Goal: Connect with others: Connect with others

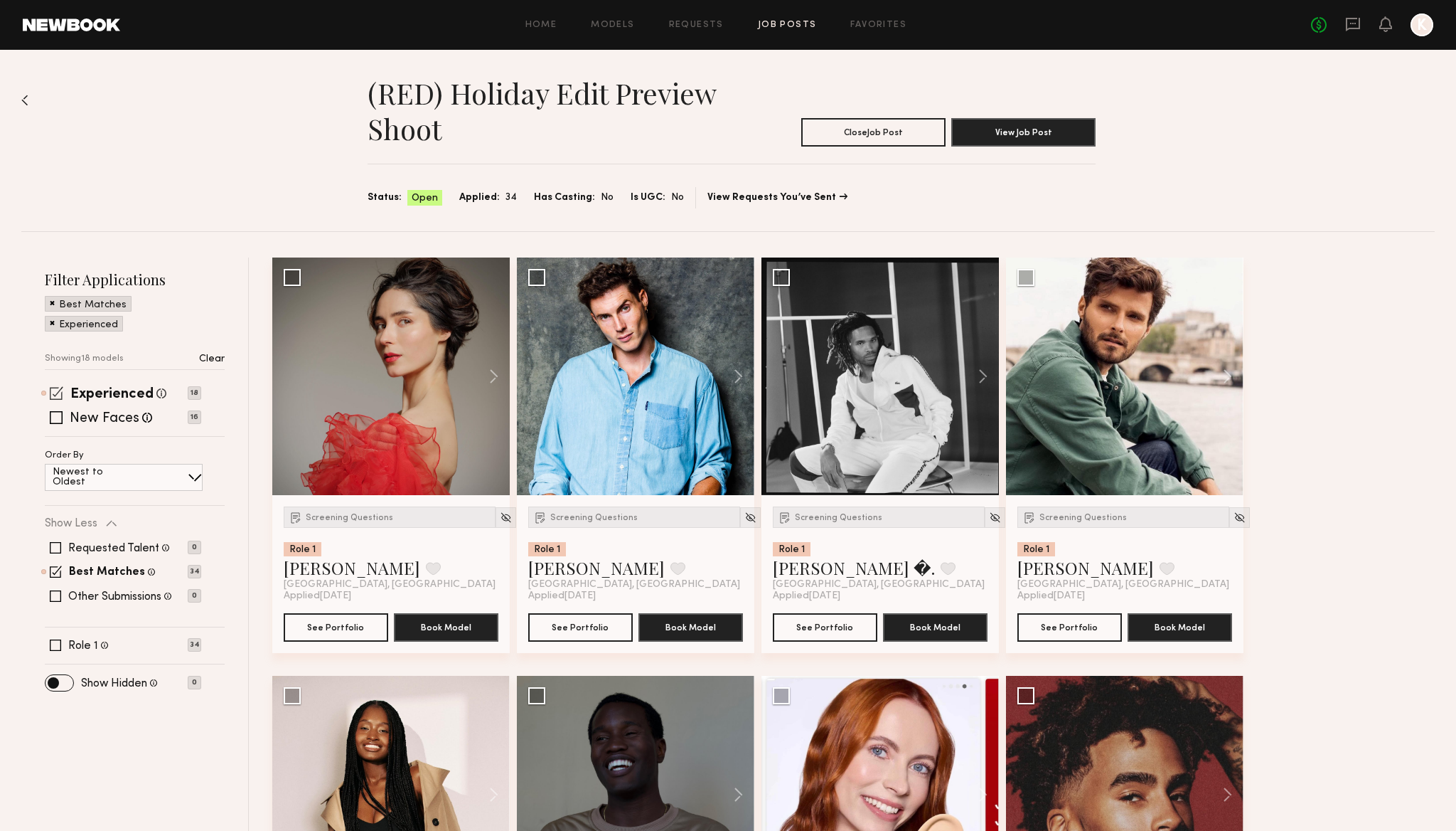
click at [58, 391] on span at bounding box center [56, 392] width 14 height 14
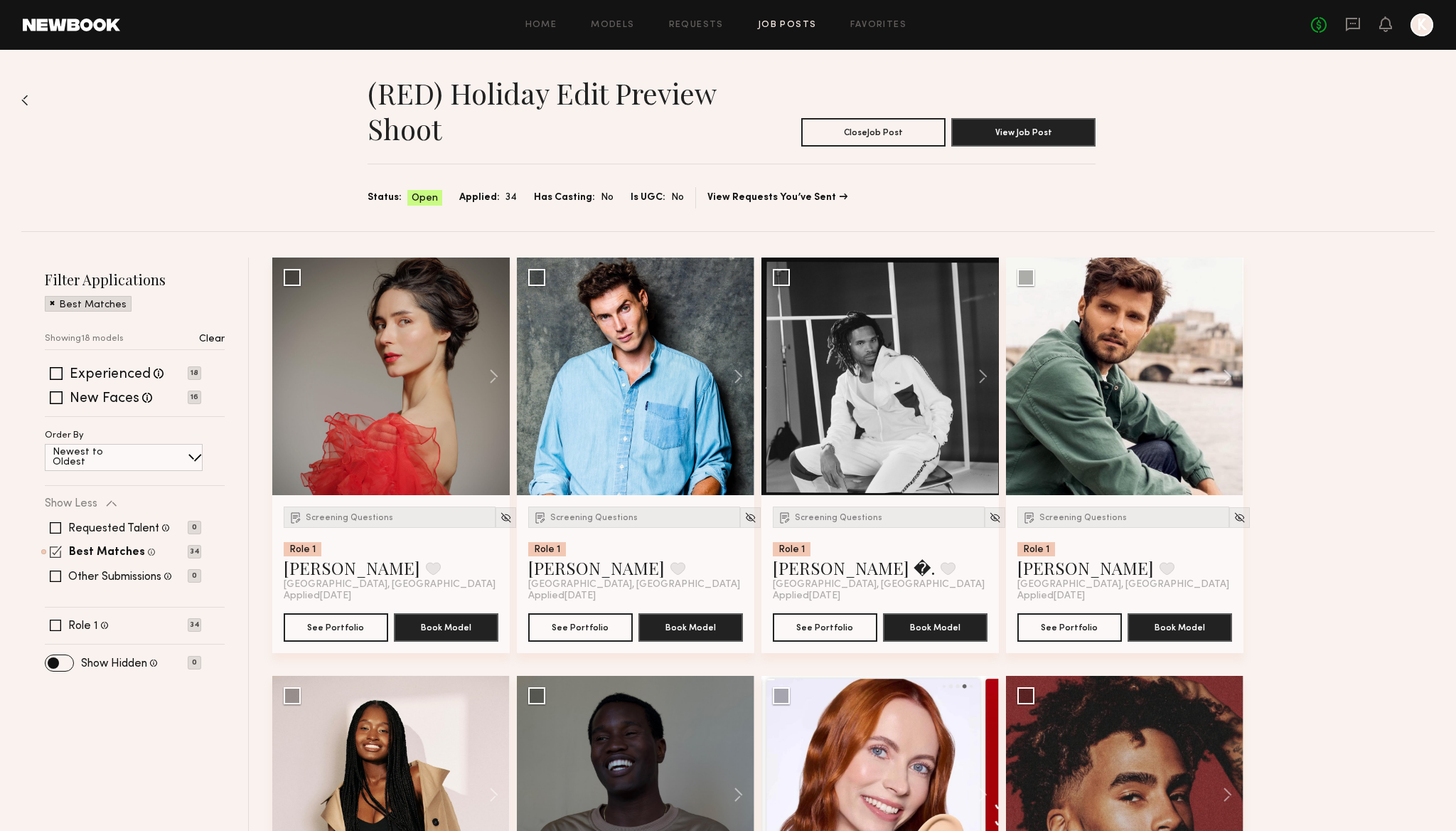
click at [55, 551] on span at bounding box center [56, 551] width 12 height 12
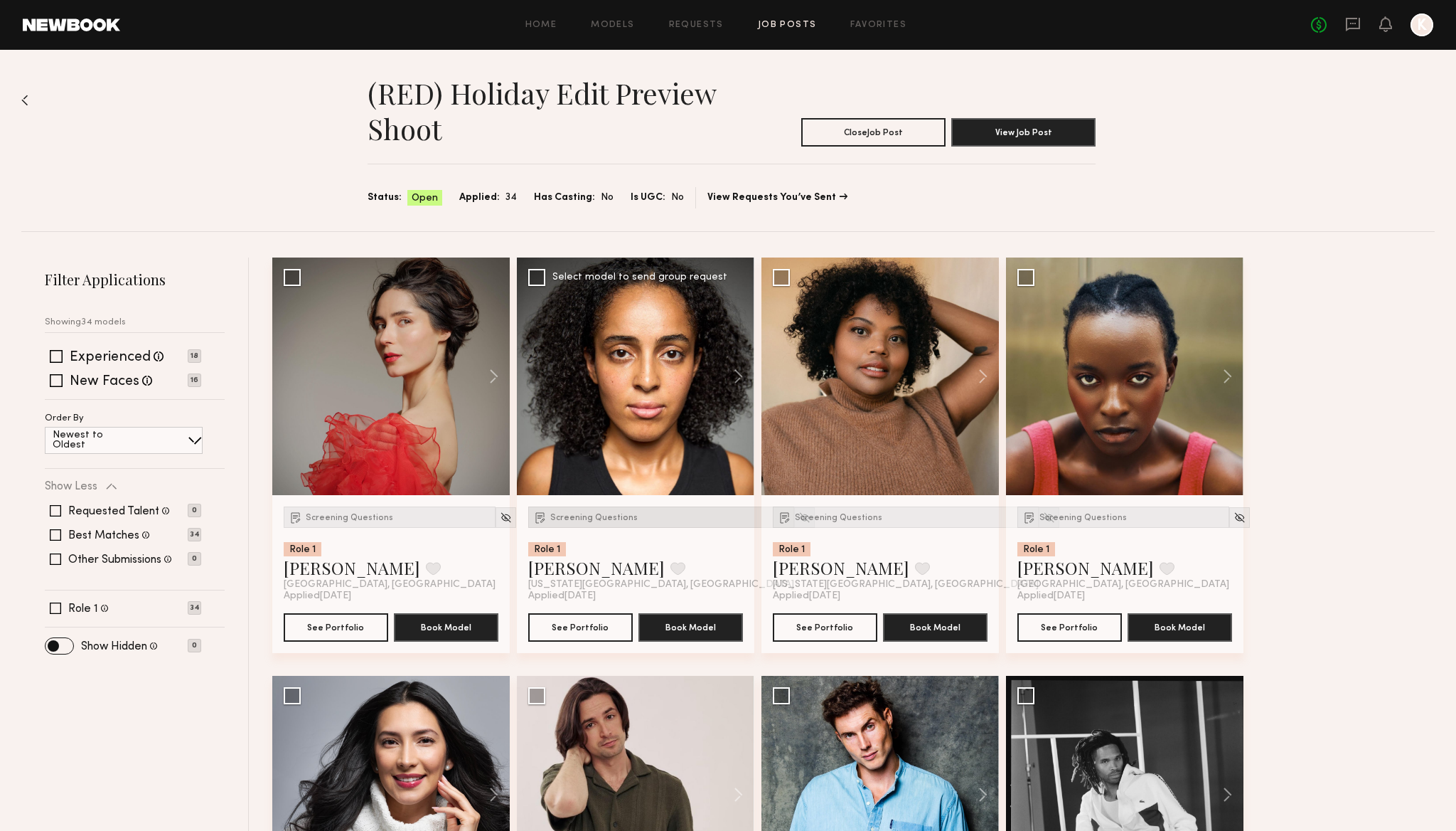
click at [585, 514] on span "Screening Questions" at bounding box center [594, 517] width 87 height 9
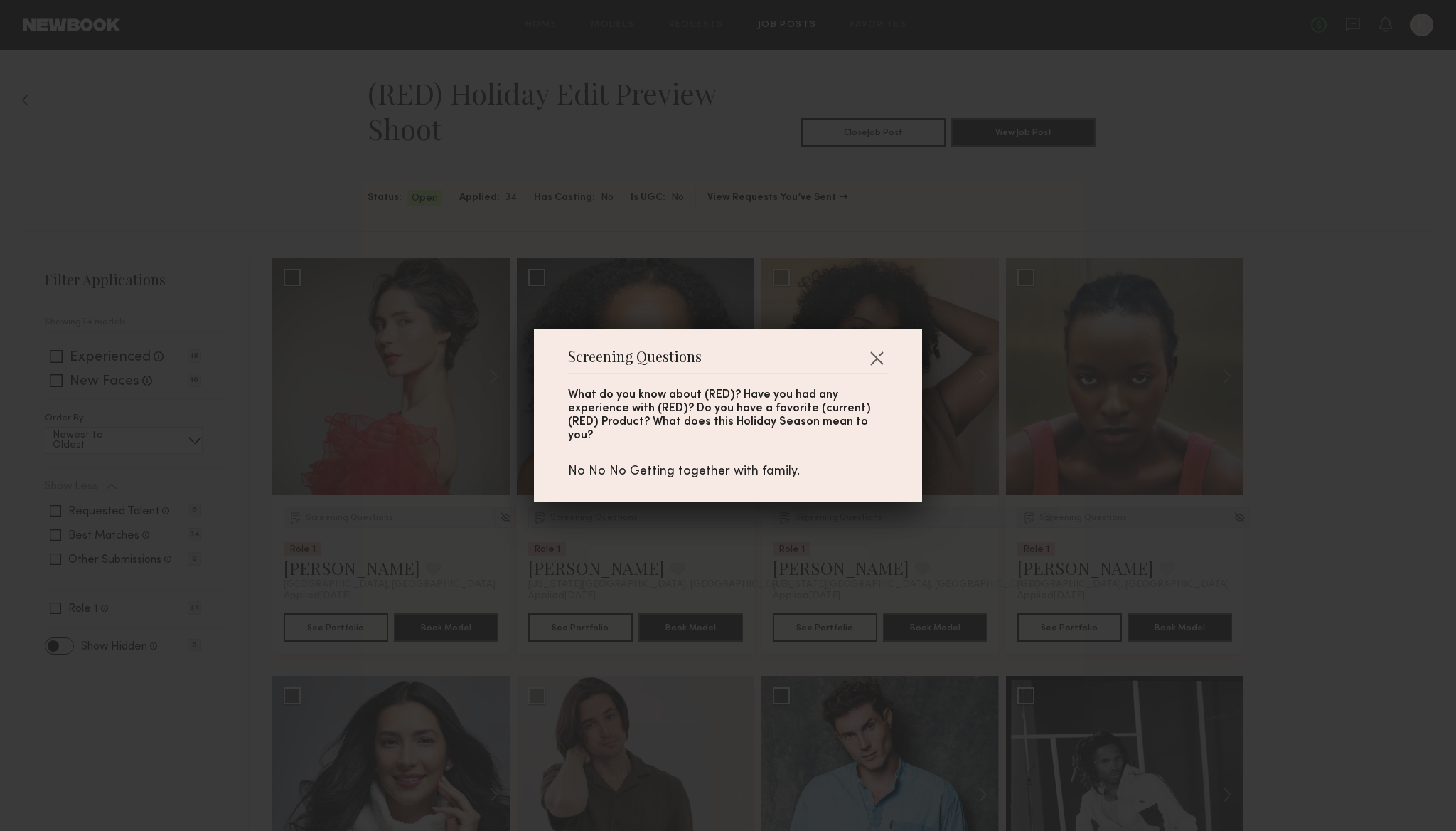
click at [783, 221] on div "Screening Questions What do you know about (RED)? Have you had any experience w…" at bounding box center [728, 416] width 1456 height 831
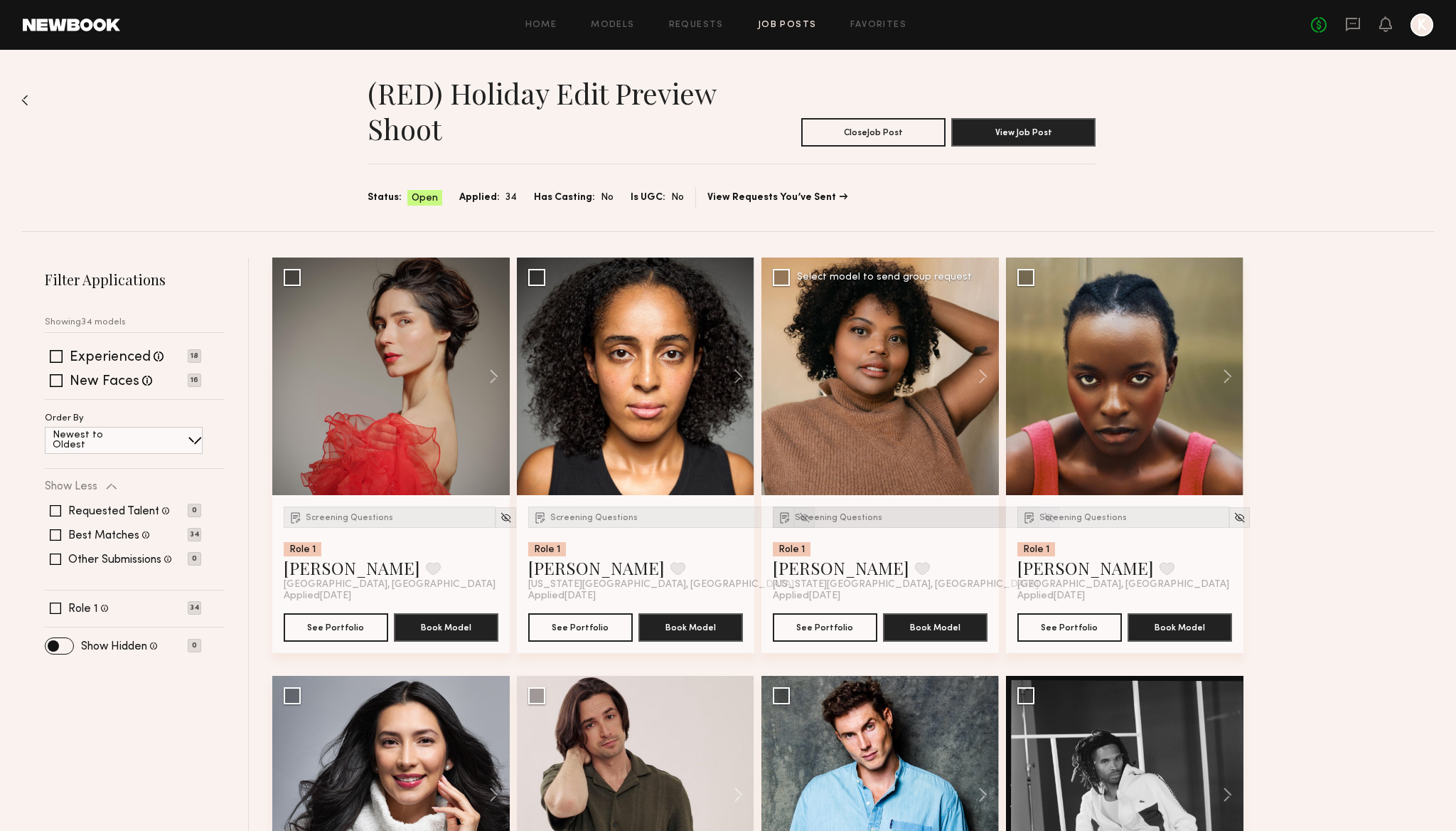
click at [818, 513] on span "Screening Questions" at bounding box center [839, 517] width 87 height 9
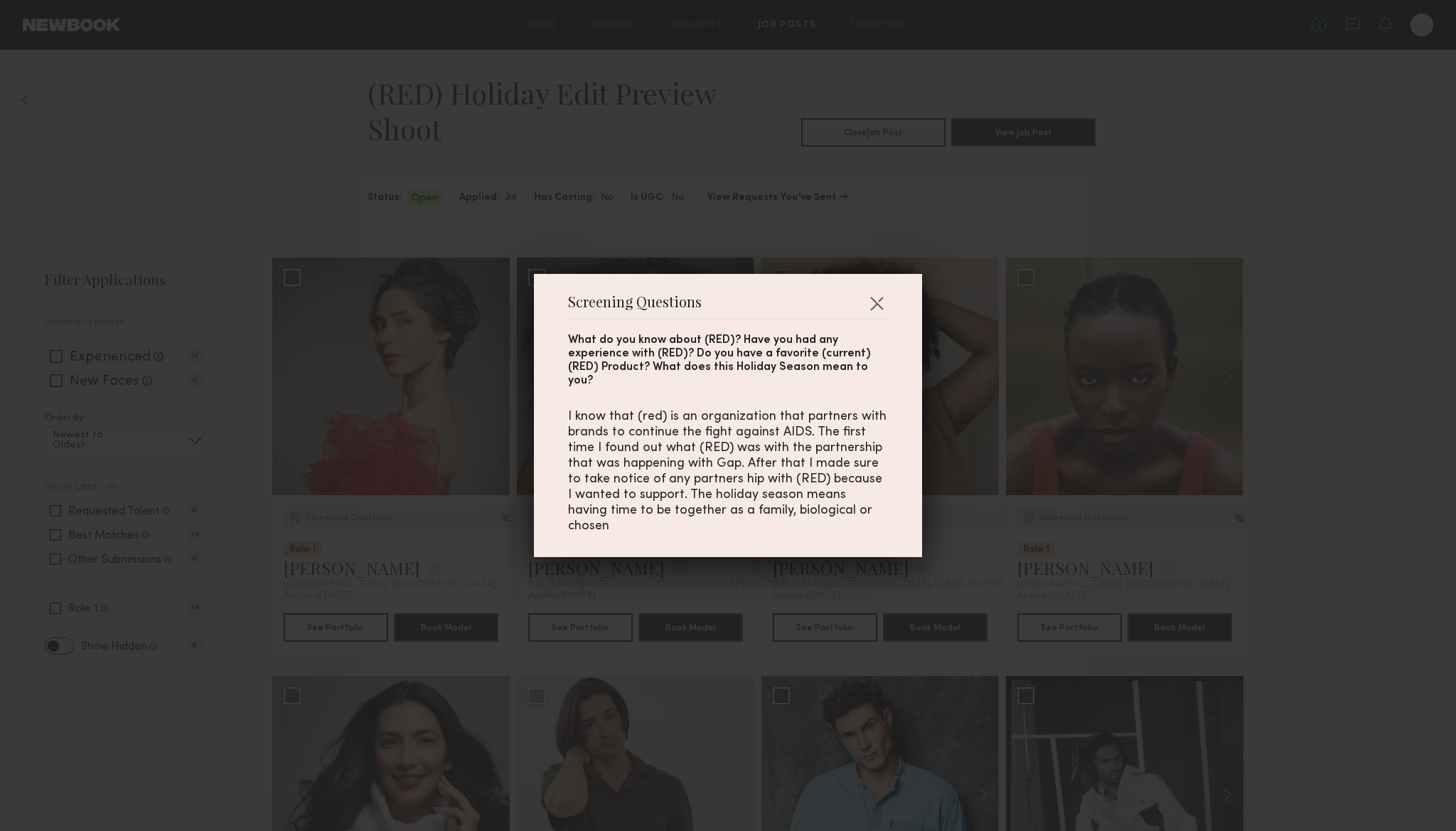
click at [827, 230] on div "Screening Questions What do you know about (RED)? Have you had any experience w…" at bounding box center [728, 416] width 1456 height 831
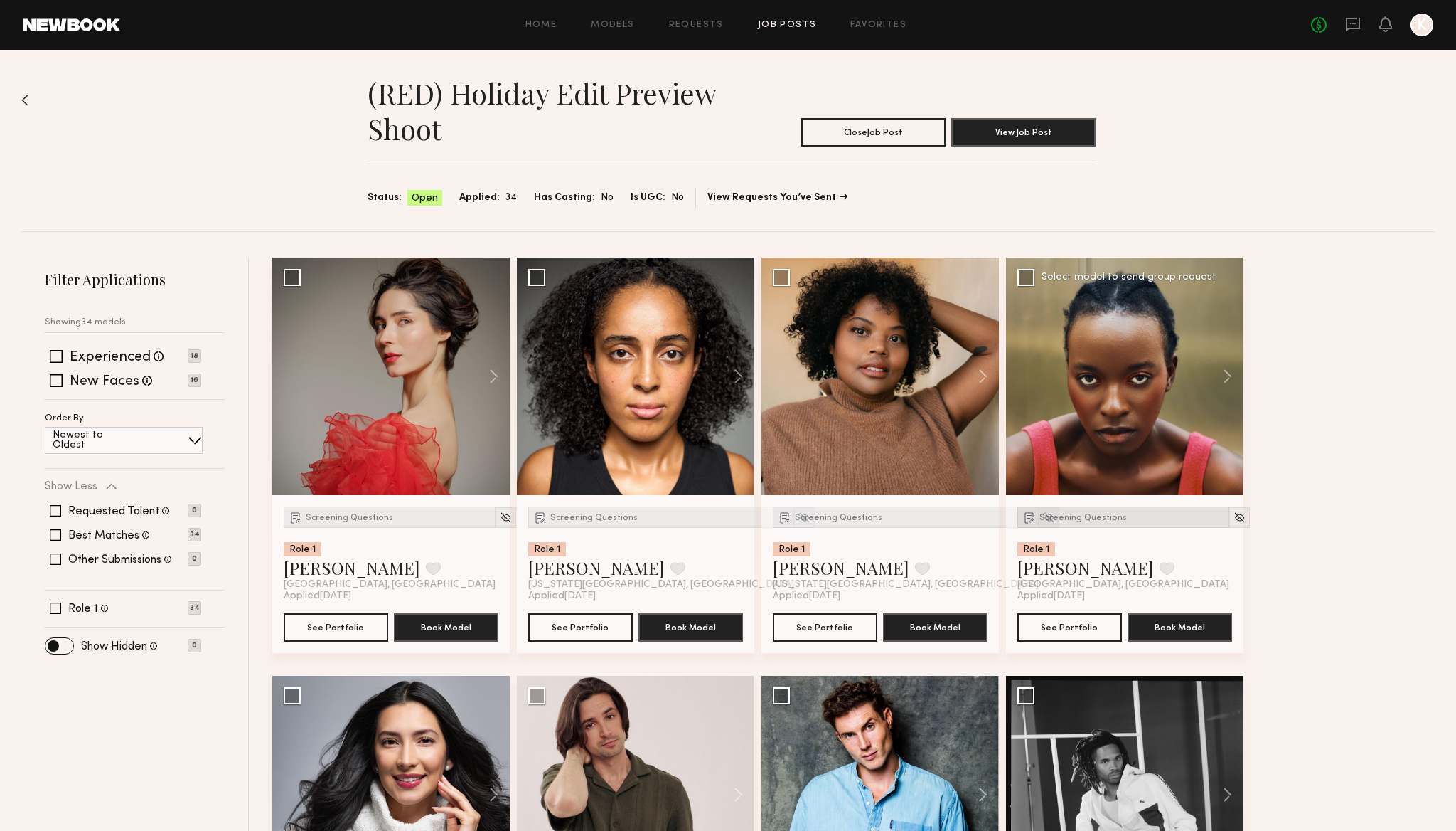
click at [1073, 517] on span "Screening Questions" at bounding box center [1083, 517] width 87 height 9
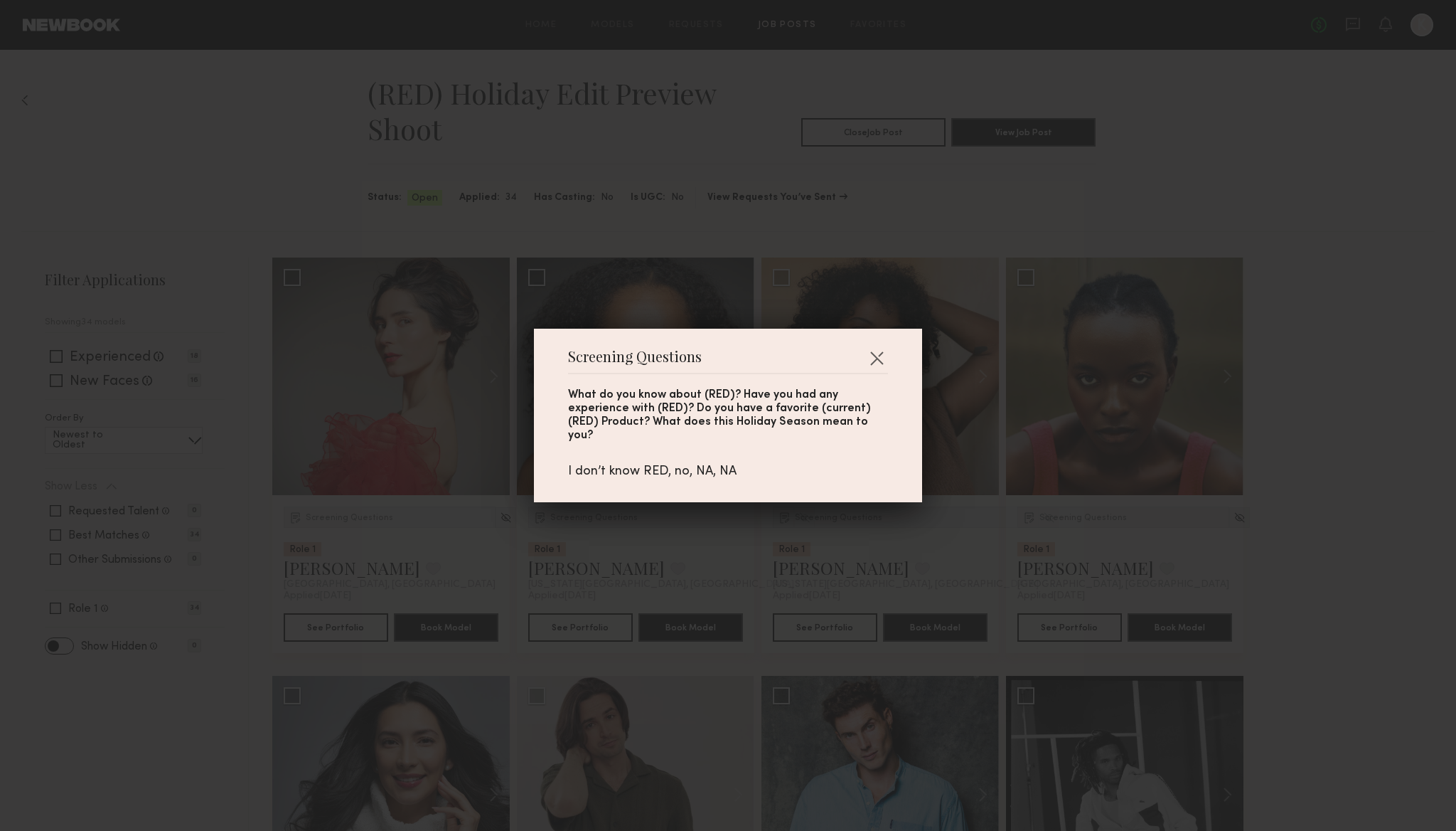
click at [879, 226] on div "Screening Questions What do you know about (RED)? Have you had any experience w…" at bounding box center [728, 416] width 1456 height 831
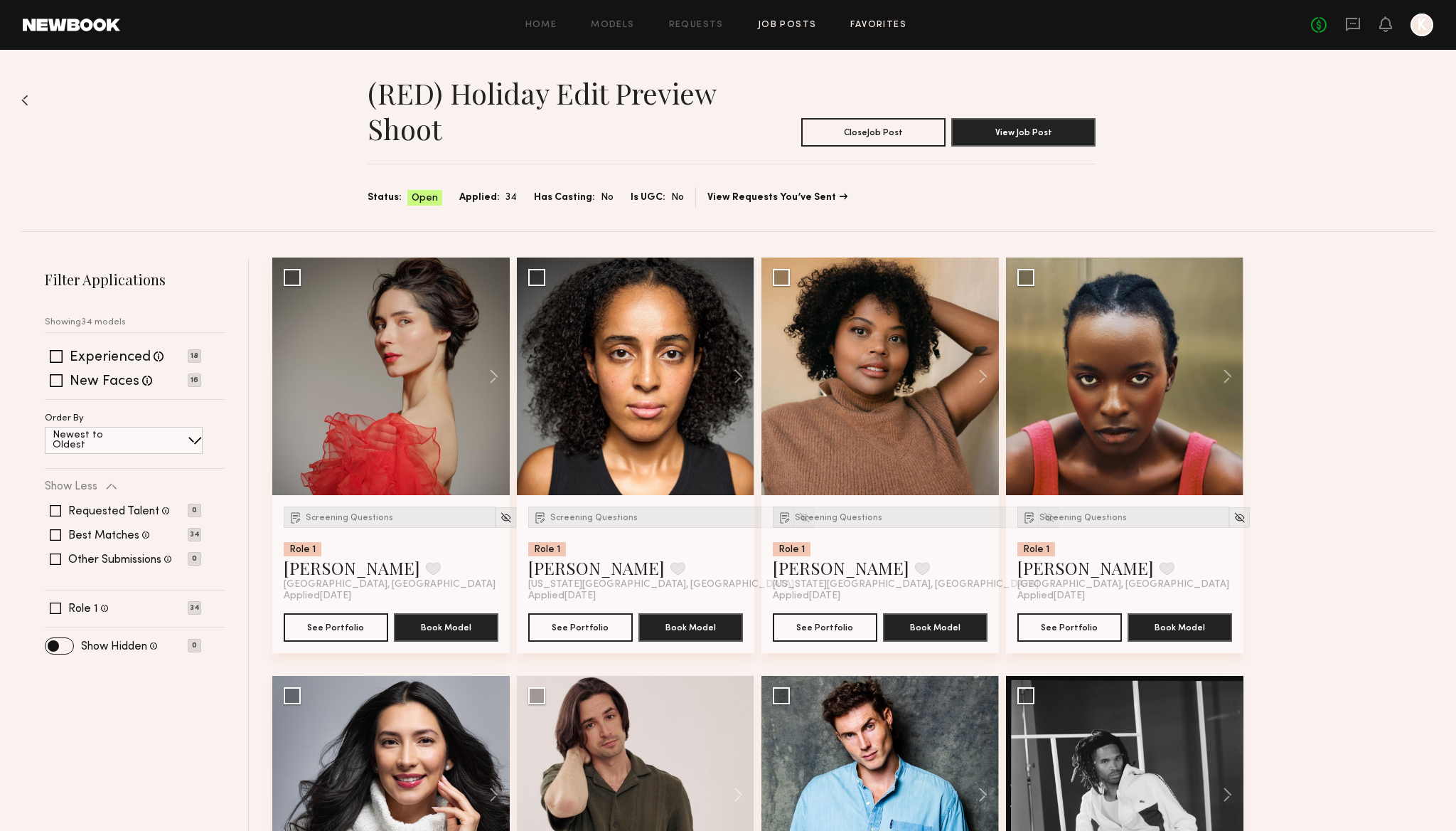
click at [883, 21] on link "Favorites" at bounding box center [879, 25] width 56 height 10
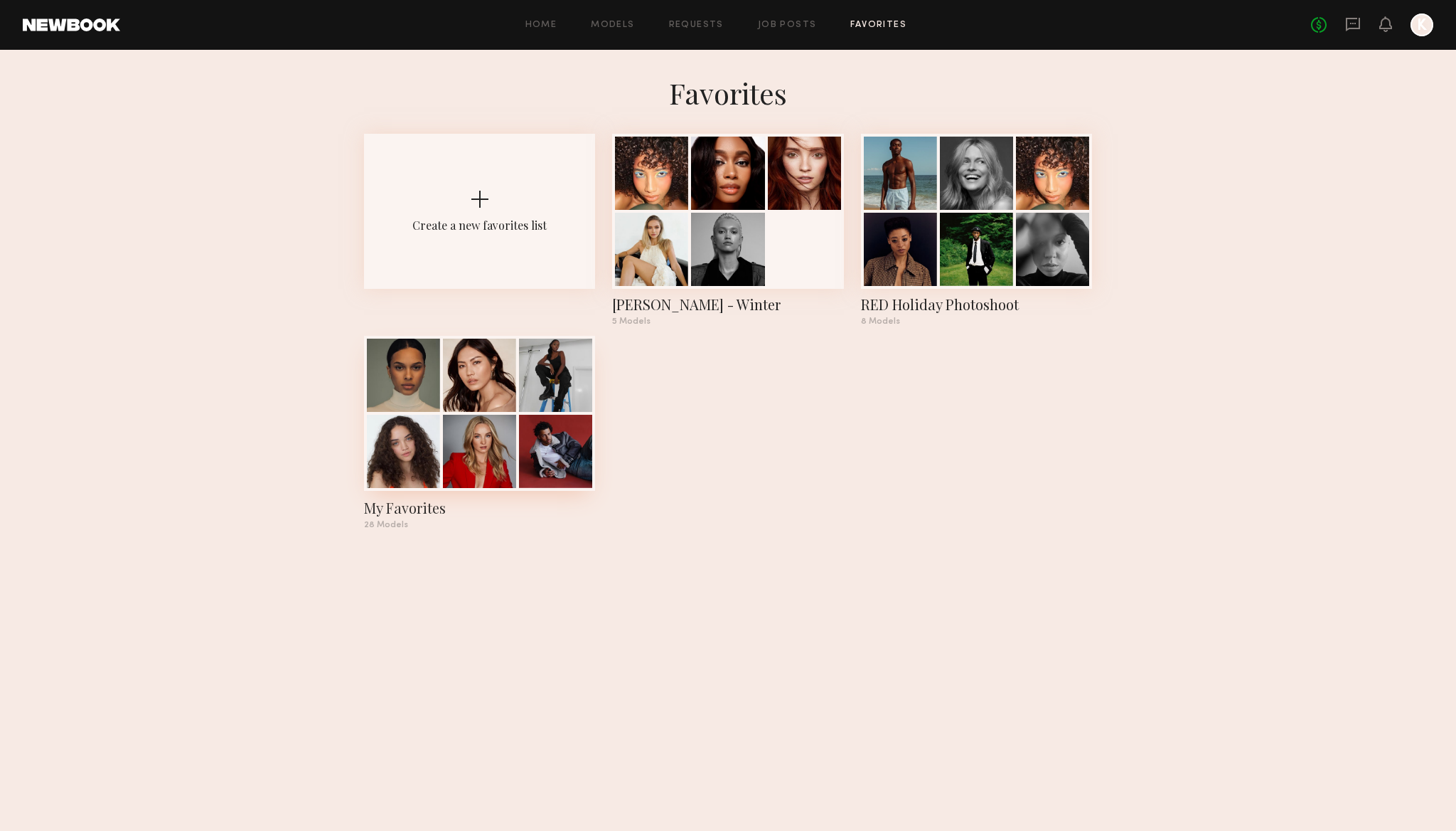
click at [469, 427] on div at bounding box center [480, 451] width 73 height 73
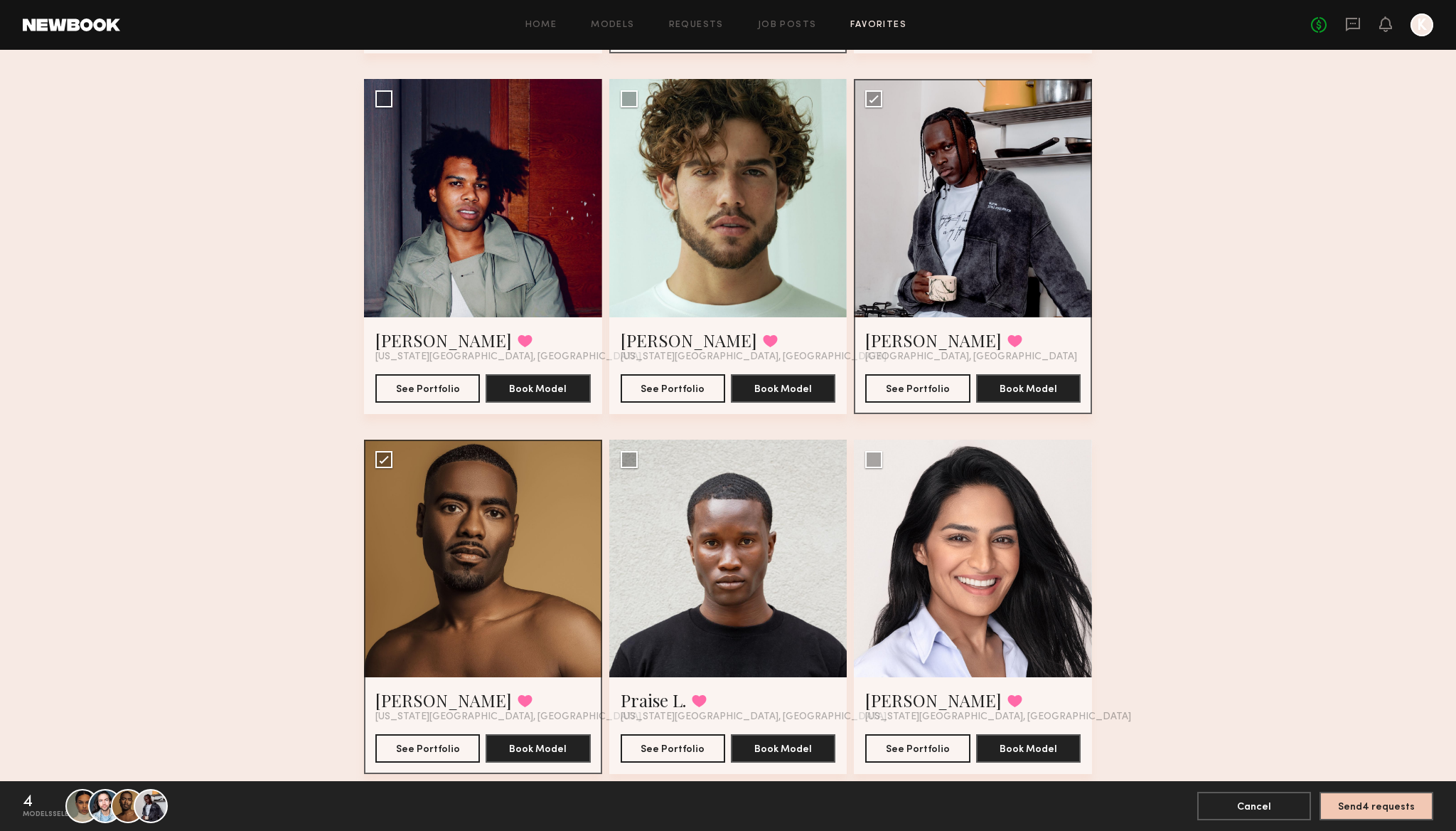
scroll to position [1467, 0]
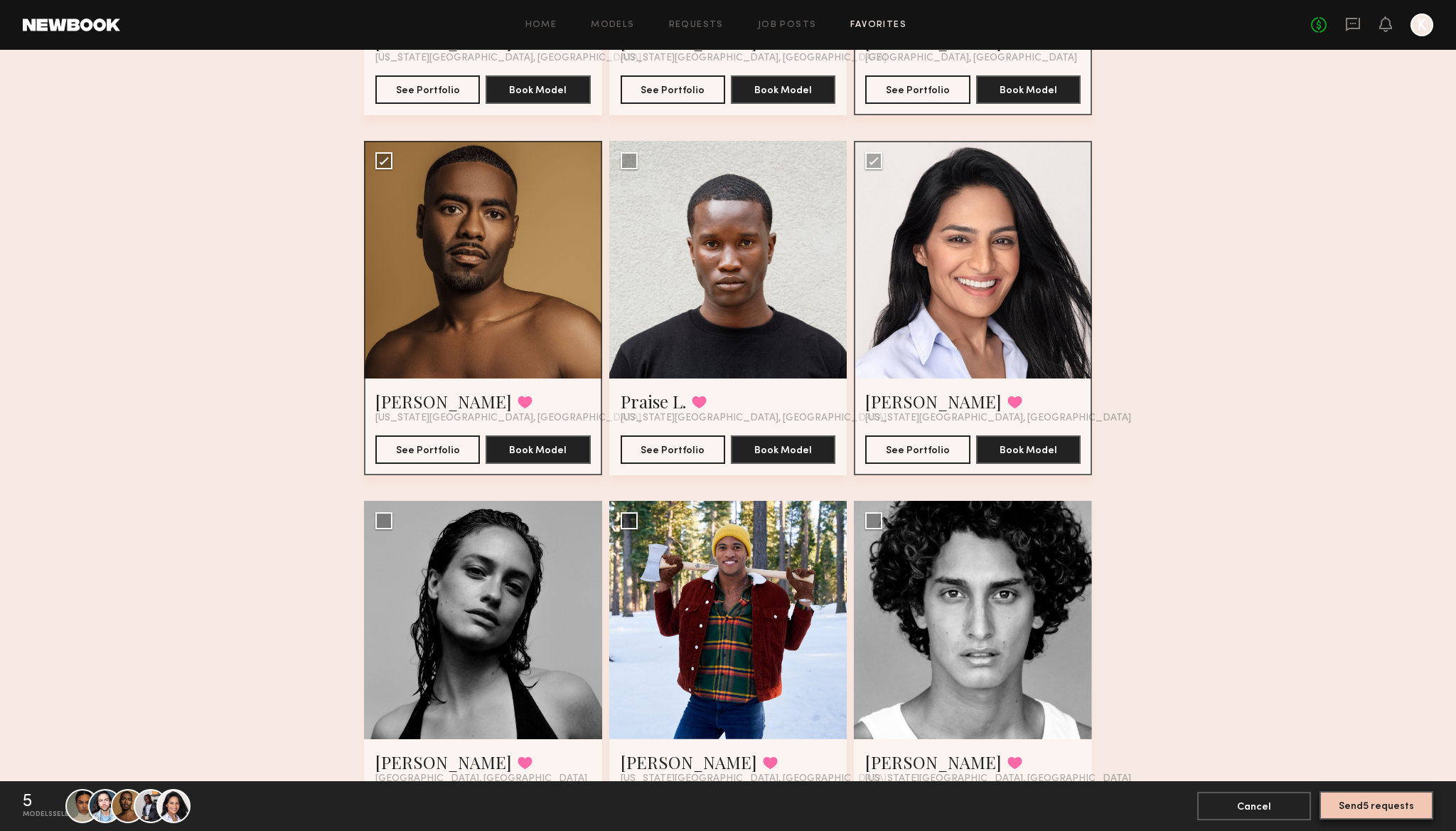
click at [1354, 809] on button "Send 5 requests" at bounding box center [1377, 806] width 114 height 29
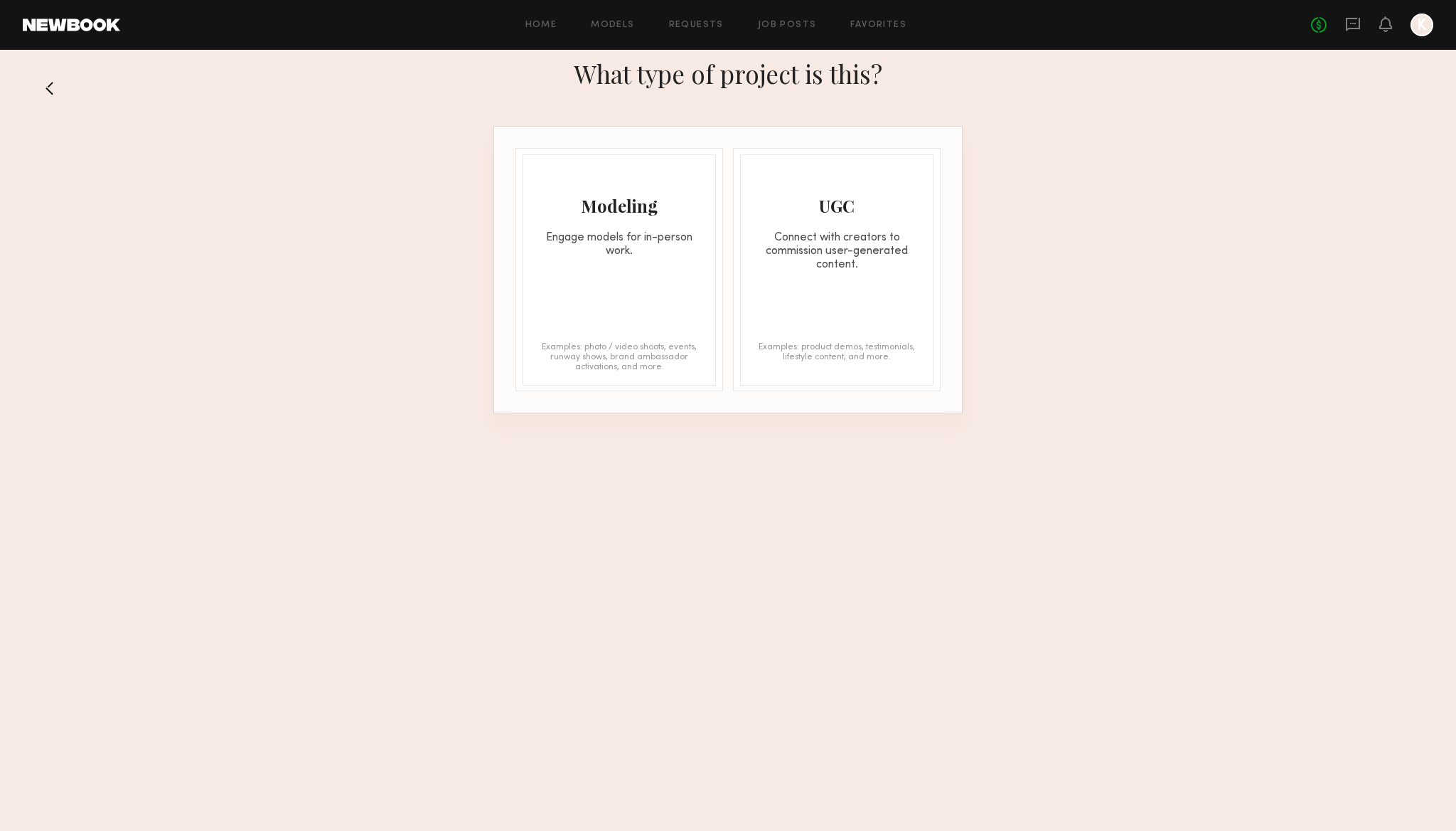
click at [629, 248] on div "Engage models for in-person work." at bounding box center [620, 245] width 192 height 27
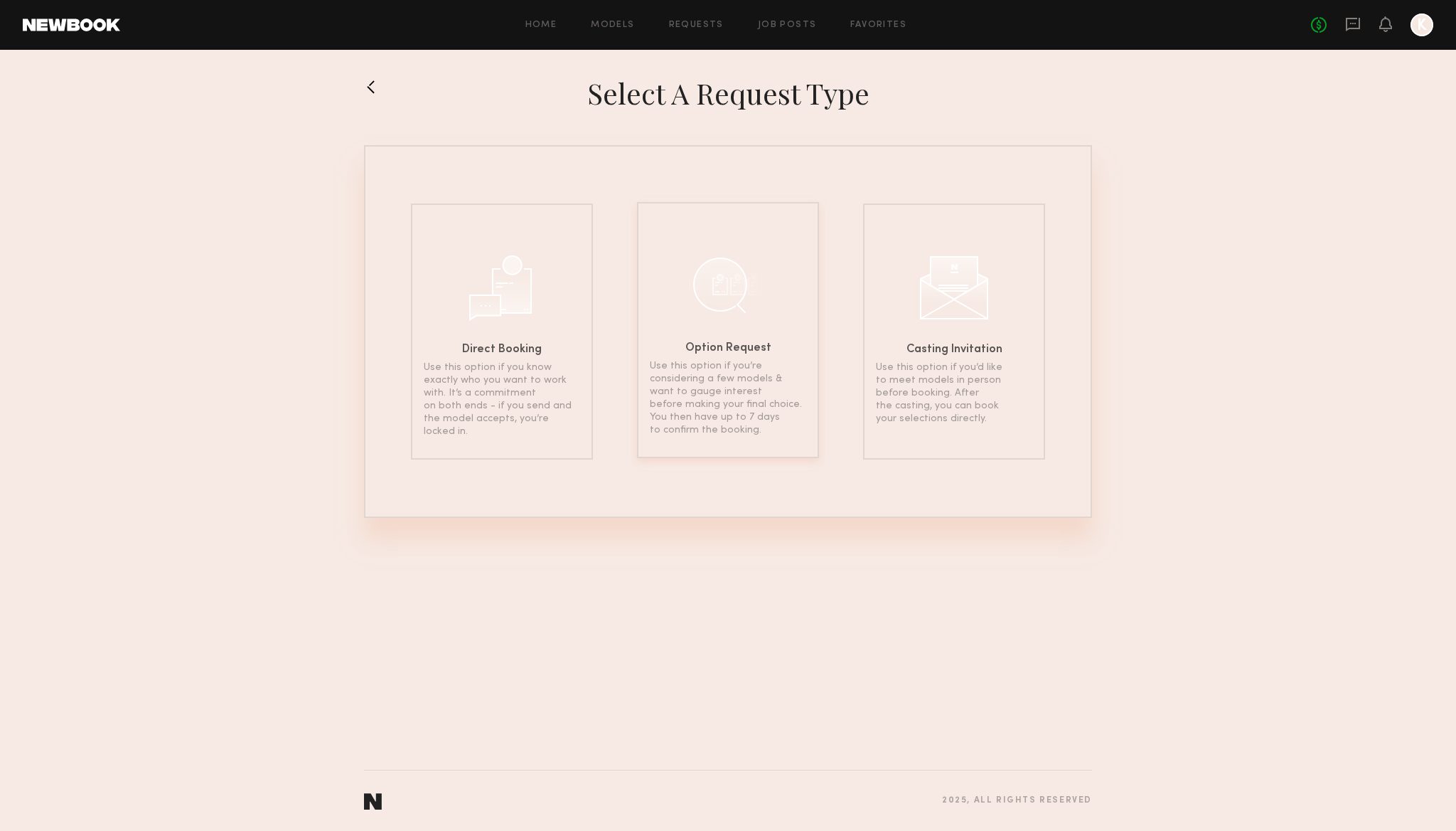
click at [746, 309] on div at bounding box center [728, 284] width 71 height 72
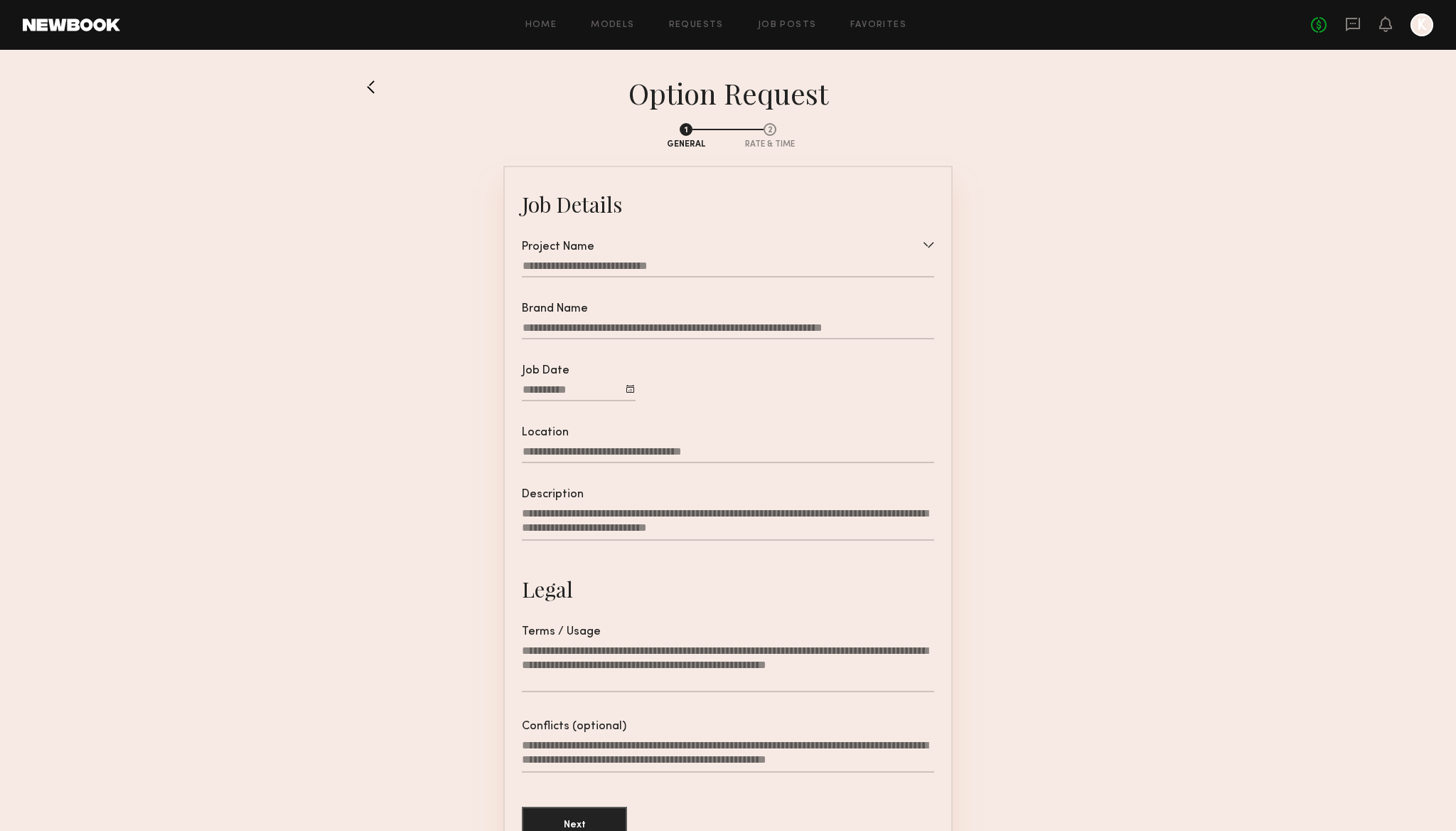
click at [680, 266] on div at bounding box center [728, 268] width 412 height 18
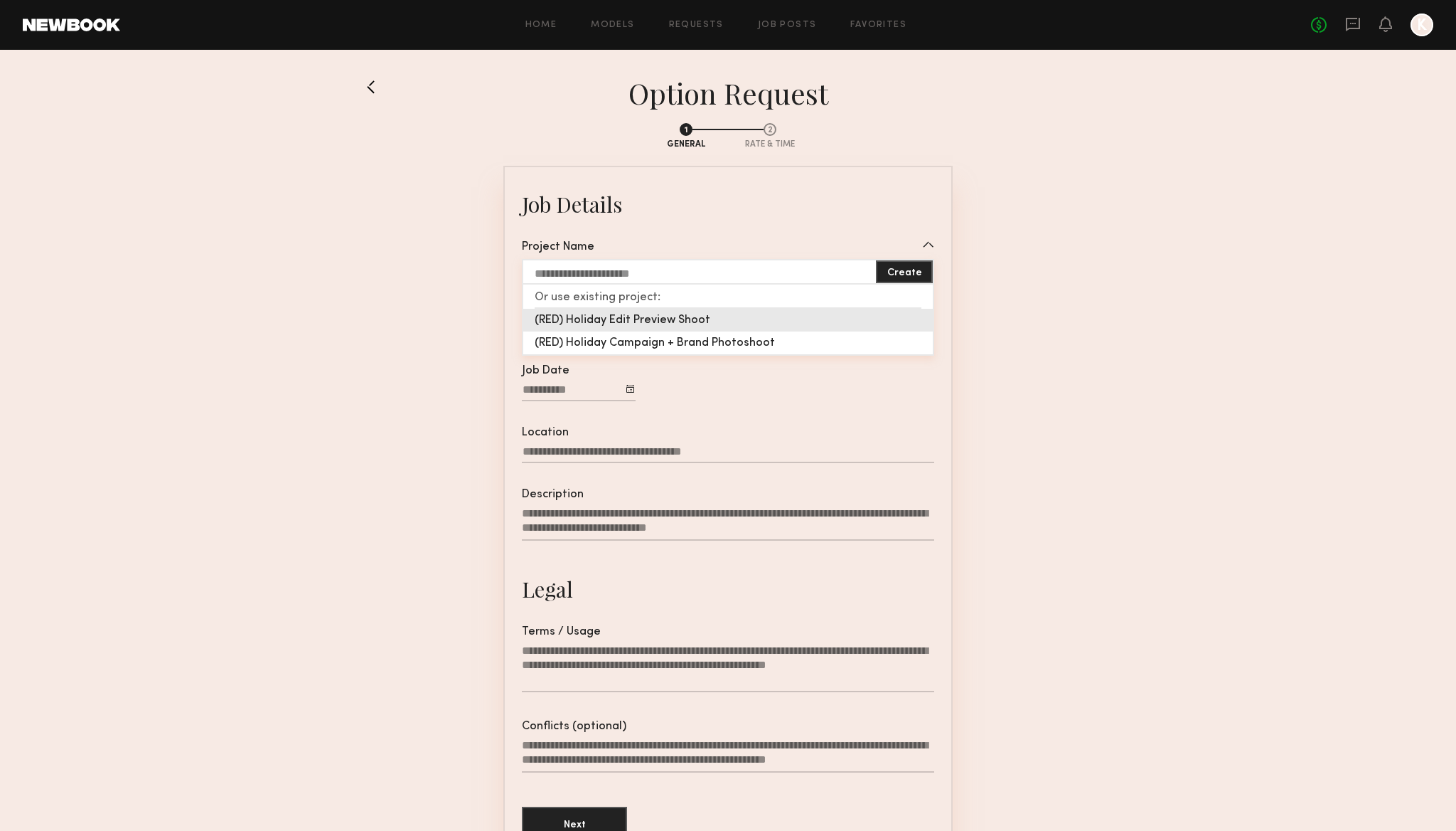
click at [670, 323] on div "(RED) Holiday Edit Preview Shoot" at bounding box center [728, 320] width 410 height 23
type input "**********"
type input "*****"
type input "**********"
type textarea "**********"
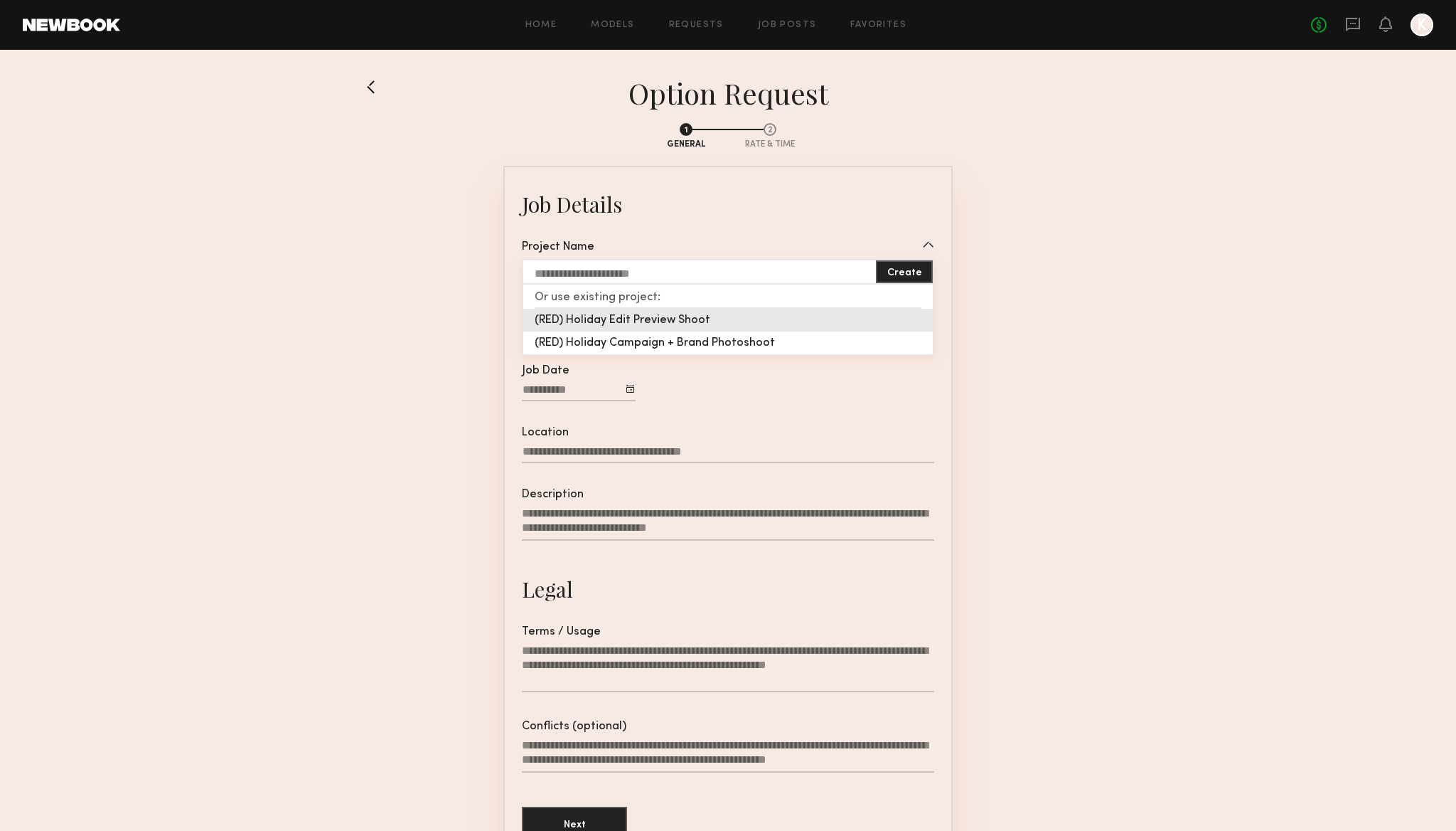
type textarea "**********"
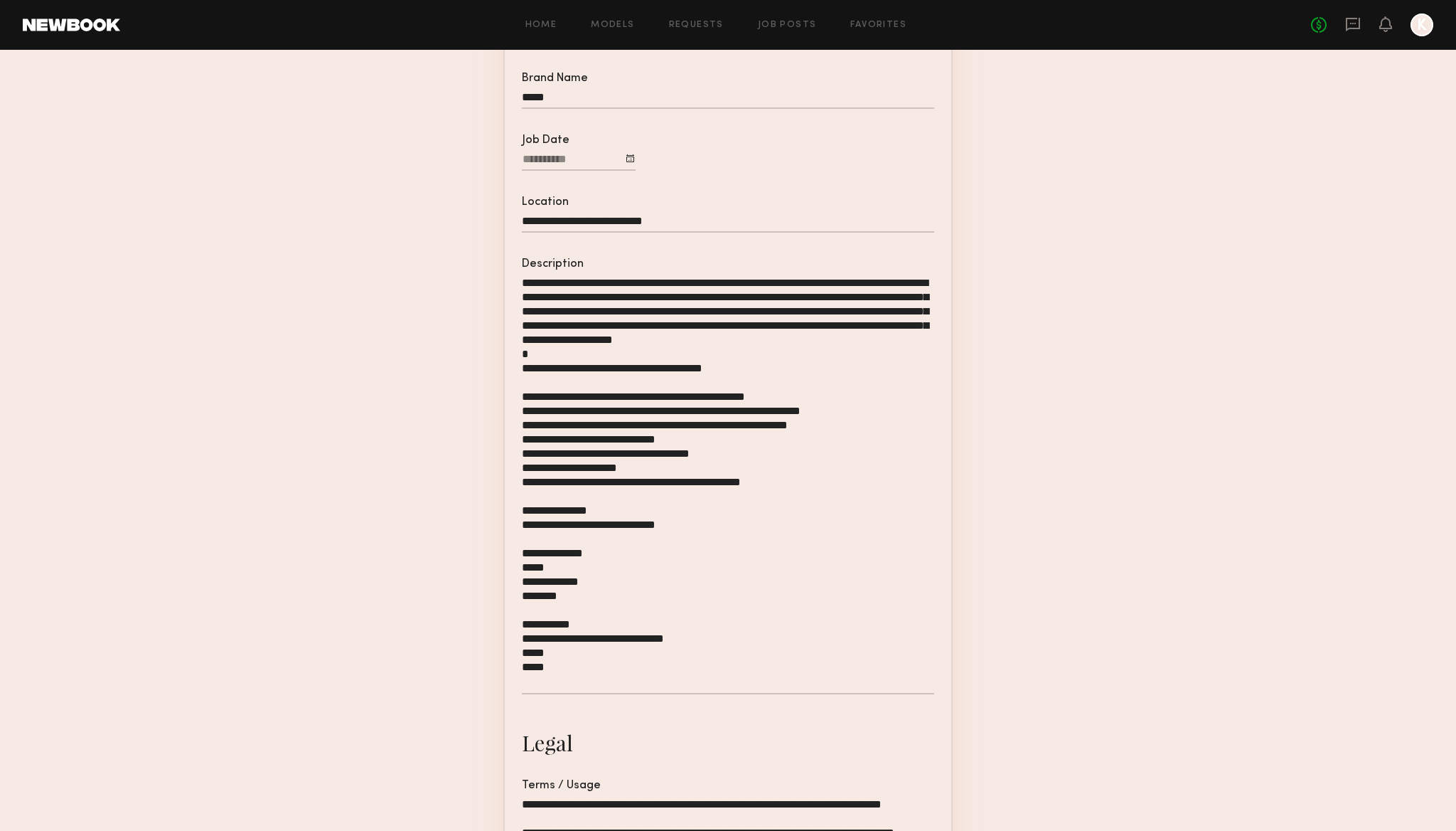
scroll to position [542, 0]
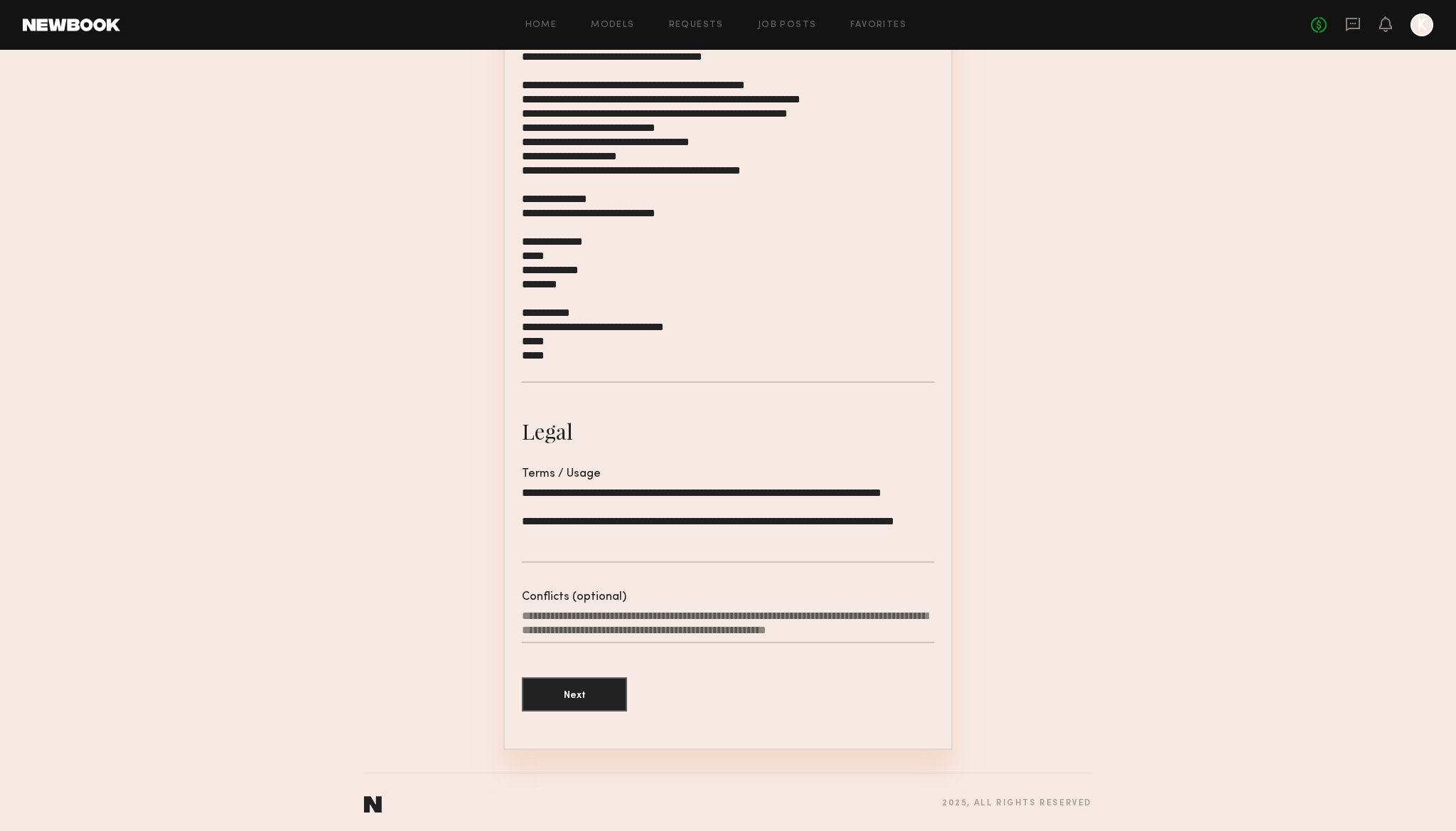
click at [655, 616] on textarea "Conflicts (optional)" at bounding box center [728, 625] width 412 height 34
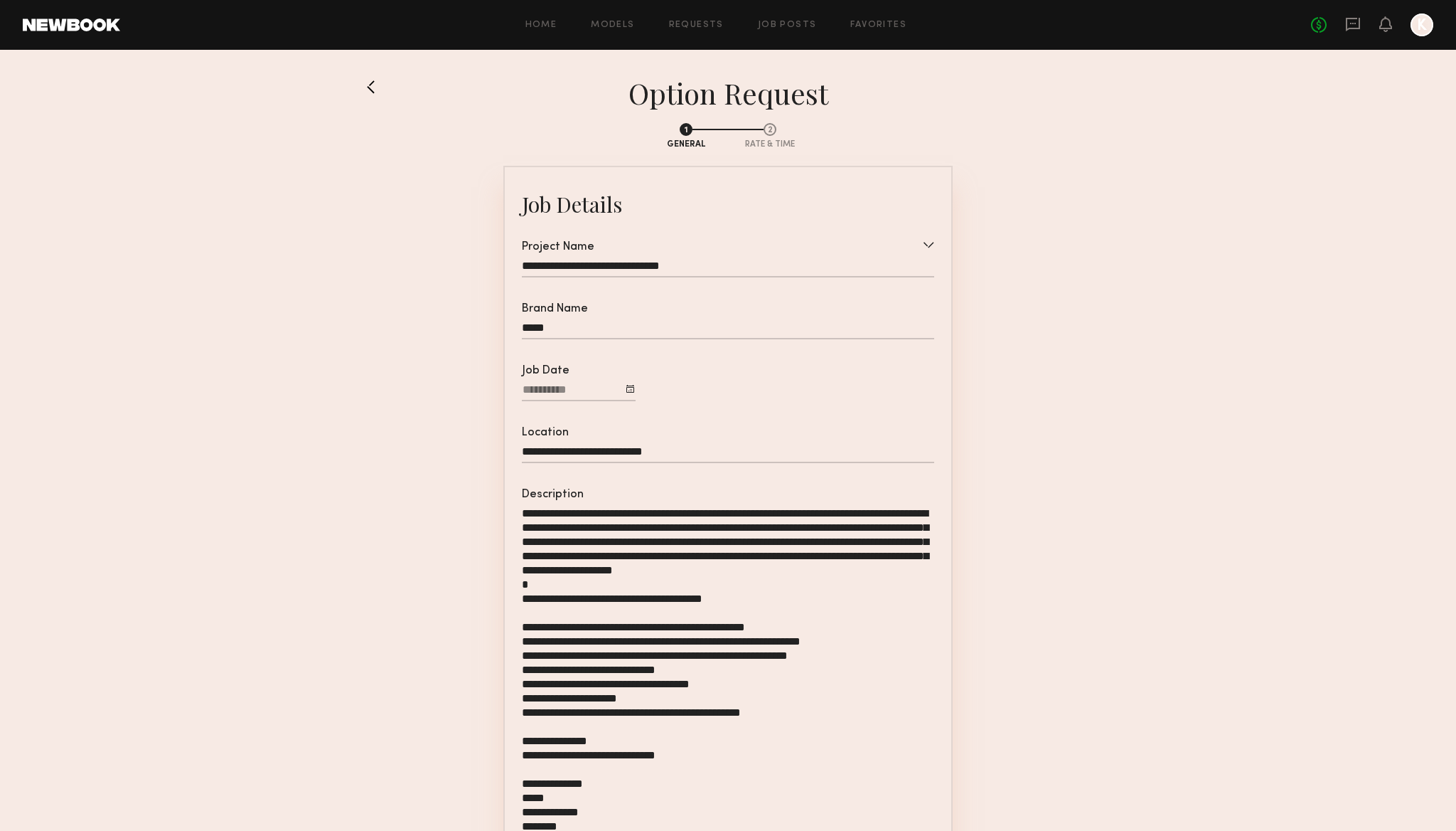
click at [1080, 194] on section "**********" at bounding box center [728, 702] width 728 height 1181
click at [546, 24] on link "Home" at bounding box center [542, 25] width 32 height 10
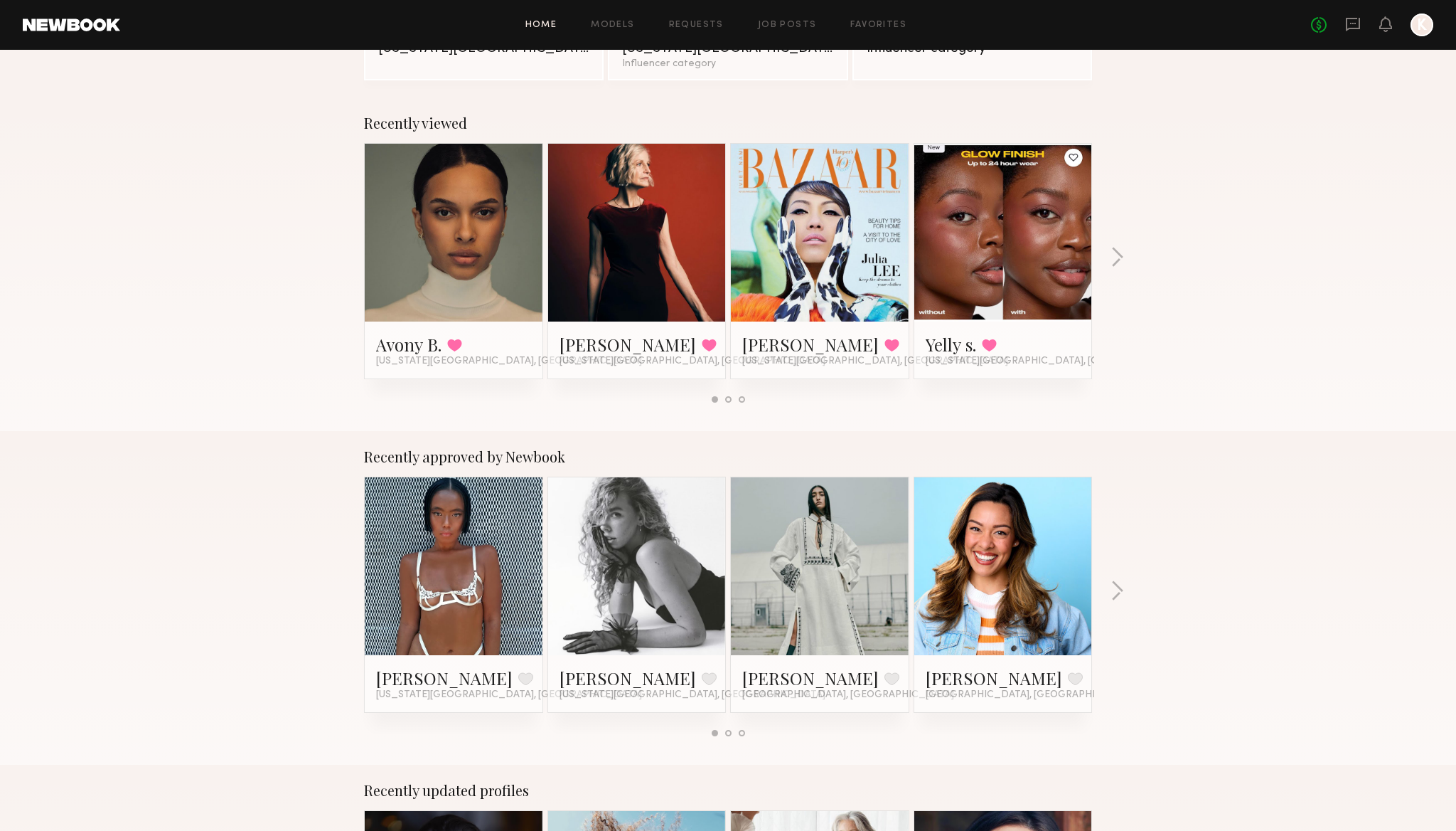
scroll to position [247, 0]
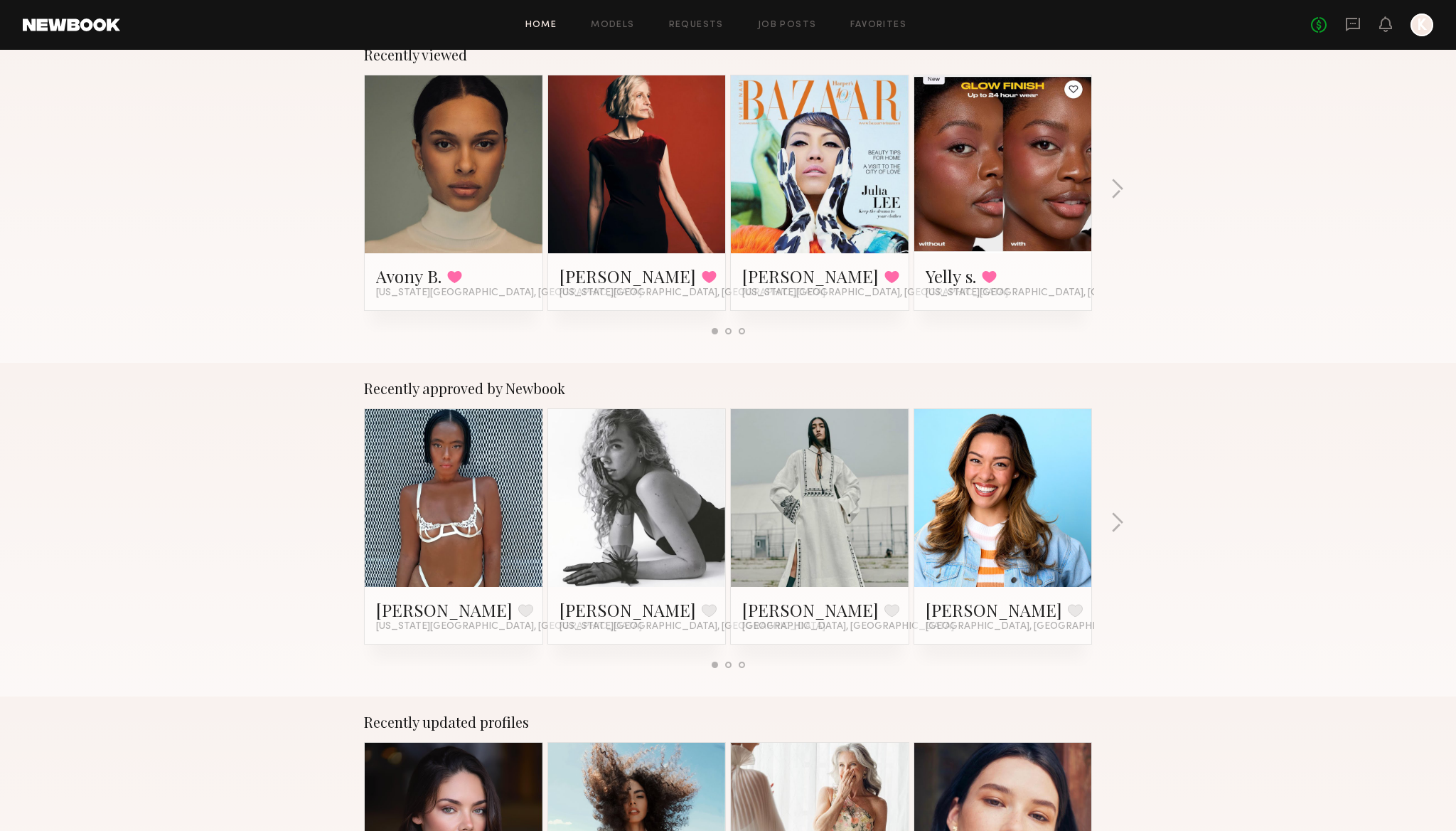
click at [463, 539] on link at bounding box center [454, 498] width 87 height 178
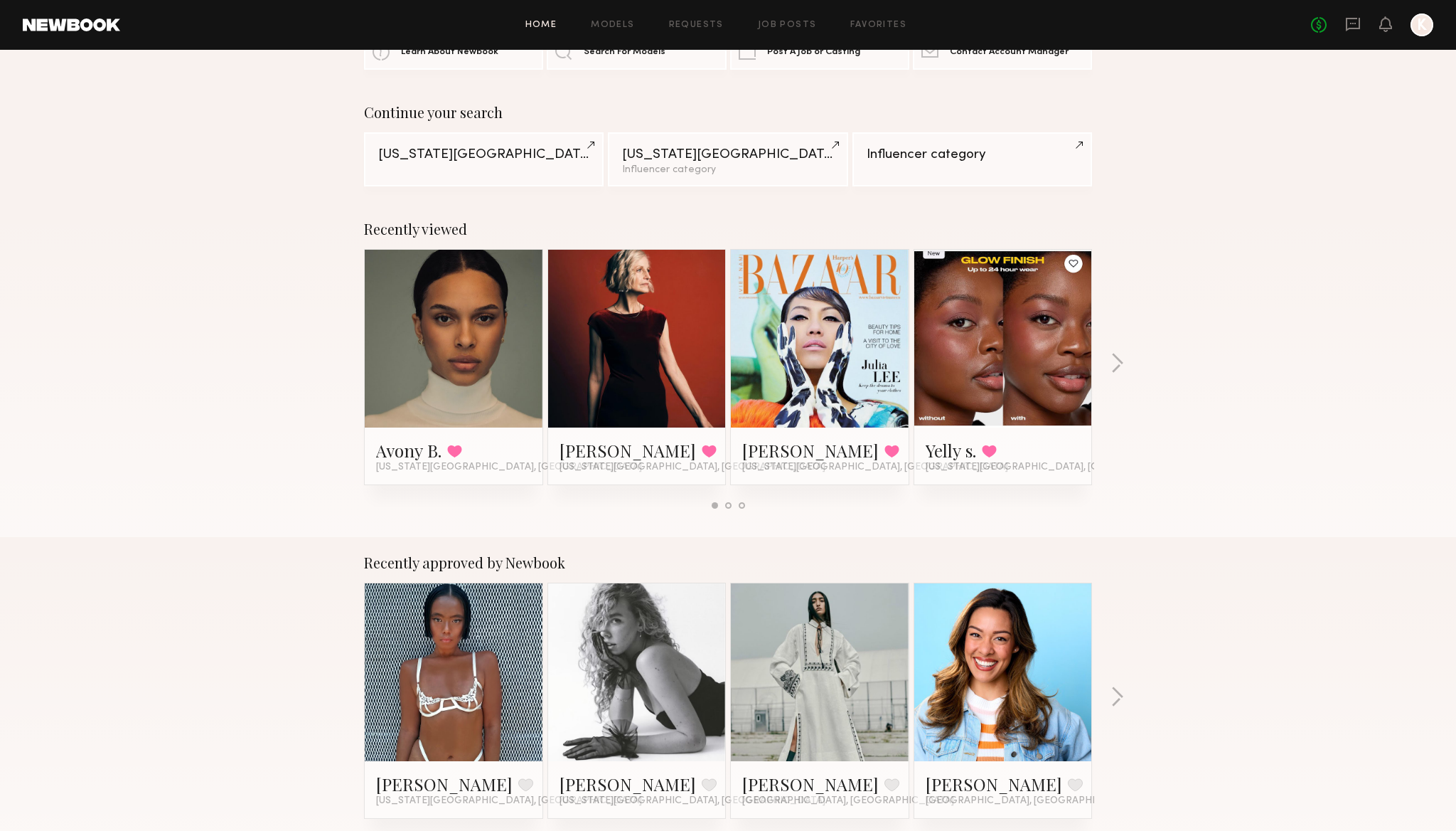
scroll to position [0, 0]
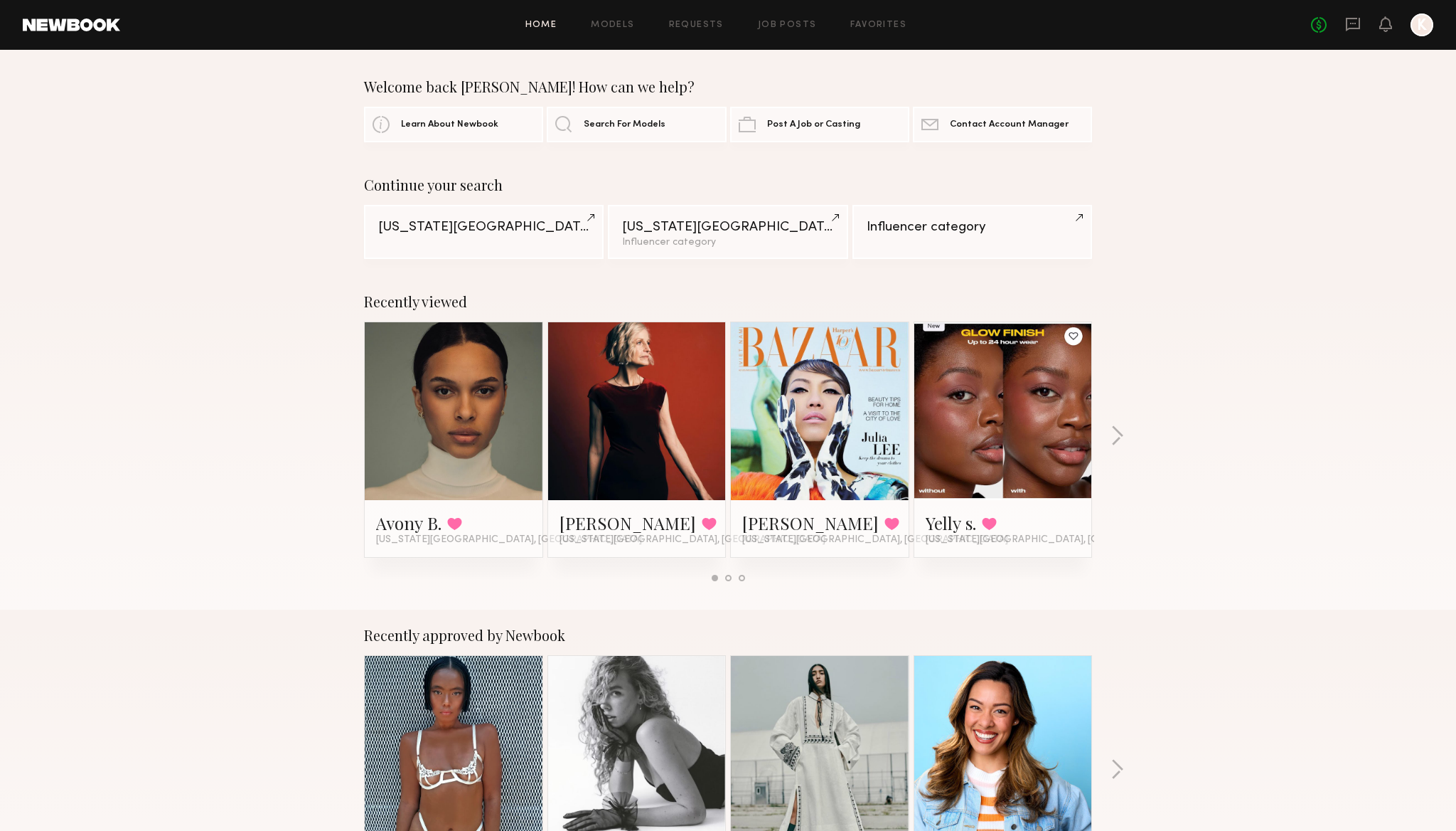
click at [431, 454] on link at bounding box center [454, 412] width 87 height 178
click at [863, 24] on link "Favorites" at bounding box center [879, 25] width 56 height 10
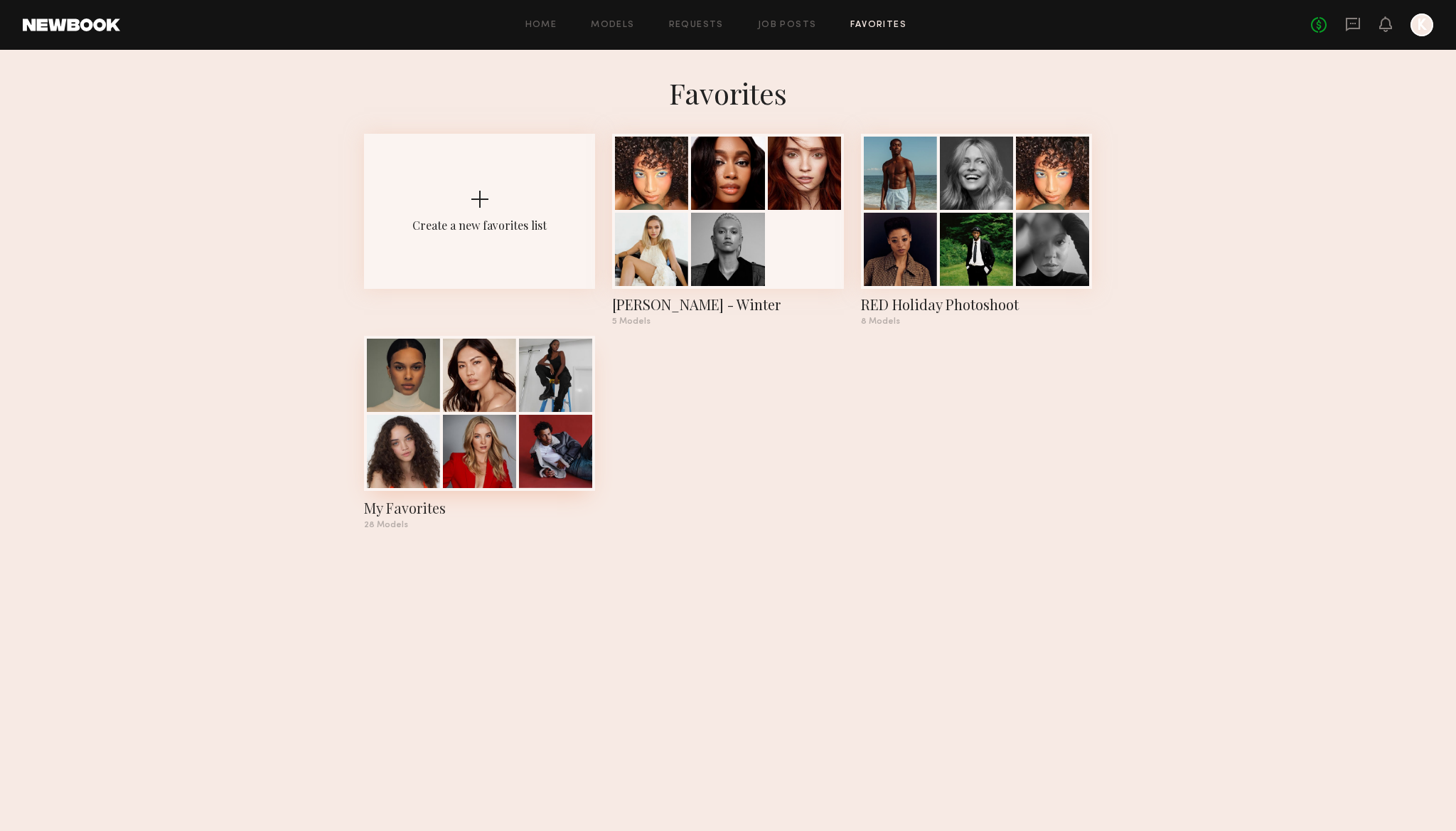
click at [469, 440] on div at bounding box center [480, 451] width 73 height 73
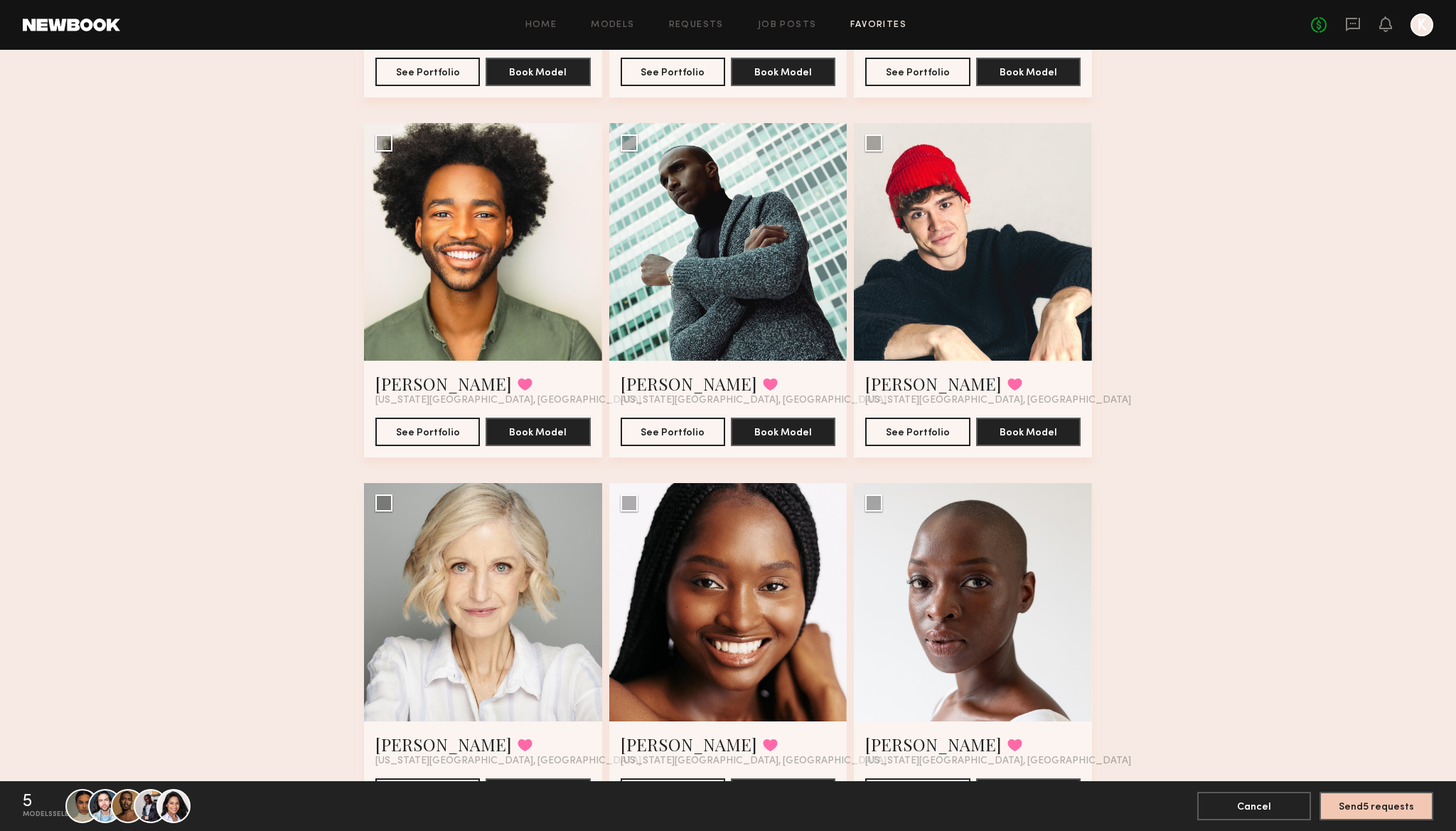
scroll to position [2692, 0]
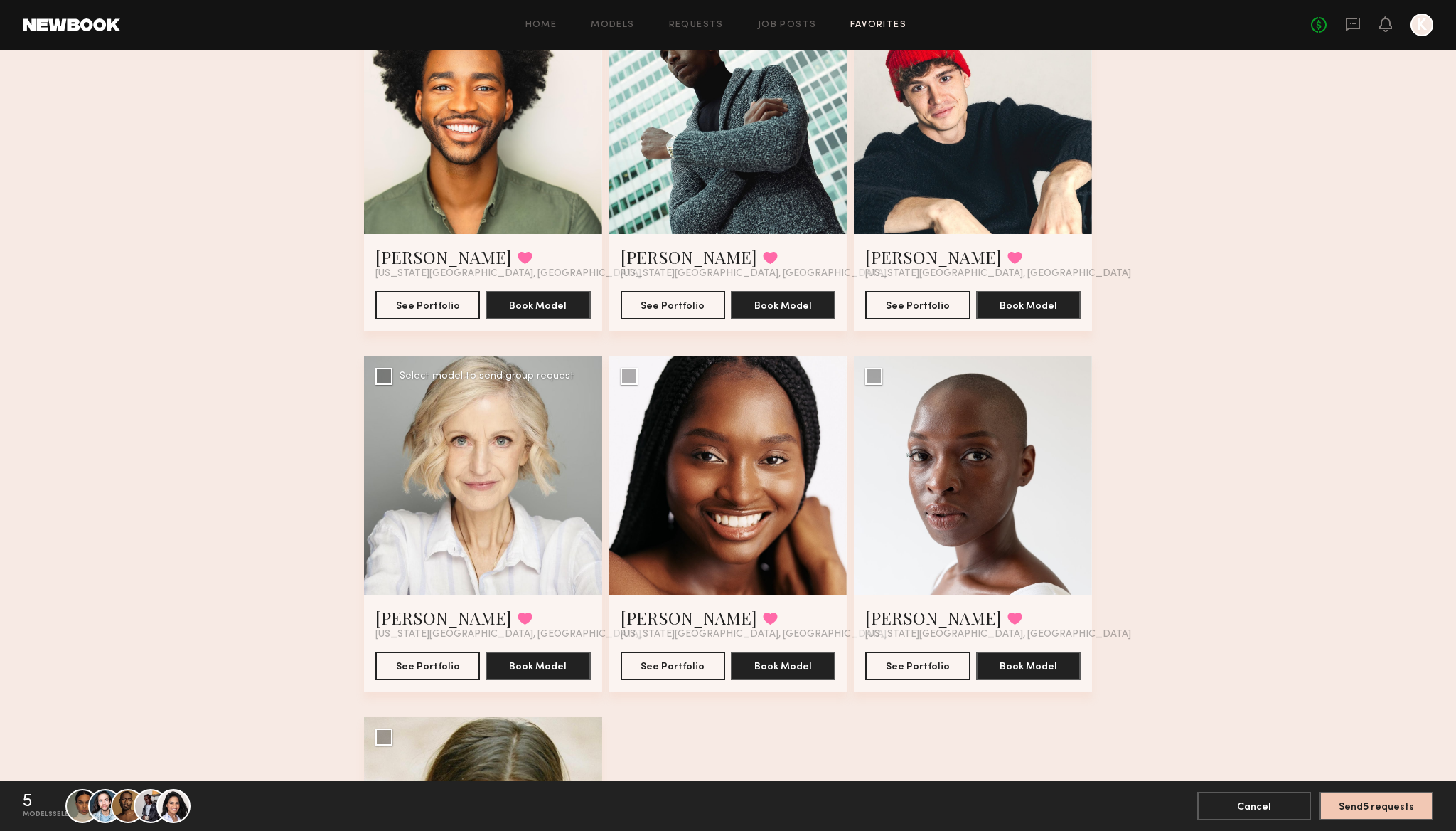
click at [572, 473] on div at bounding box center [483, 476] width 238 height 238
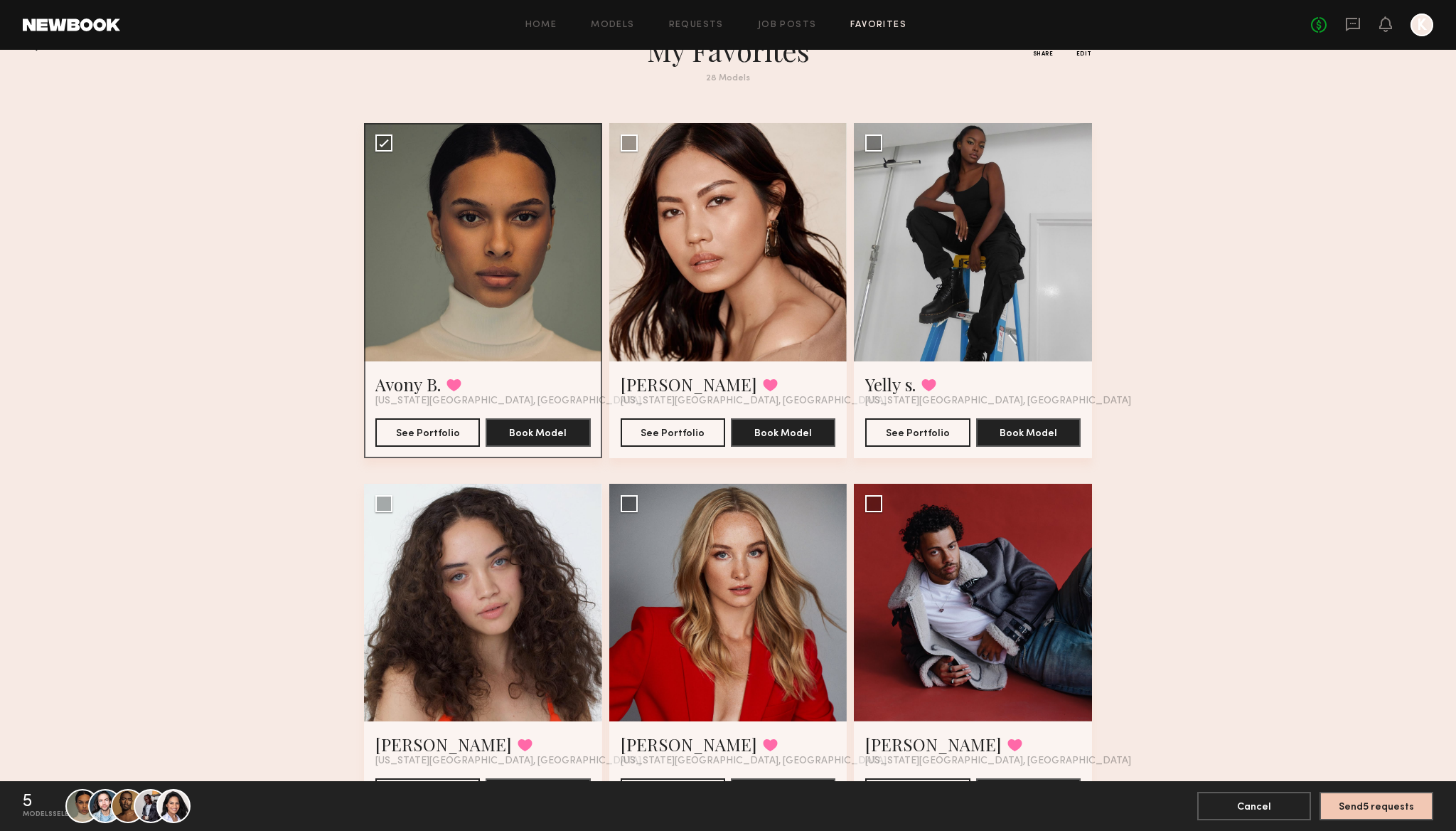
scroll to position [46, 0]
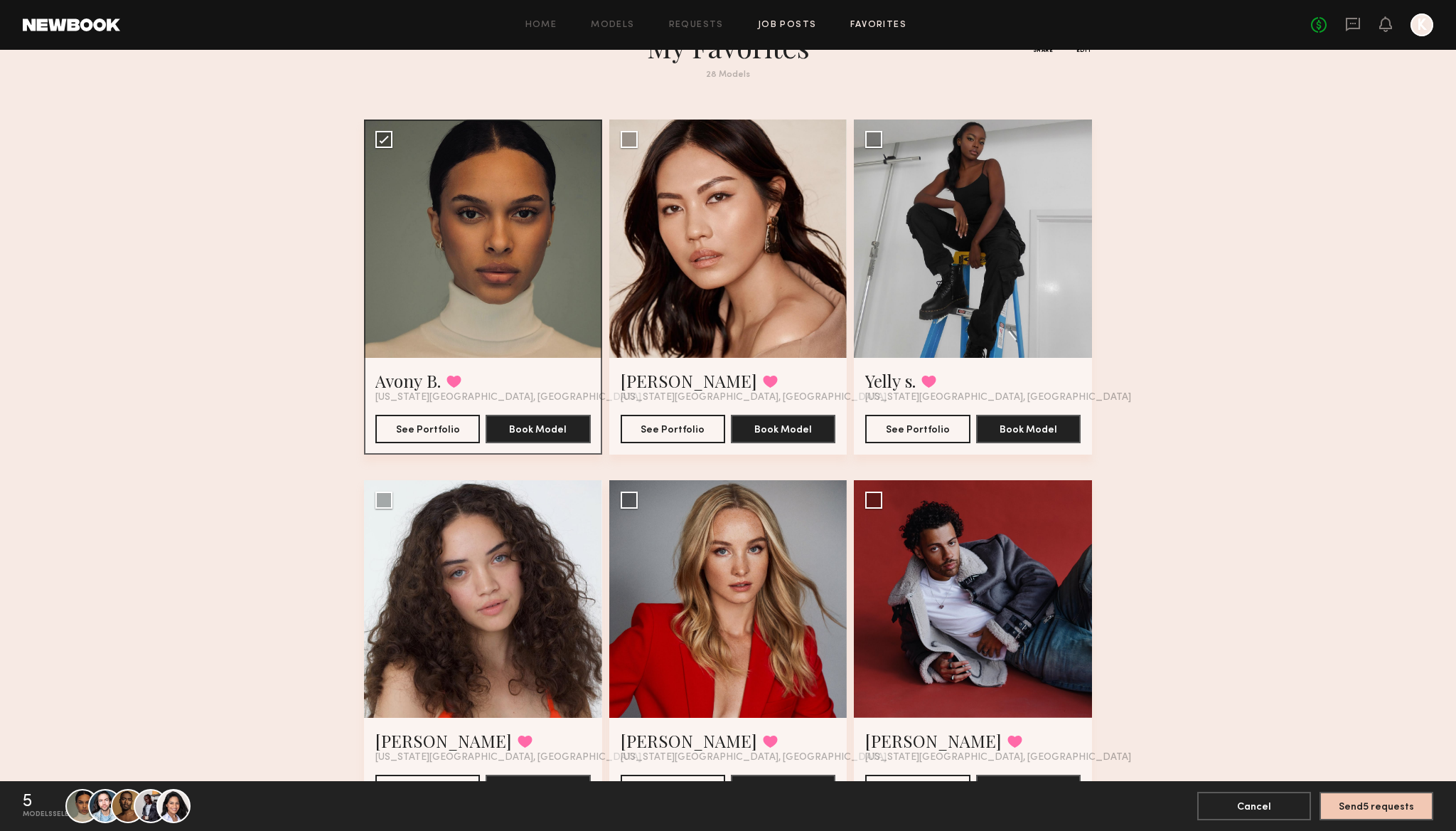
click at [801, 23] on link "Job Posts" at bounding box center [787, 25] width 59 height 10
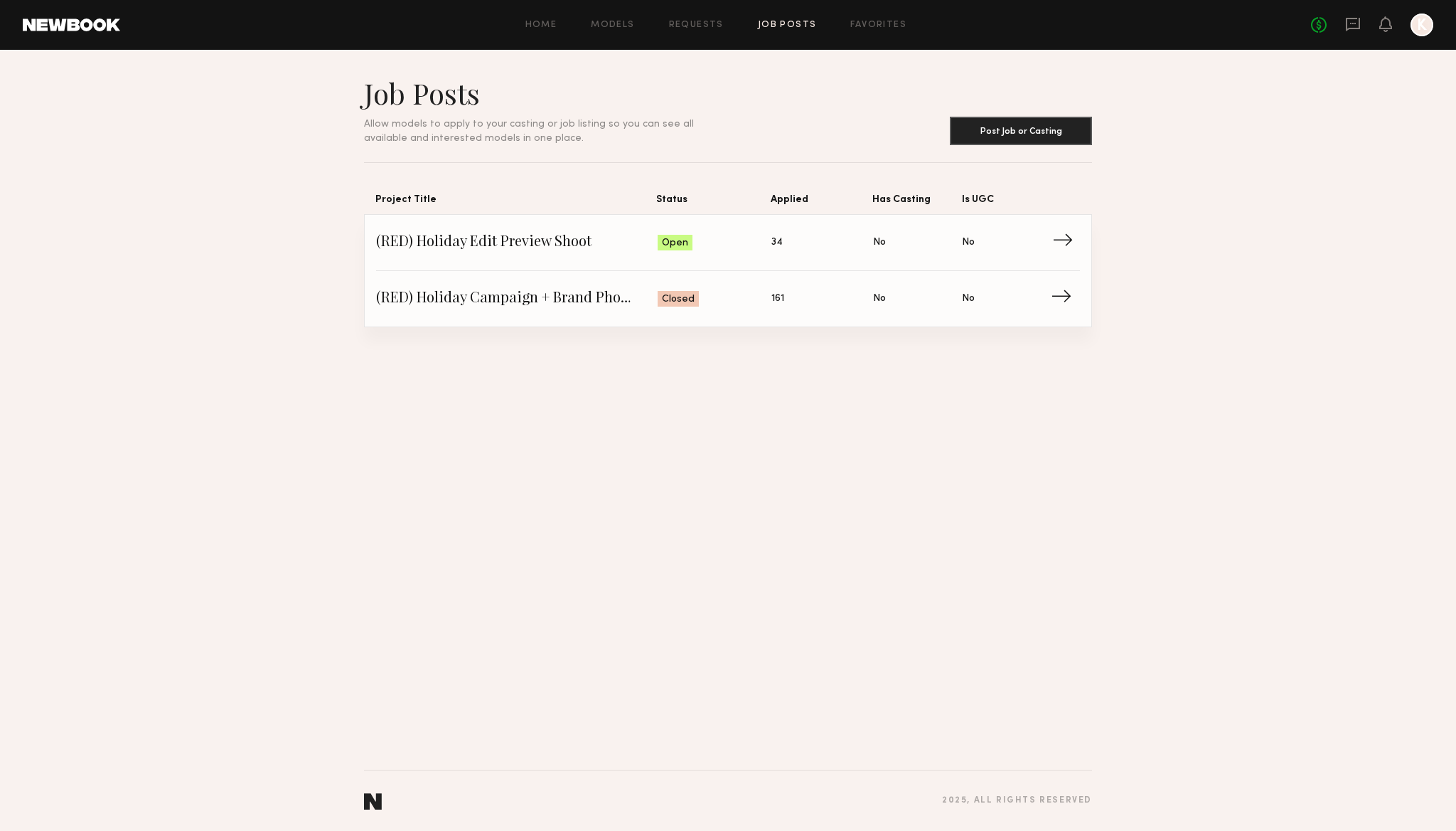
click at [533, 236] on span "(RED) Holiday Edit Preview Shoot" at bounding box center [517, 242] width 282 height 21
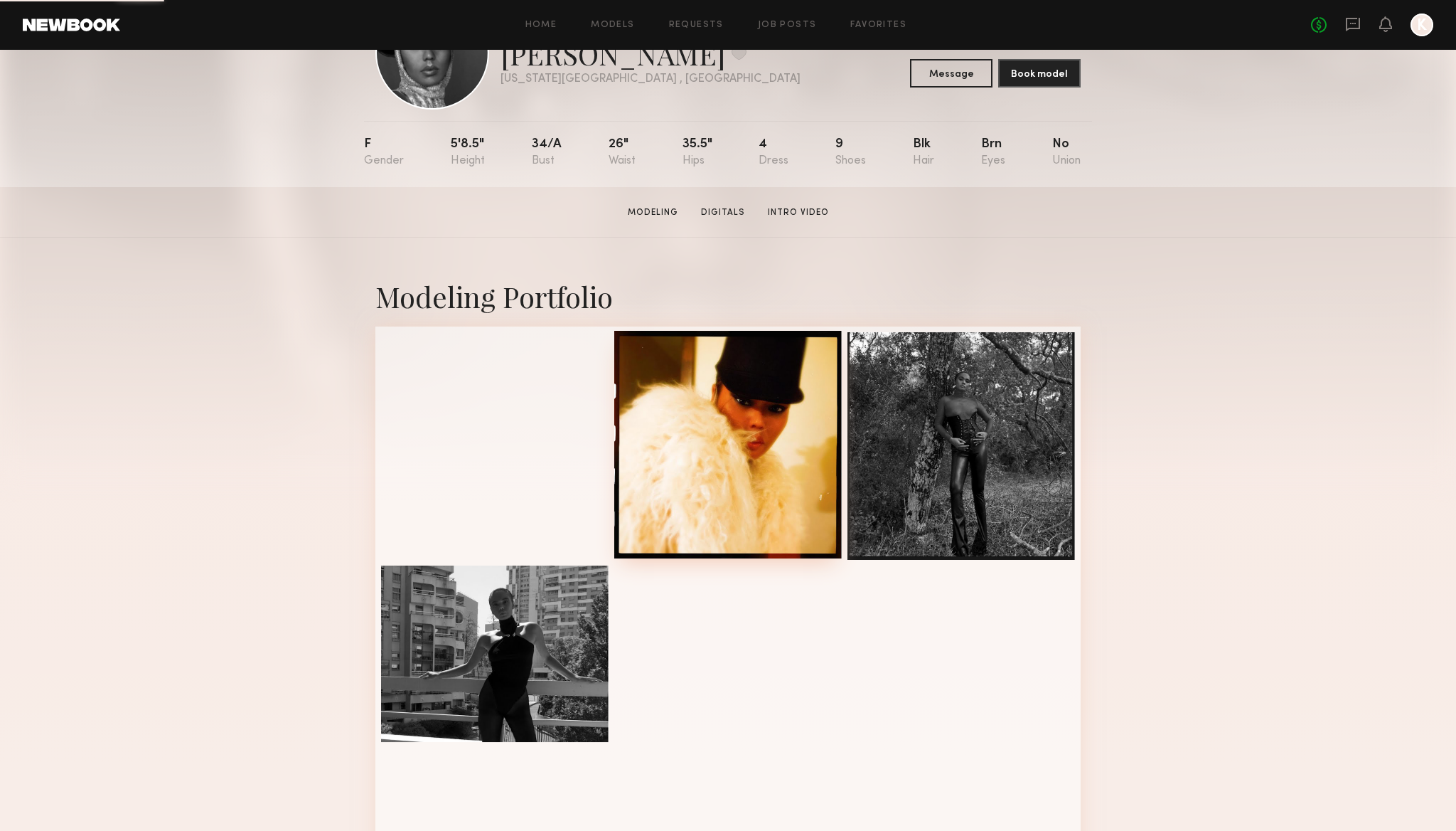
scroll to position [96, 0]
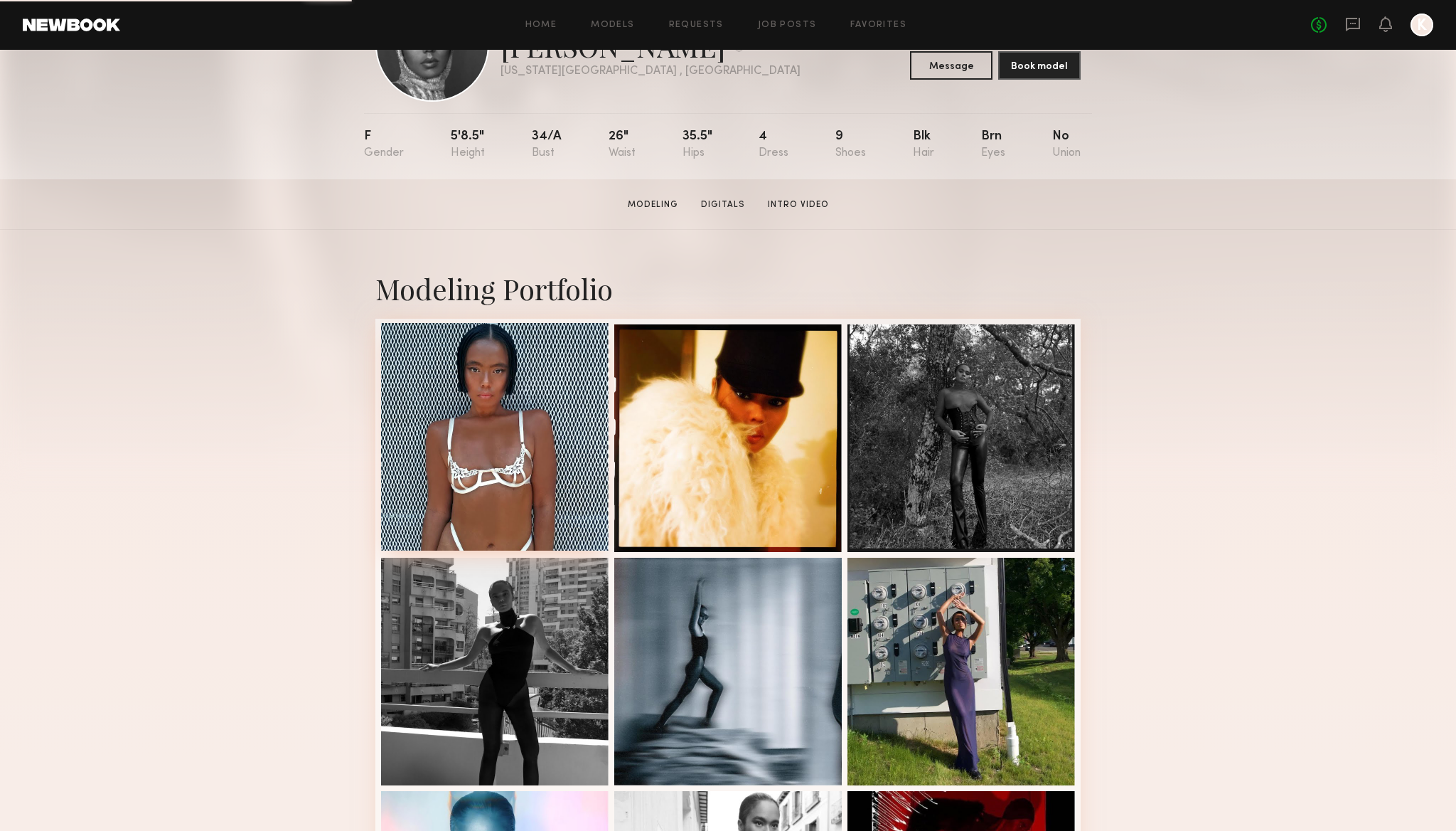
click at [477, 481] on div at bounding box center [495, 436] width 227 height 227
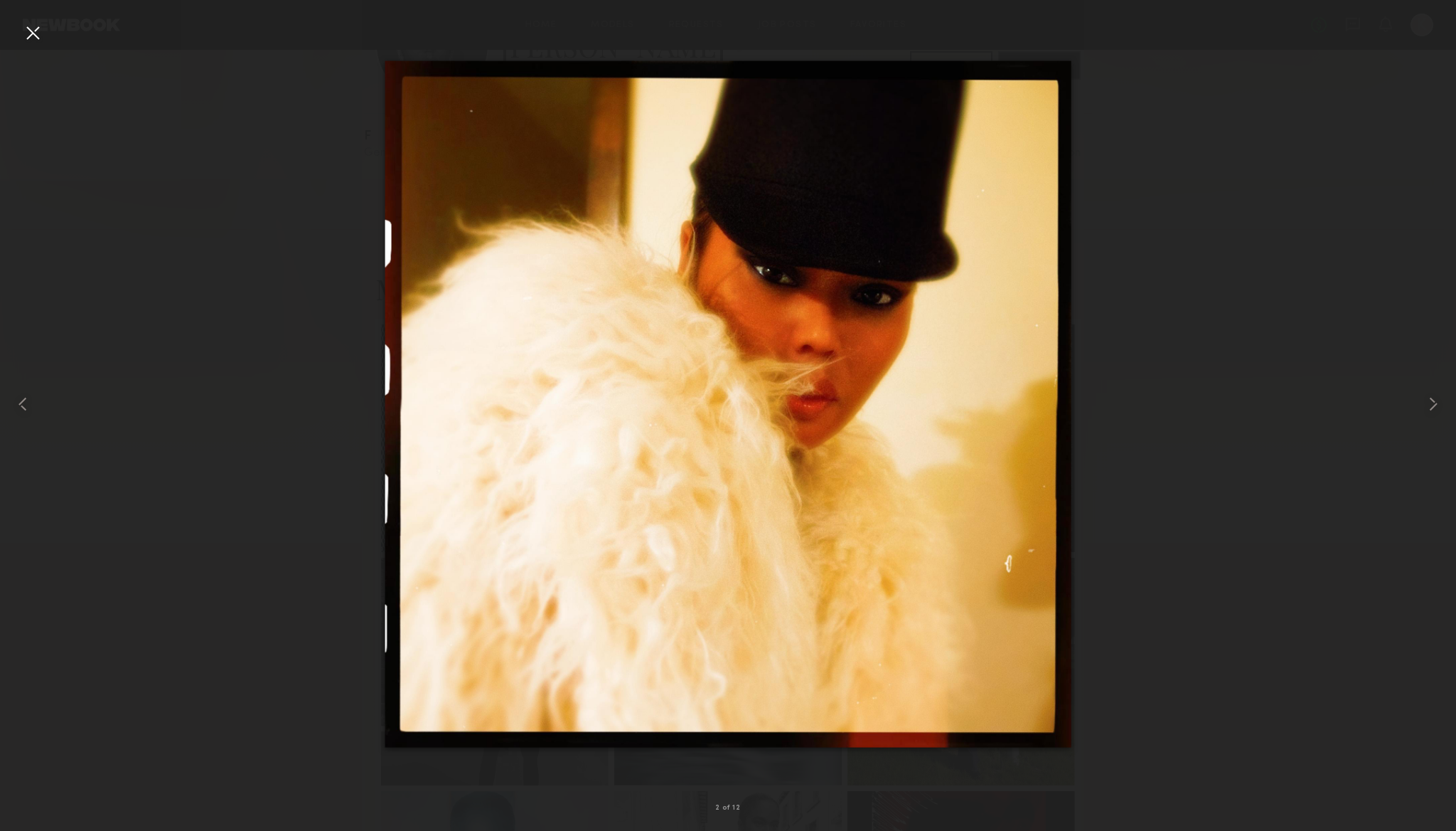
click at [200, 359] on div at bounding box center [728, 404] width 1456 height 763
click at [25, 29] on div at bounding box center [33, 33] width 23 height 23
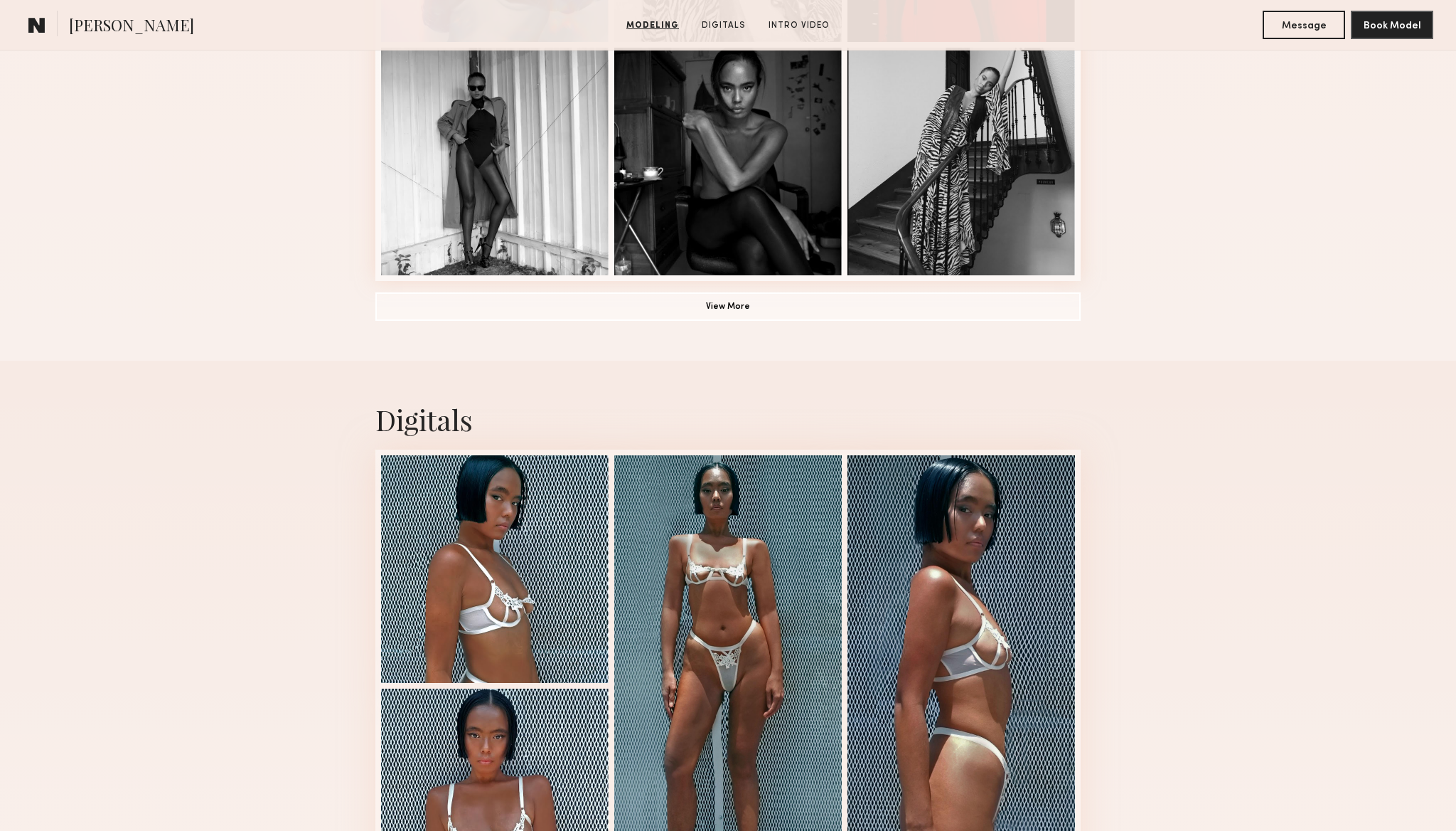
scroll to position [1253, 0]
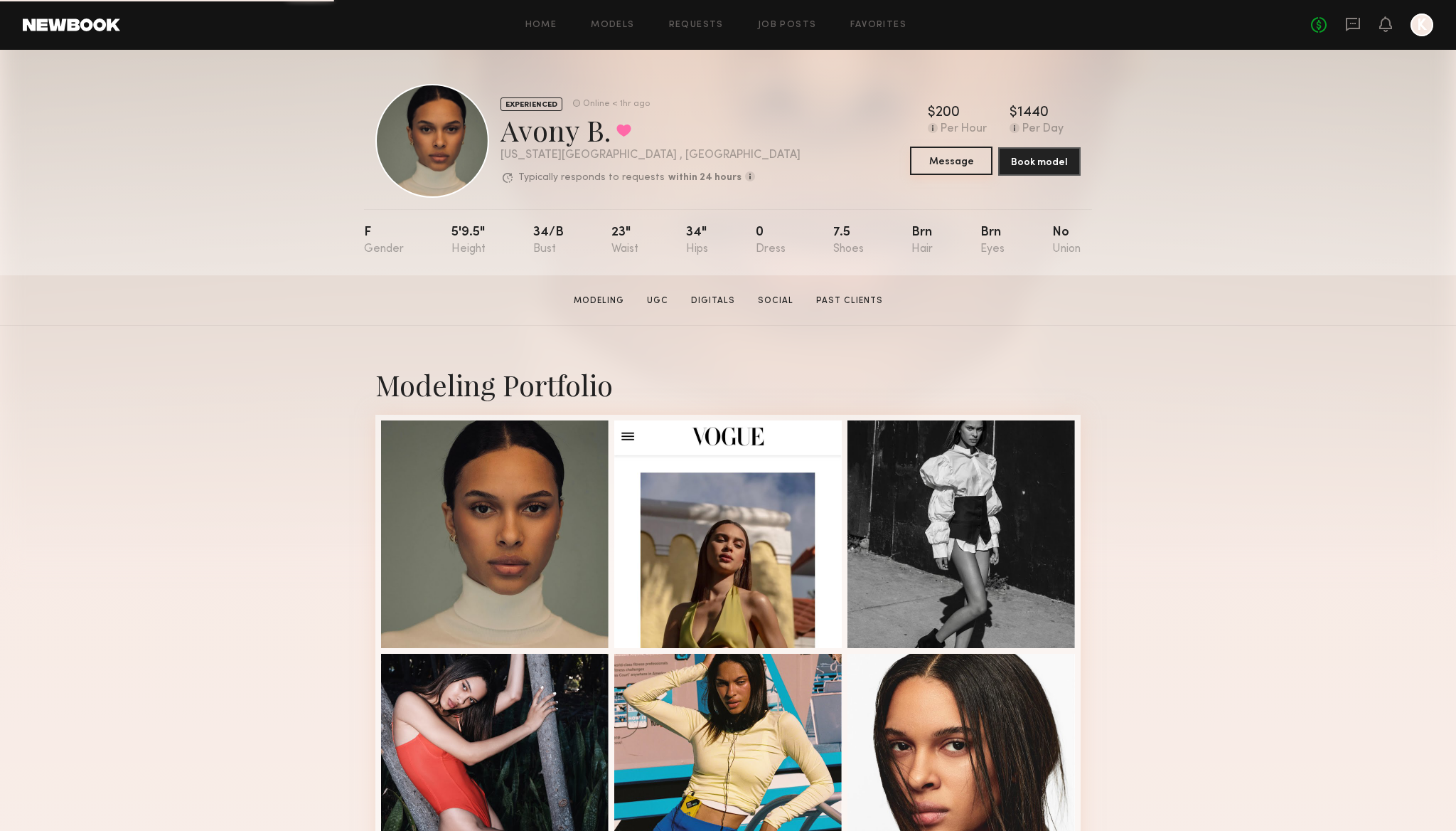
click at [964, 162] on button "Message" at bounding box center [952, 160] width 83 height 29
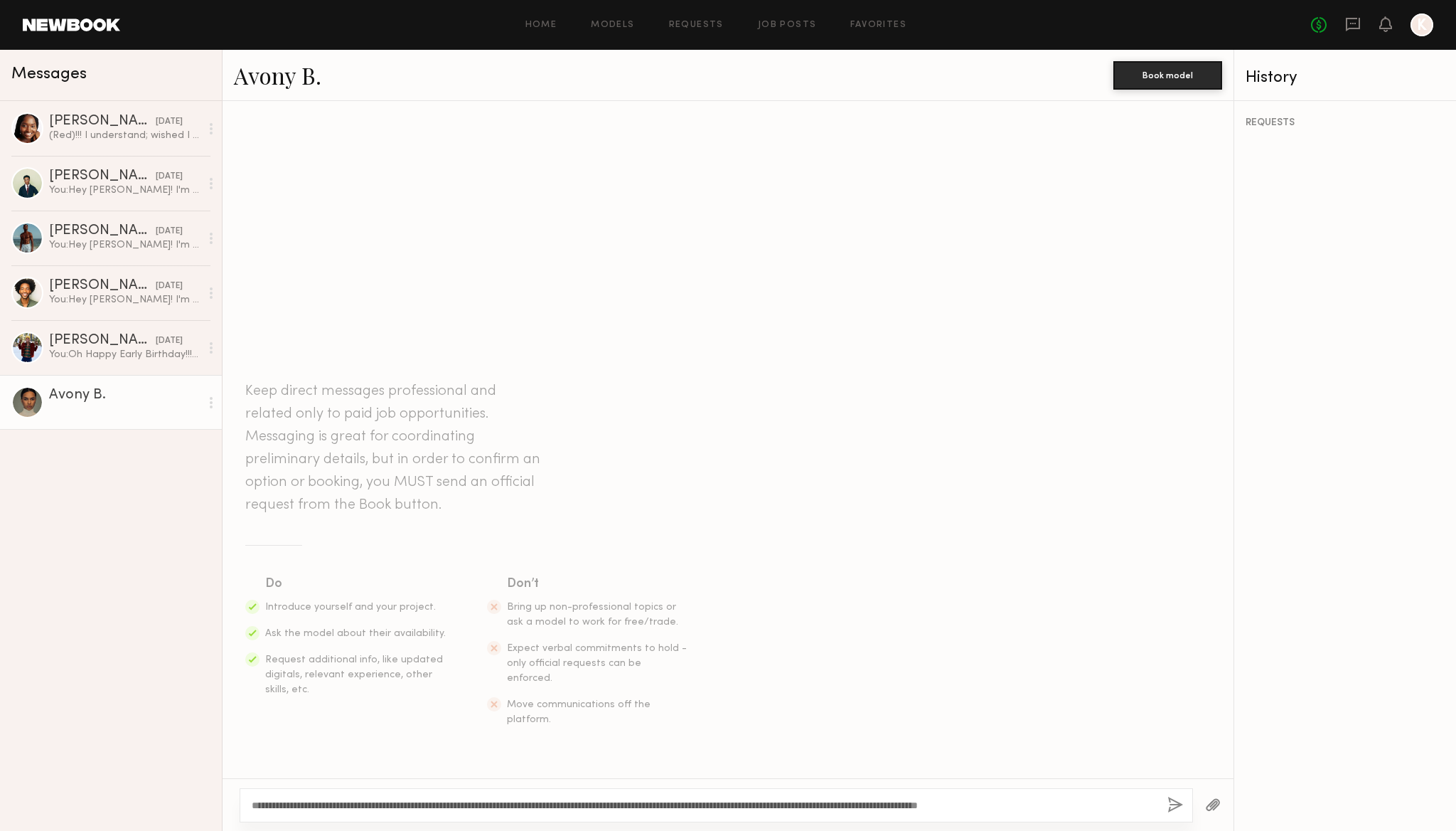
type textarea "**********"
click at [1173, 804] on button "button" at bounding box center [1176, 806] width 16 height 17
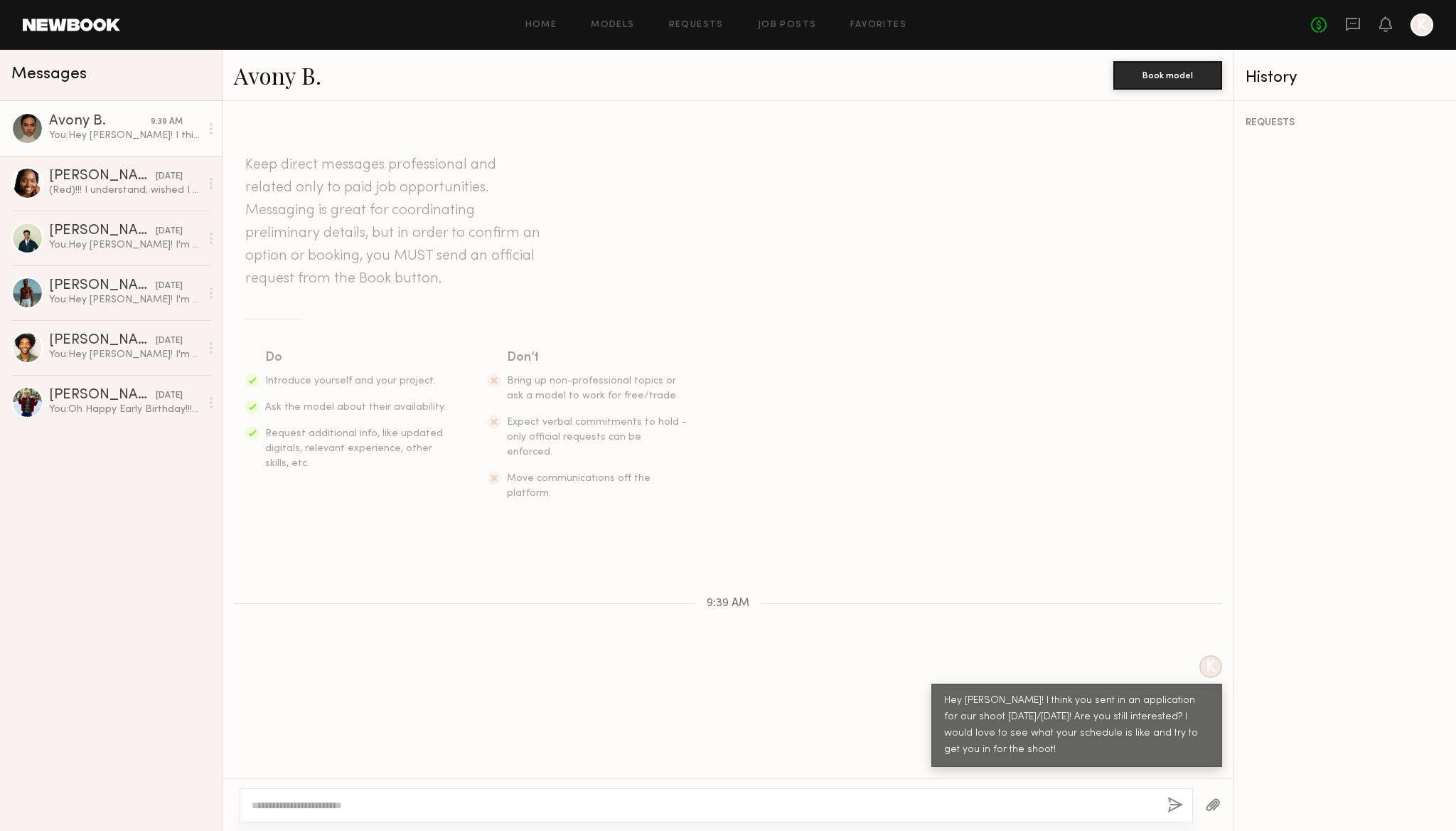
click at [786, 29] on div "Home Models Requests Job Posts Favorites Sign Out No fees up to $5,000 K" at bounding box center [777, 25] width 1314 height 23
click at [866, 23] on link "Favorites" at bounding box center [879, 25] width 56 height 10
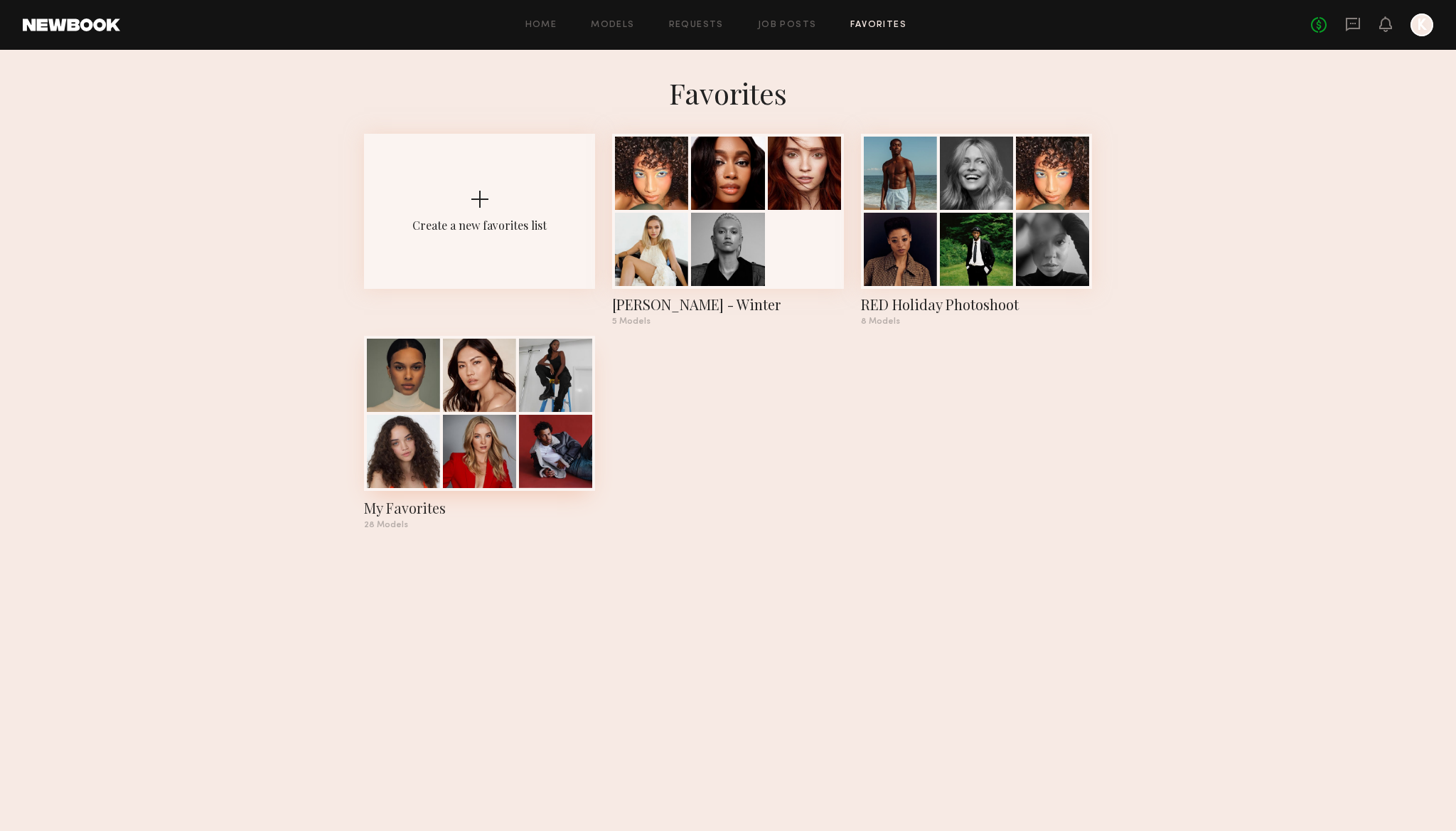
click at [445, 492] on div "My Favorites 28 Models" at bounding box center [479, 433] width 231 height 192
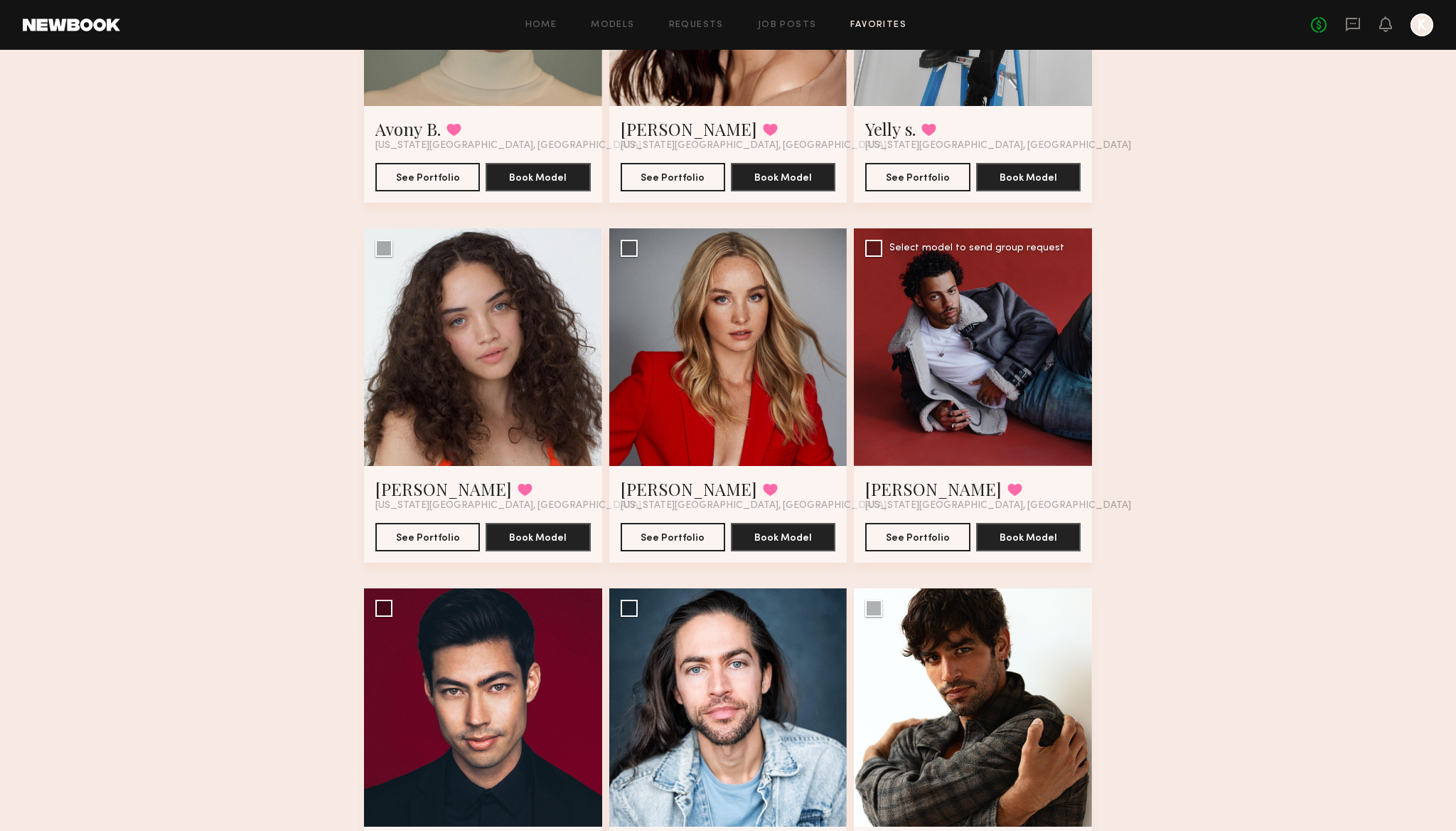
scroll to position [583, 0]
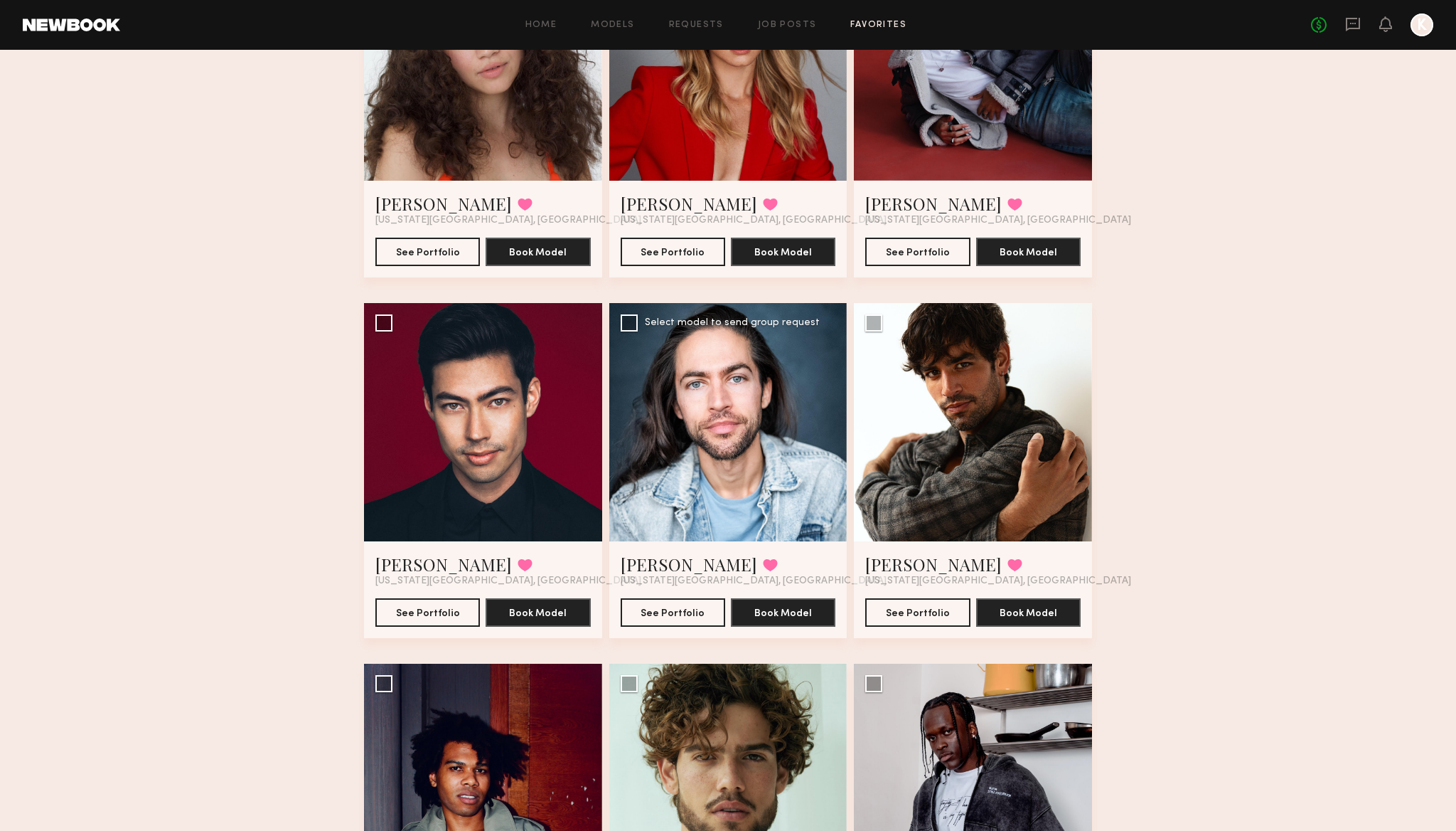
click at [709, 461] on div at bounding box center [728, 422] width 238 height 238
click at [695, 382] on div at bounding box center [728, 422] width 238 height 238
click at [674, 613] on button "See Portfolio" at bounding box center [674, 612] width 105 height 29
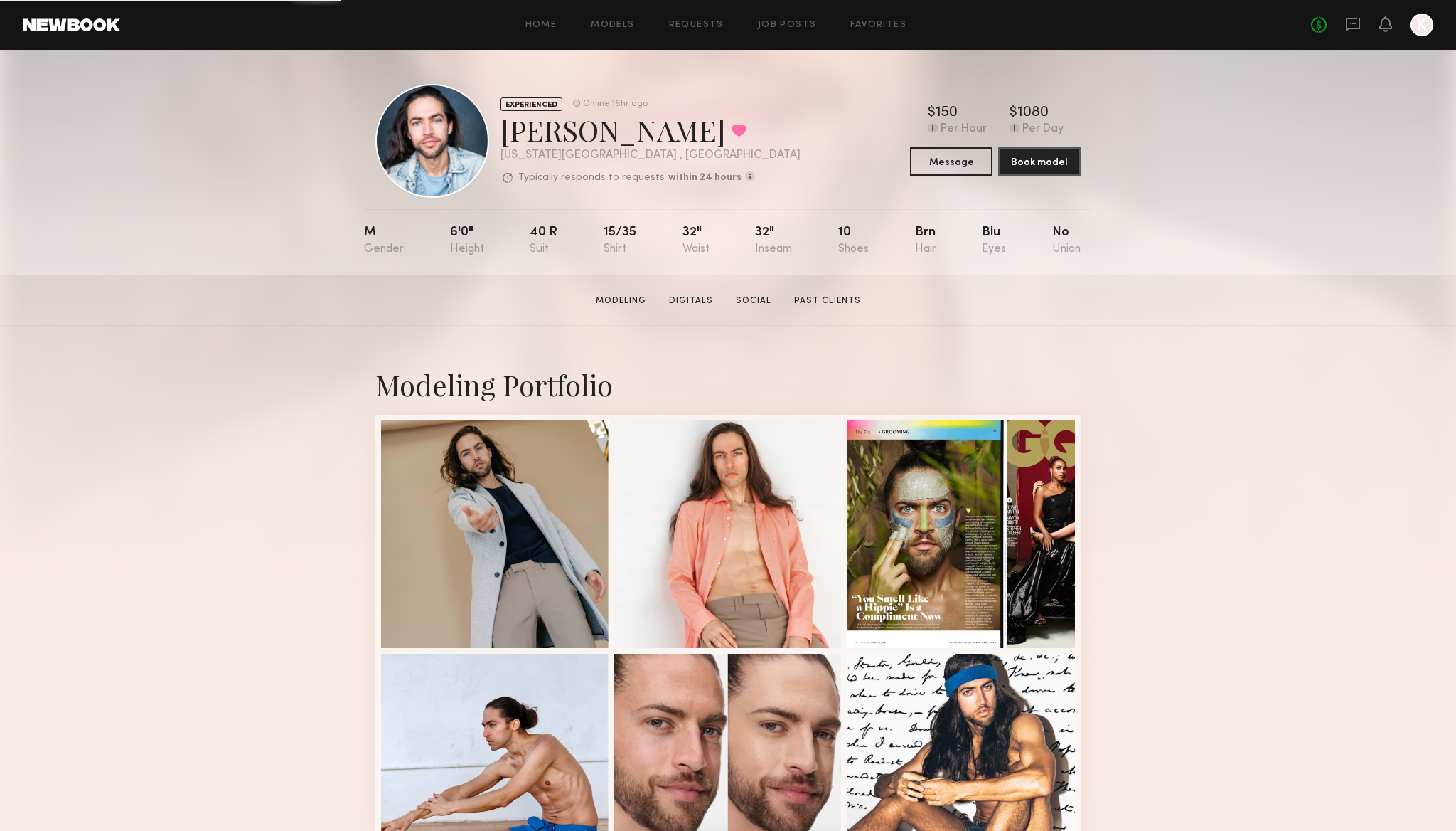
click at [956, 143] on div "$ Typical rate set by model. Can vary by project & usage. 150 Per Hour $ Typica…" at bounding box center [995, 141] width 171 height 70
click at [950, 160] on button "Message" at bounding box center [952, 160] width 83 height 29
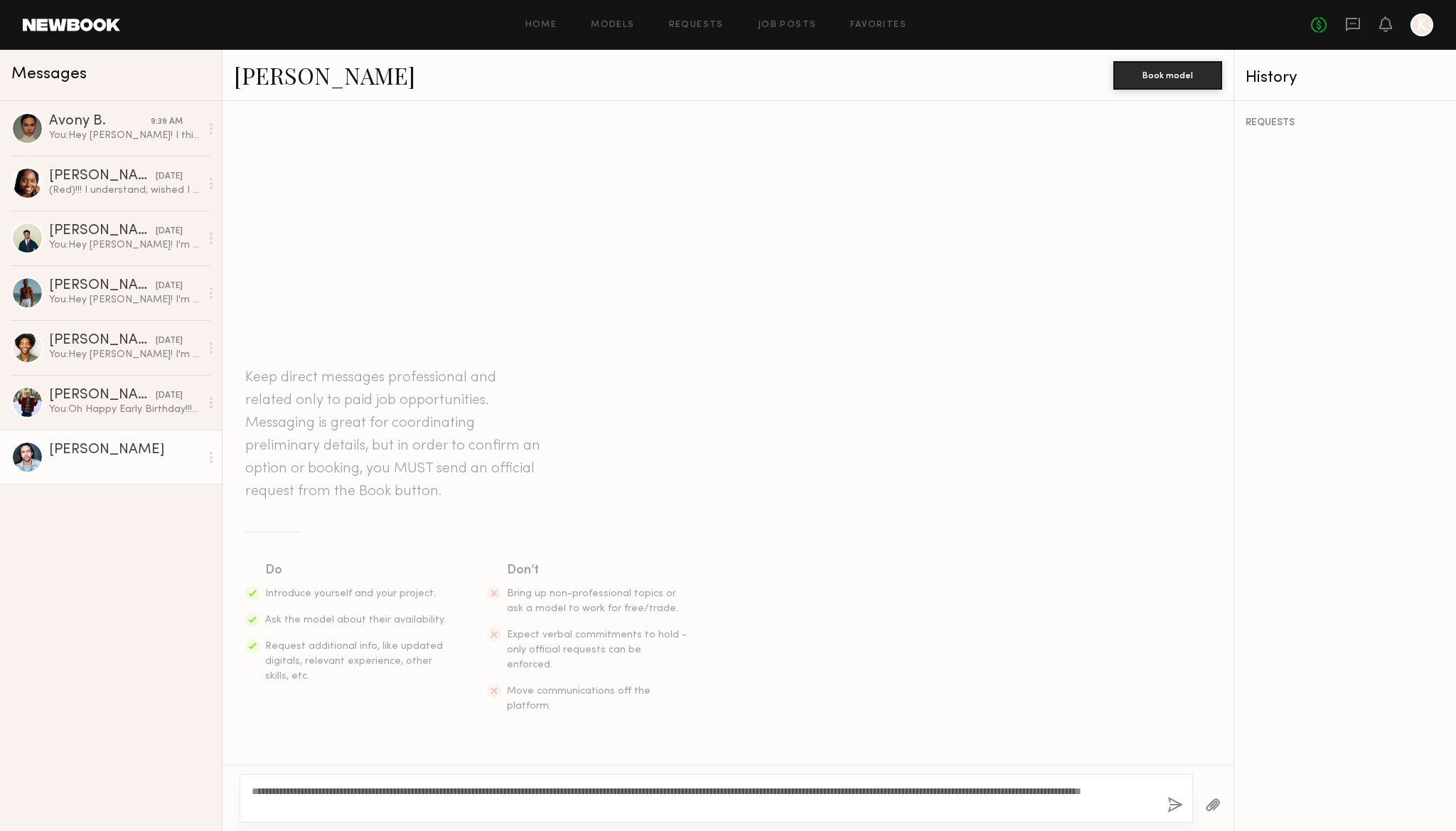
type textarea "**********"
click at [1172, 803] on button "button" at bounding box center [1176, 806] width 16 height 17
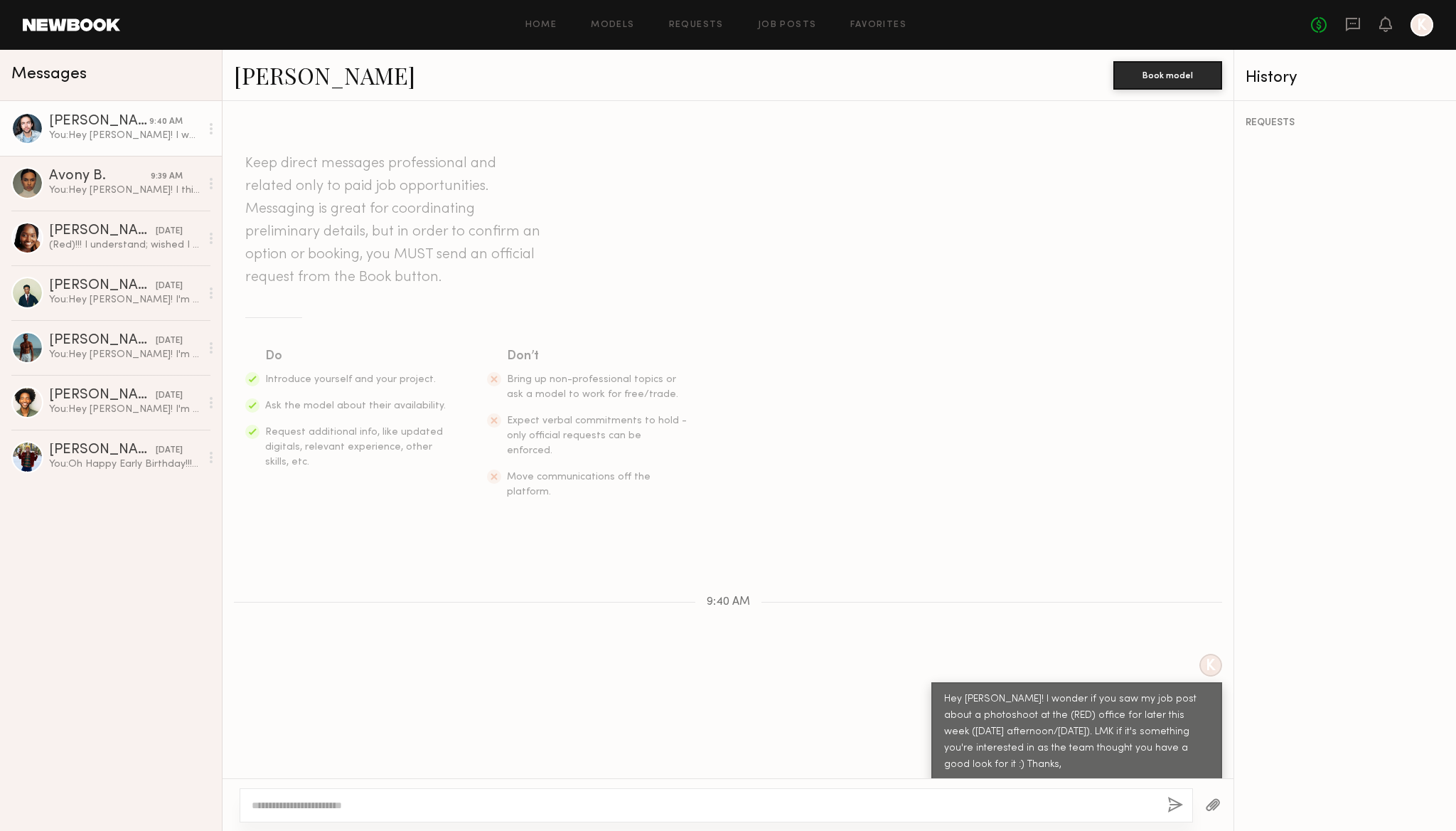
click at [913, 24] on div "Home Models Requests Job Posts Favorites Sign Out" at bounding box center [716, 25] width 1191 height 10
click at [892, 22] on link "Favorites" at bounding box center [879, 25] width 56 height 10
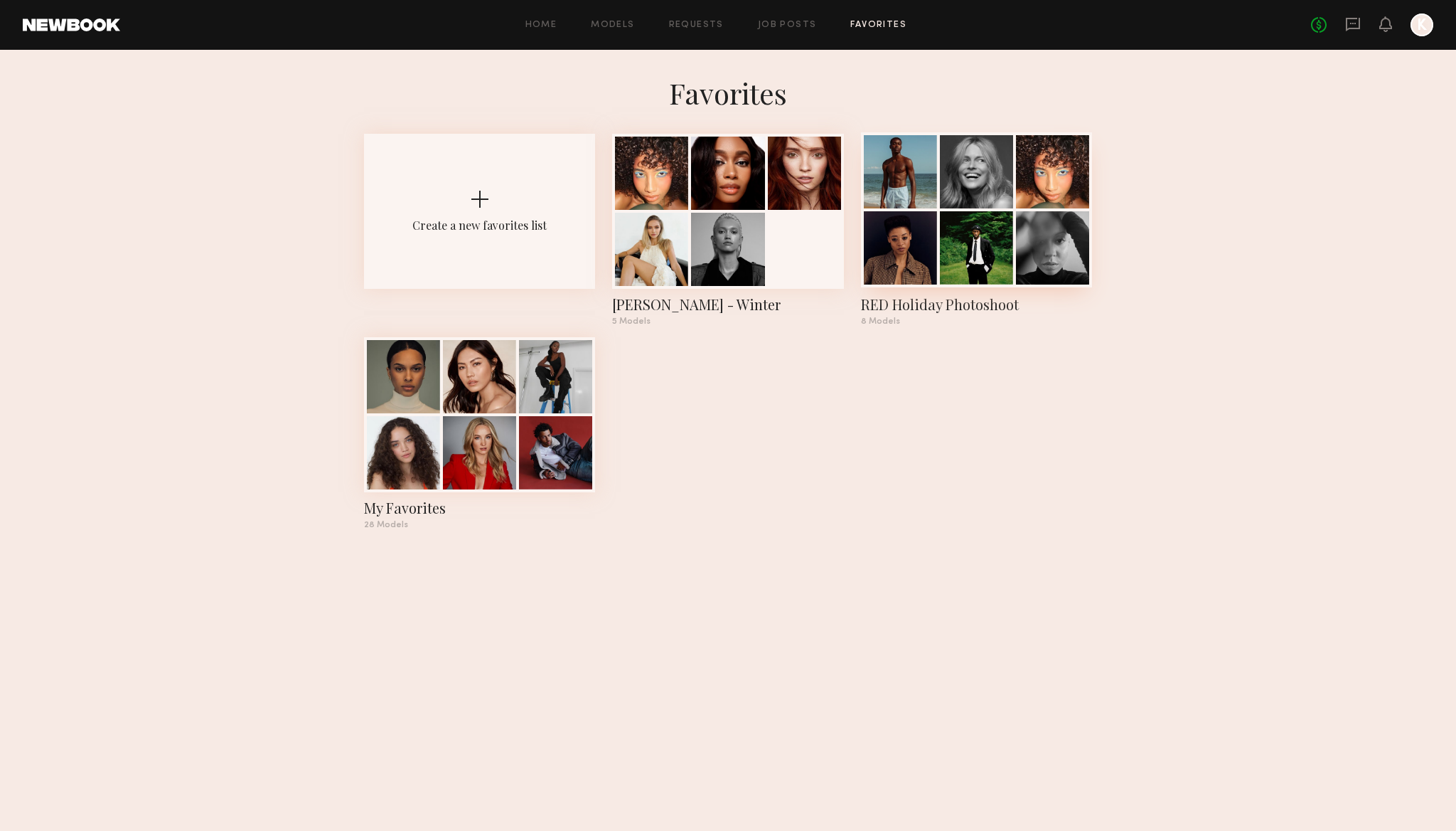
click at [910, 269] on div at bounding box center [901, 248] width 73 height 73
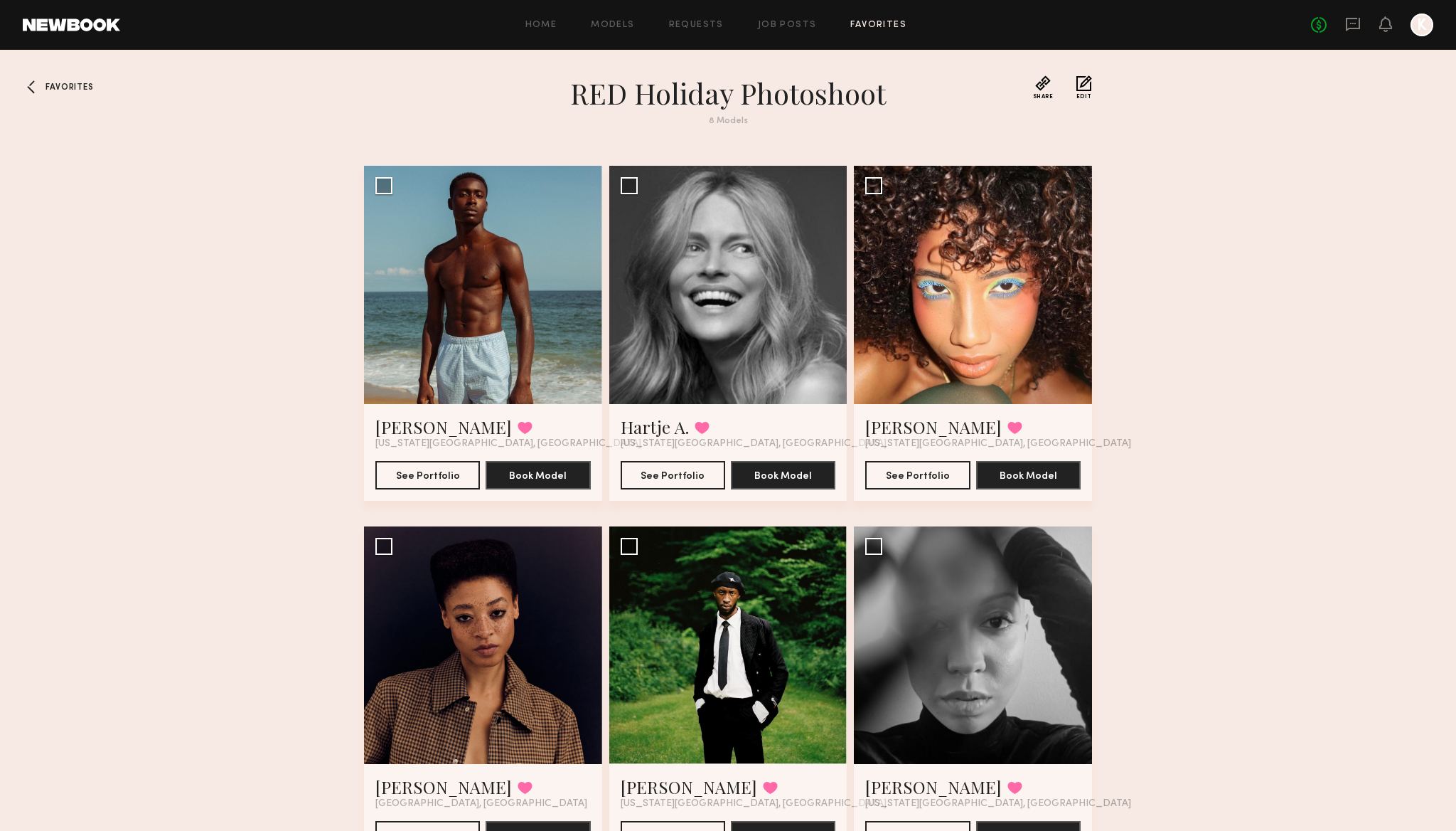
click at [31, 95] on div at bounding box center [34, 87] width 23 height 23
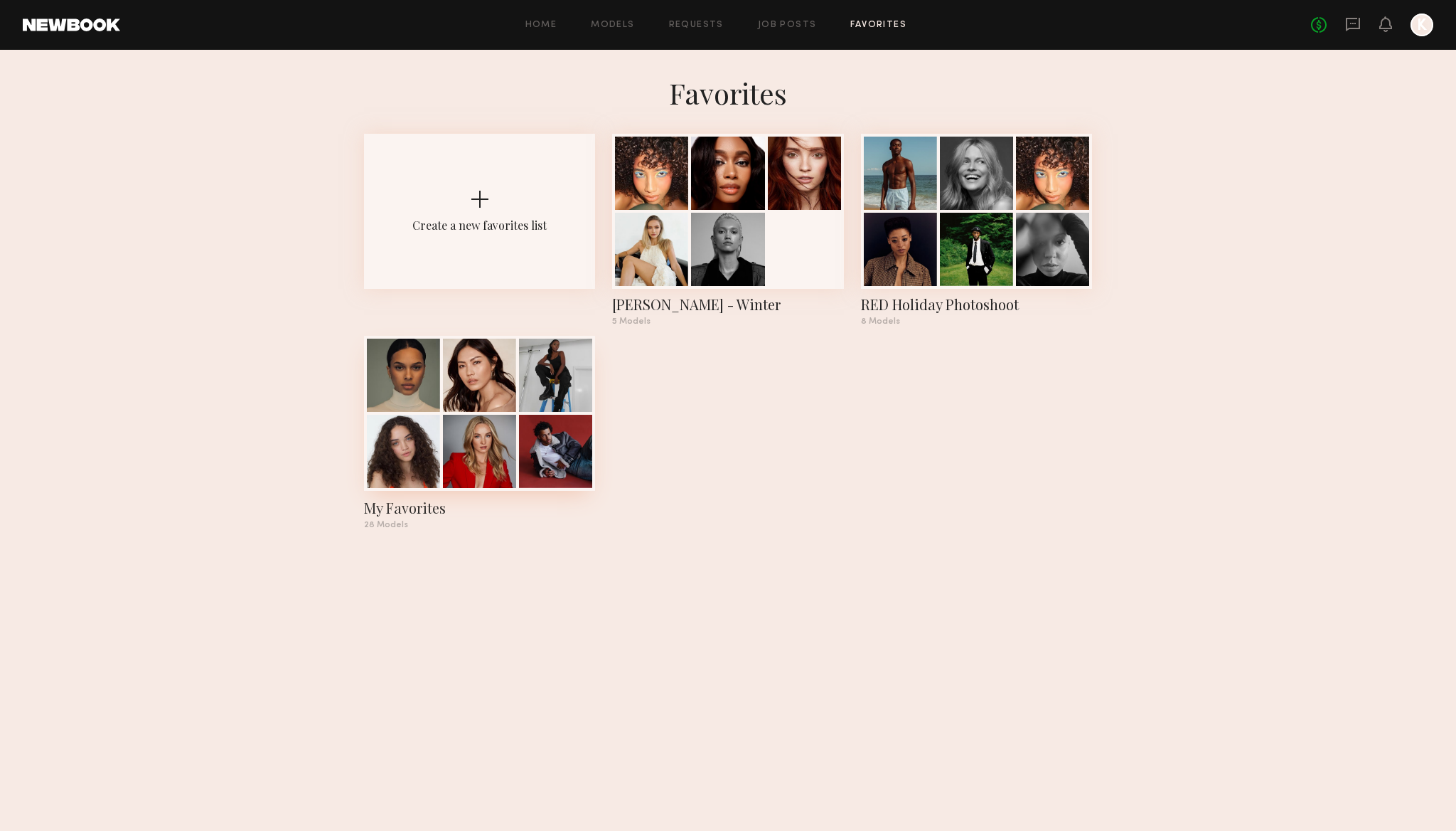
click at [379, 424] on div at bounding box center [404, 451] width 73 height 73
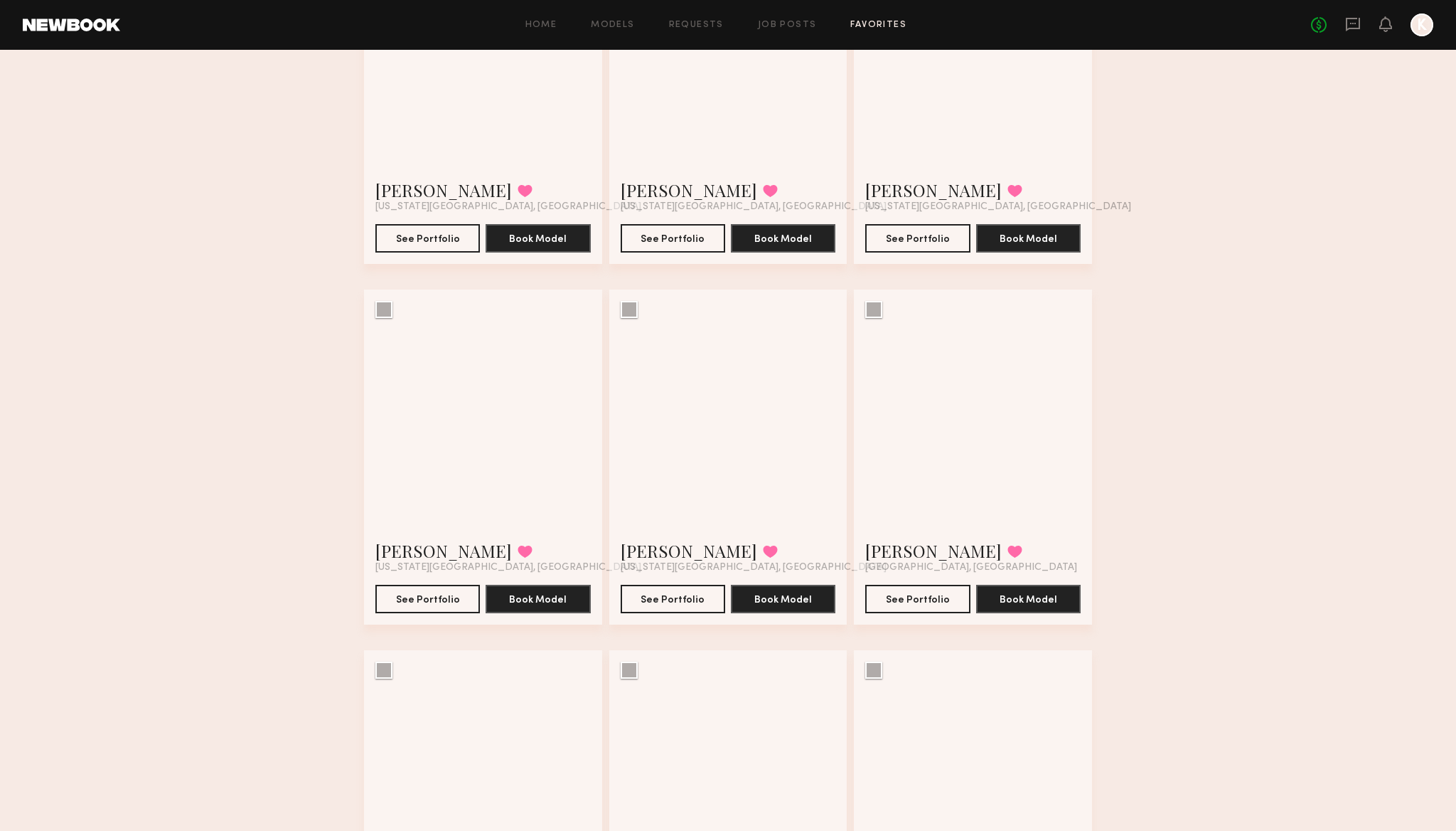
scroll to position [956, 0]
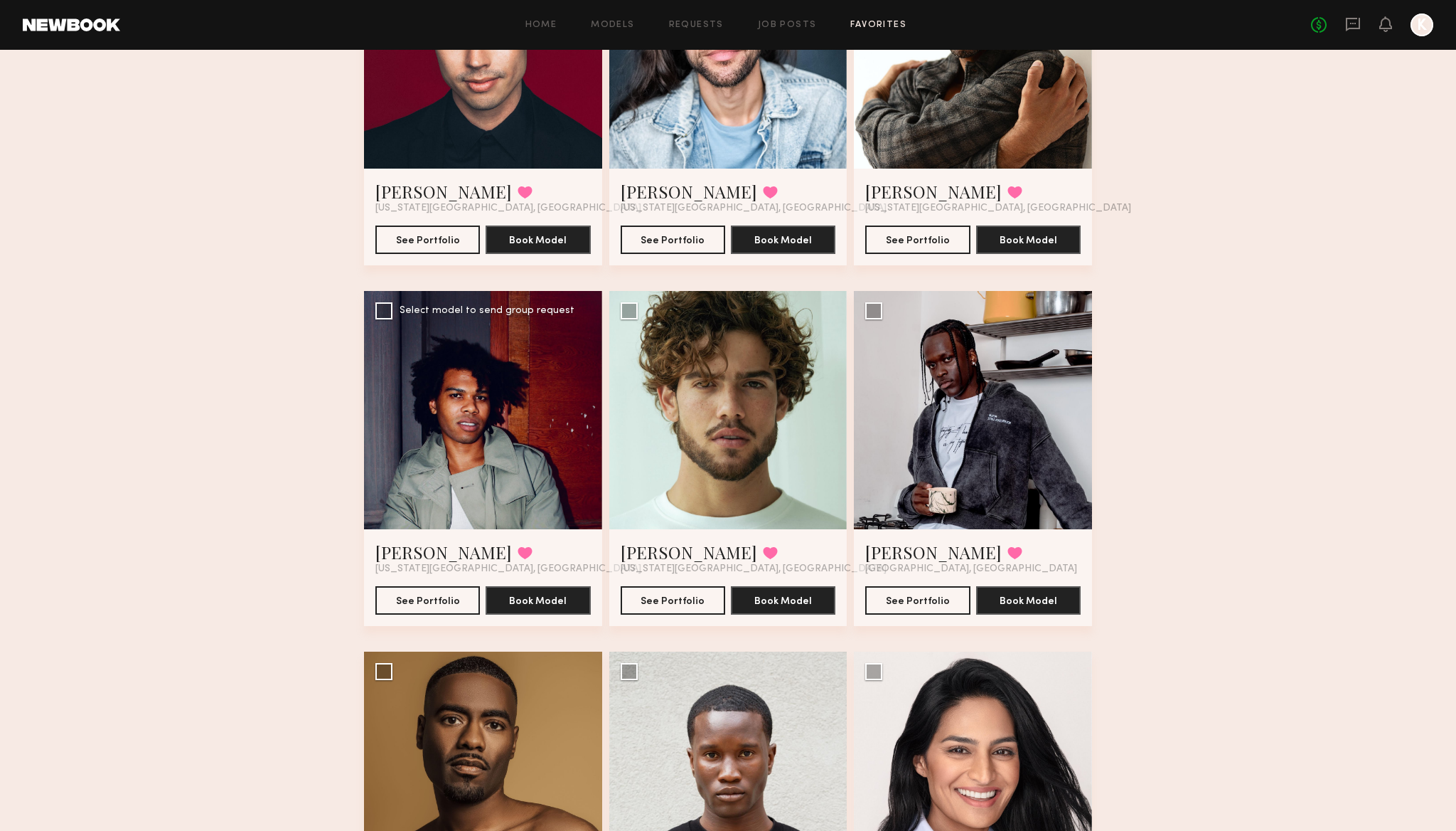
click at [423, 354] on div at bounding box center [483, 410] width 238 height 238
click at [937, 595] on button "See Portfolio" at bounding box center [918, 600] width 105 height 29
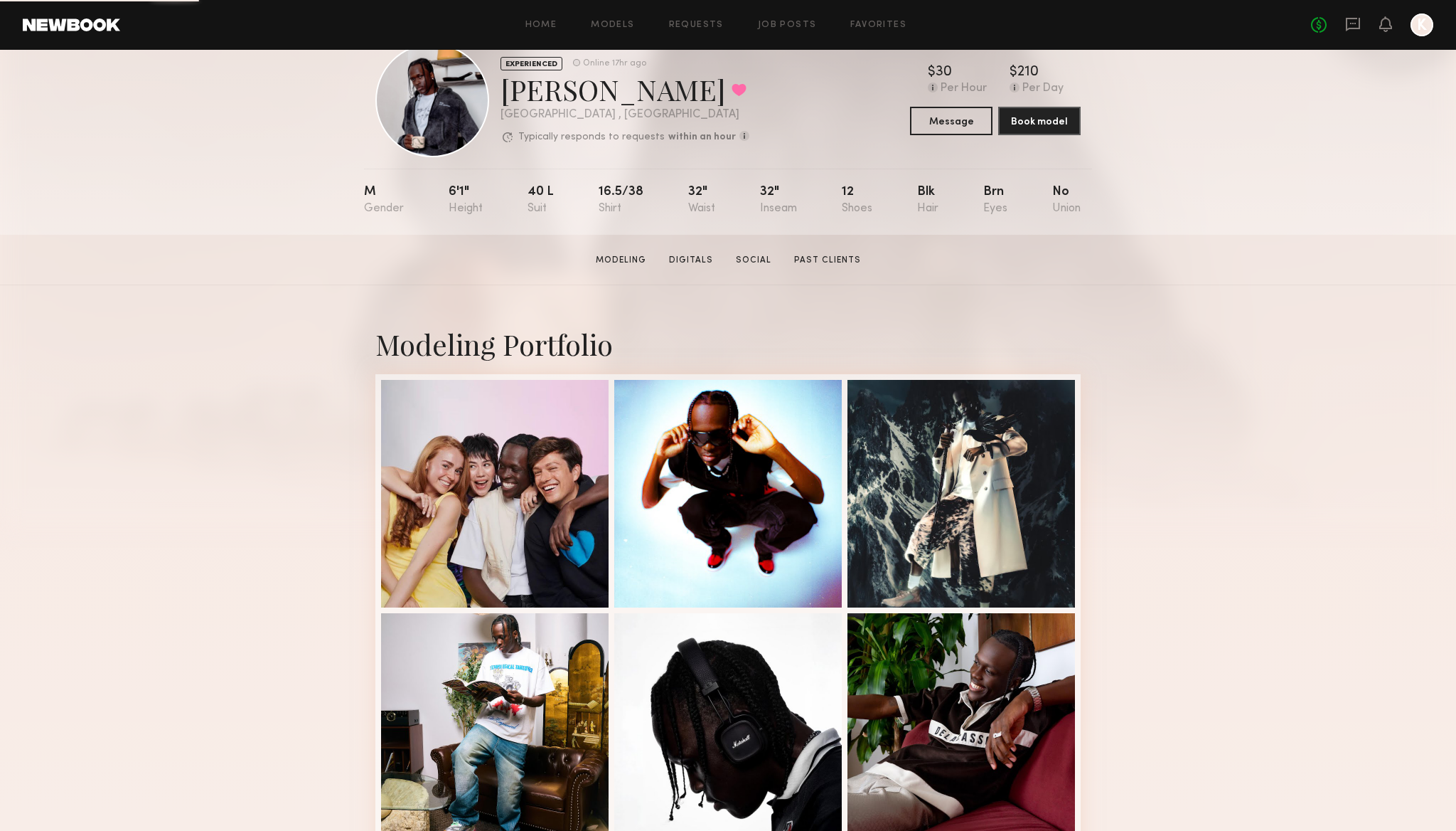
scroll to position [42, 0]
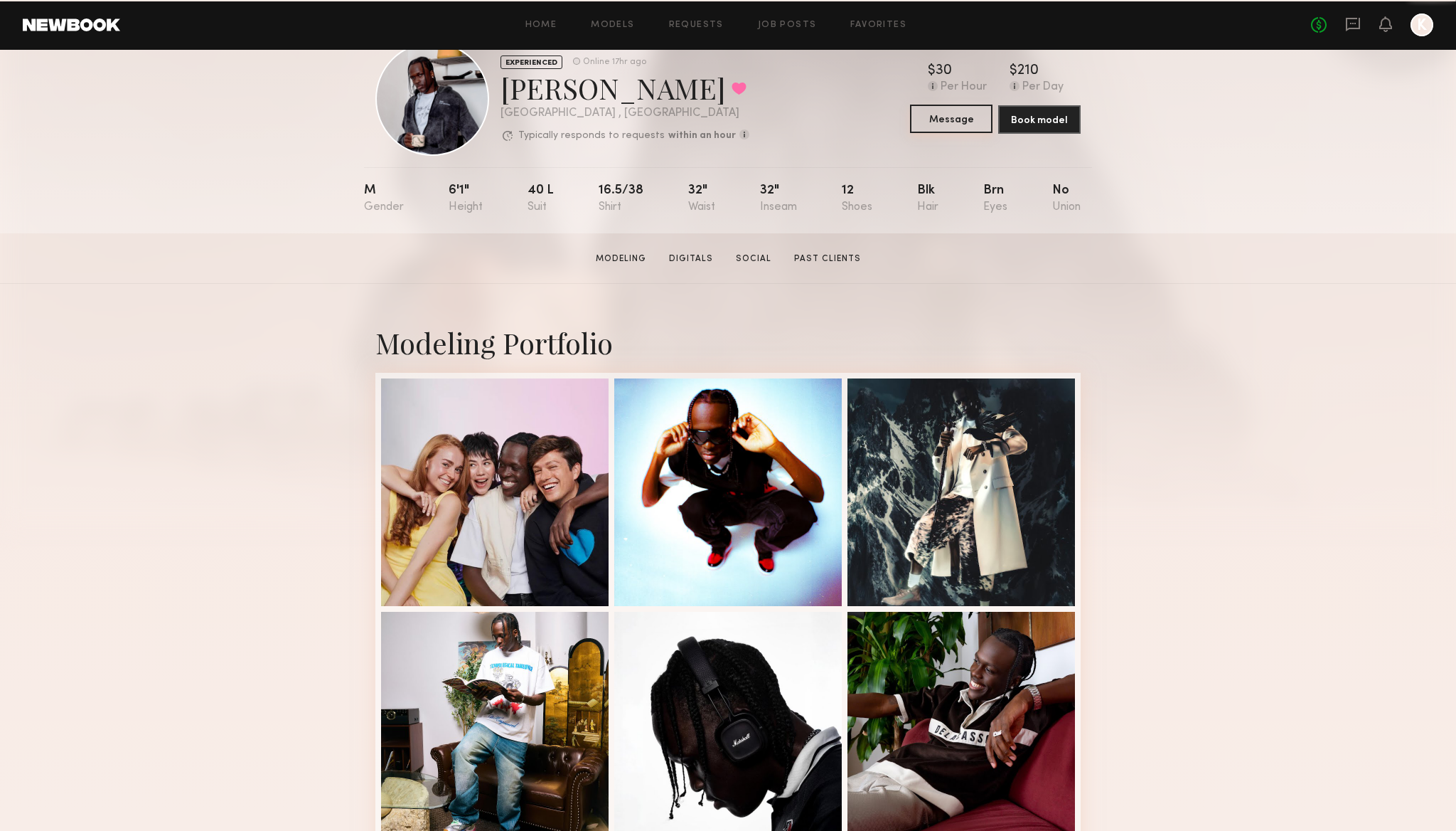
click at [943, 118] on button "Message" at bounding box center [952, 119] width 83 height 29
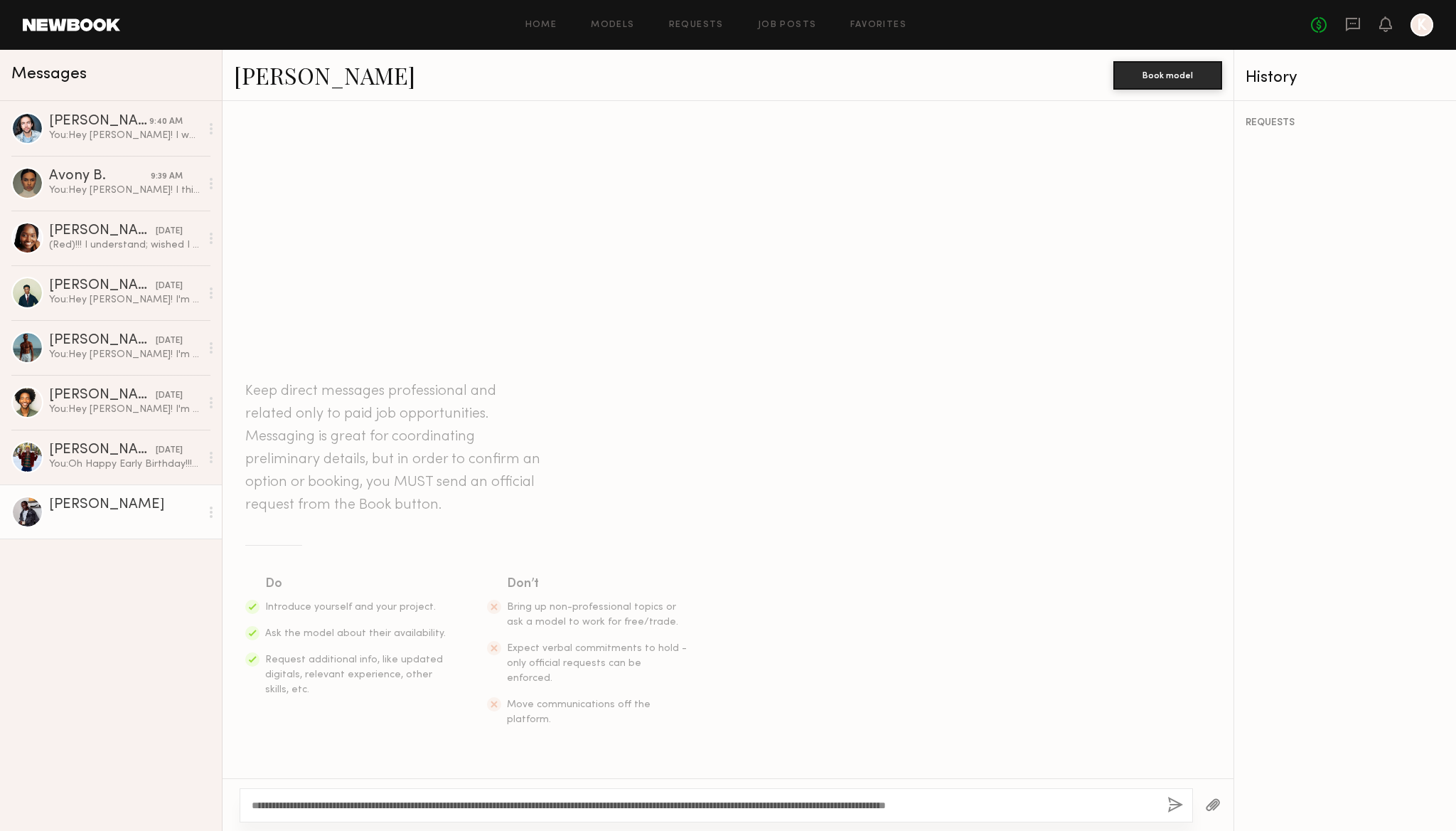
type textarea "**********"
click at [1169, 806] on button "button" at bounding box center [1176, 806] width 16 height 17
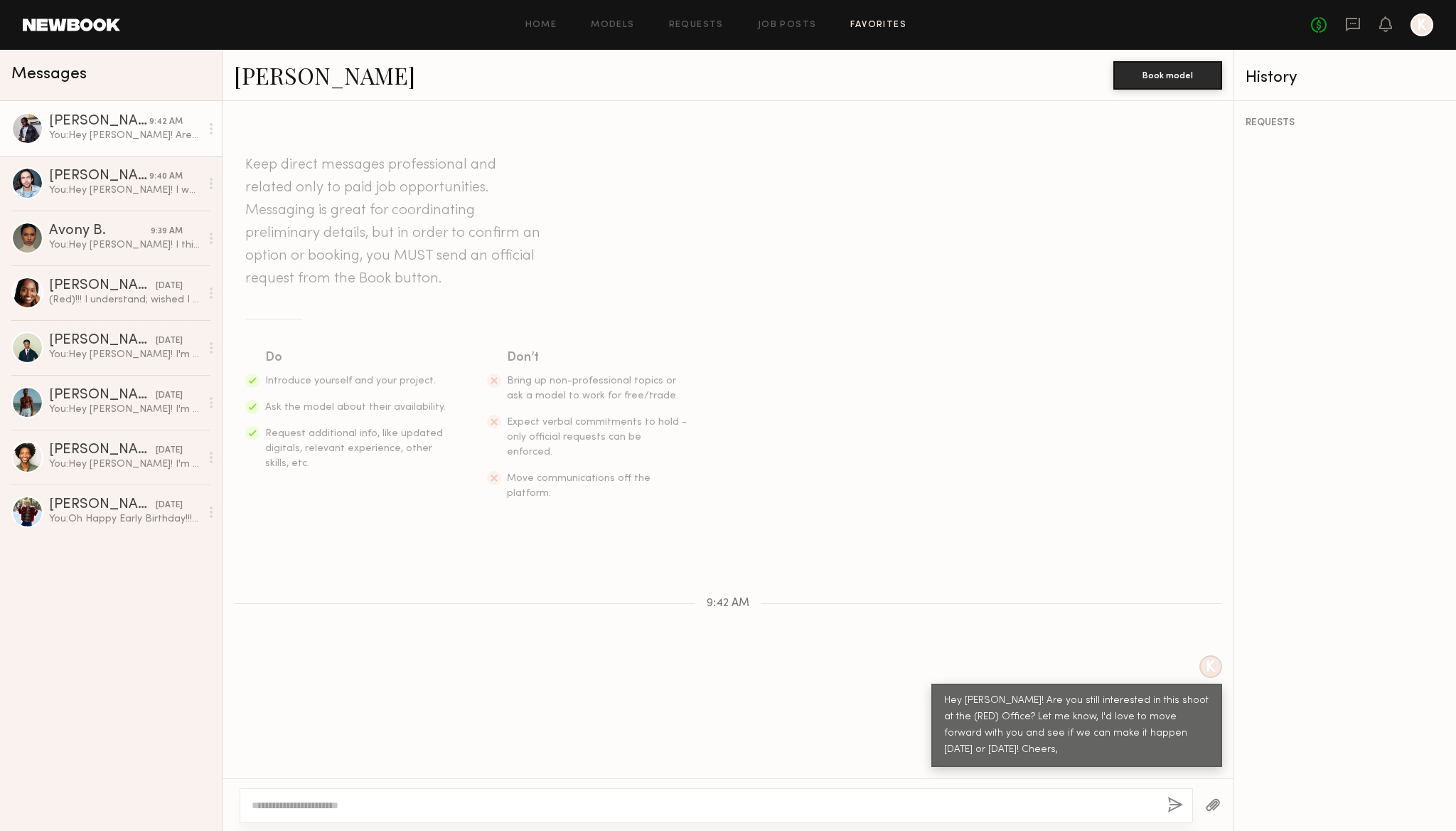
click at [881, 29] on link "Favorites" at bounding box center [879, 25] width 56 height 10
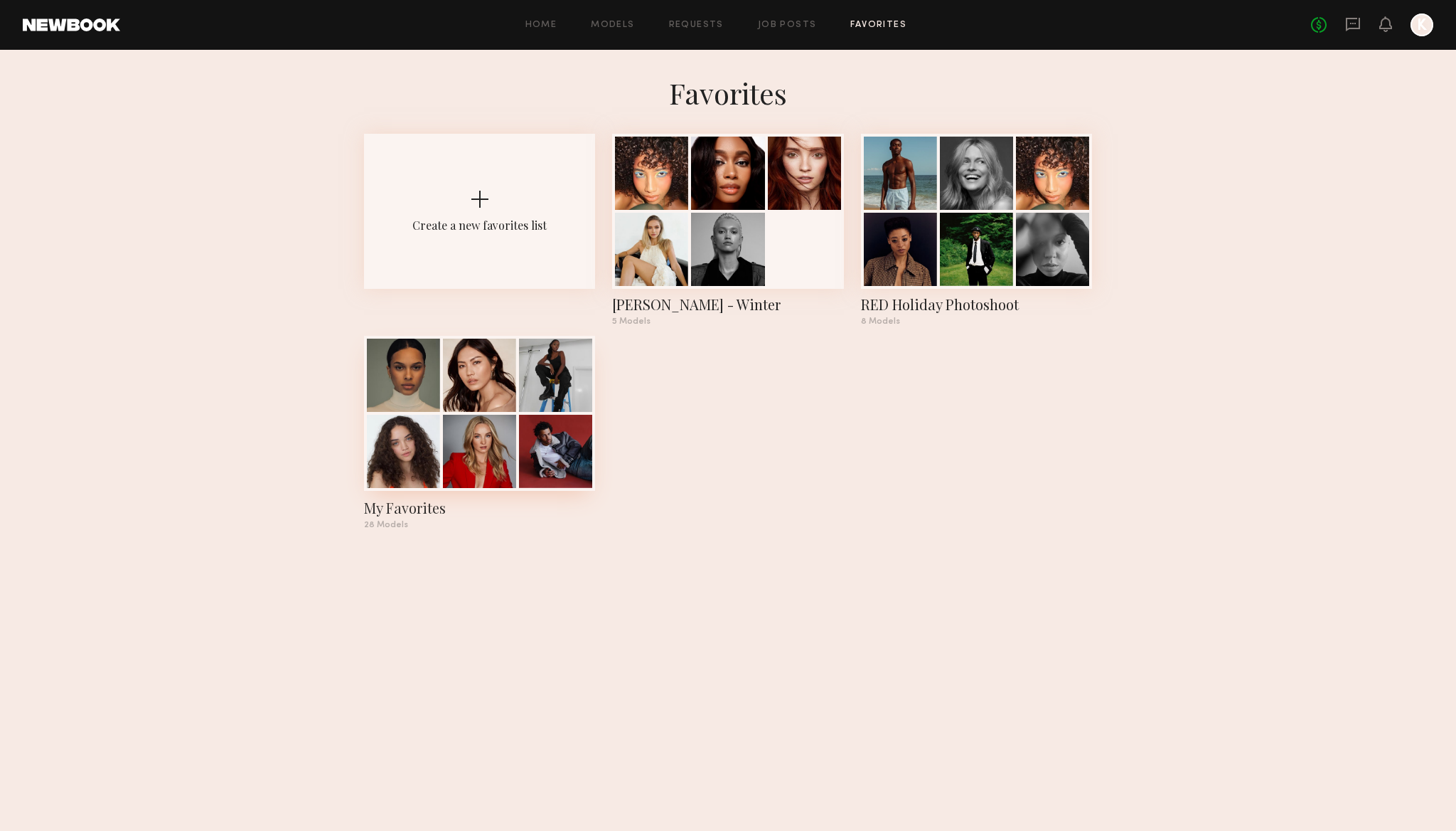
click at [476, 408] on div at bounding box center [480, 375] width 73 height 73
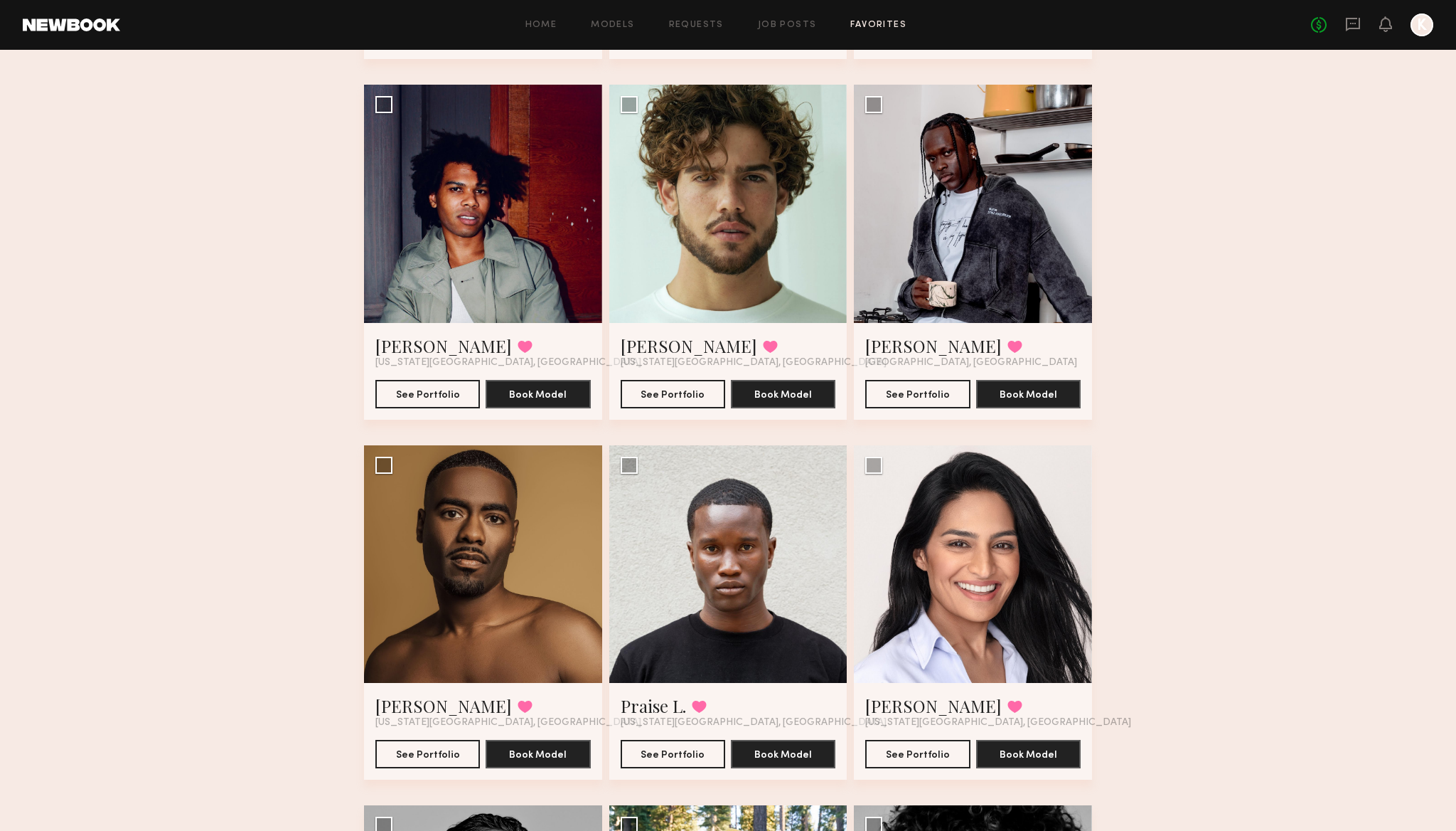
scroll to position [1366, 0]
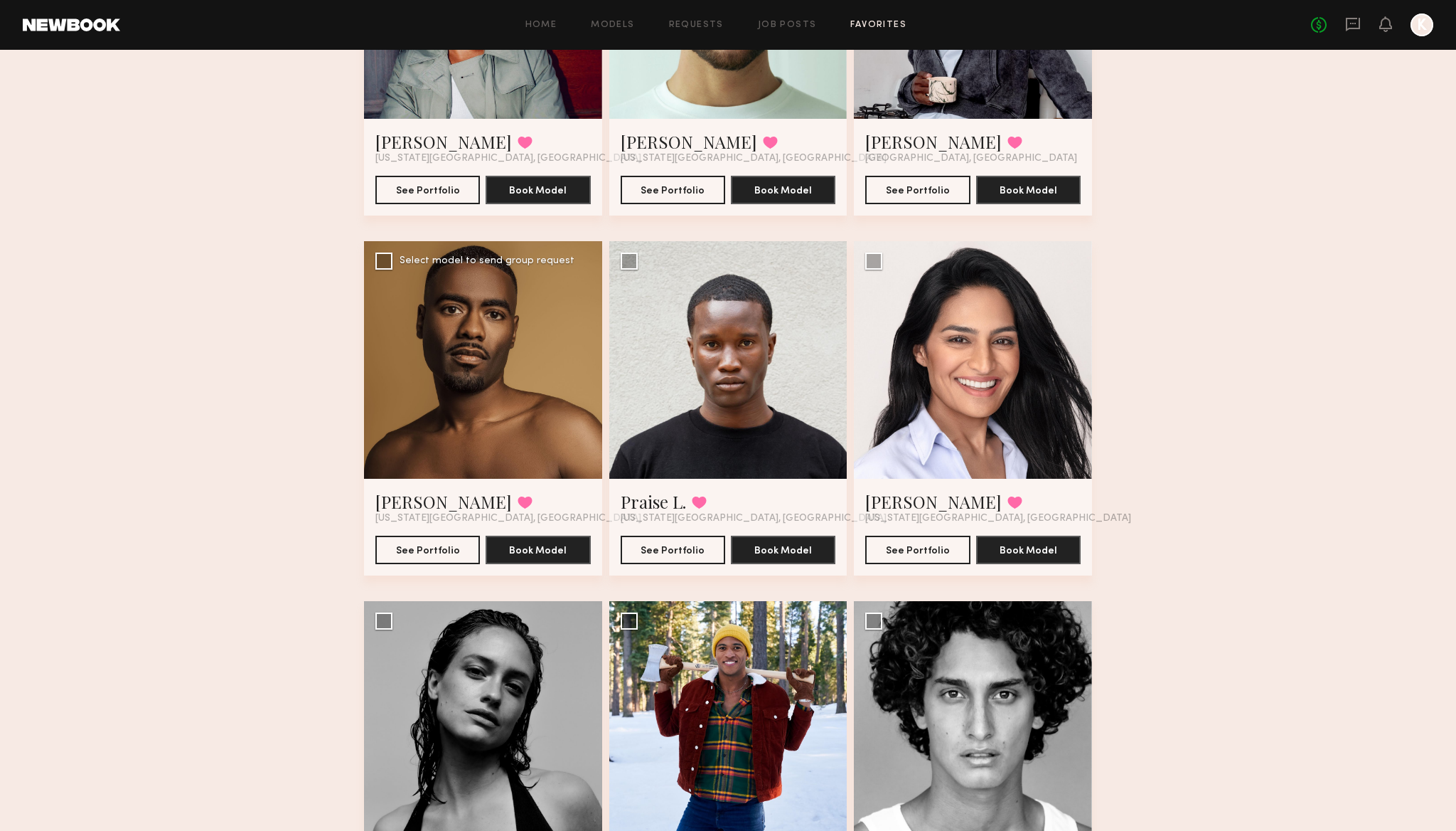
click at [436, 353] on div at bounding box center [483, 360] width 238 height 238
click at [430, 548] on button "See Portfolio" at bounding box center [428, 549] width 105 height 29
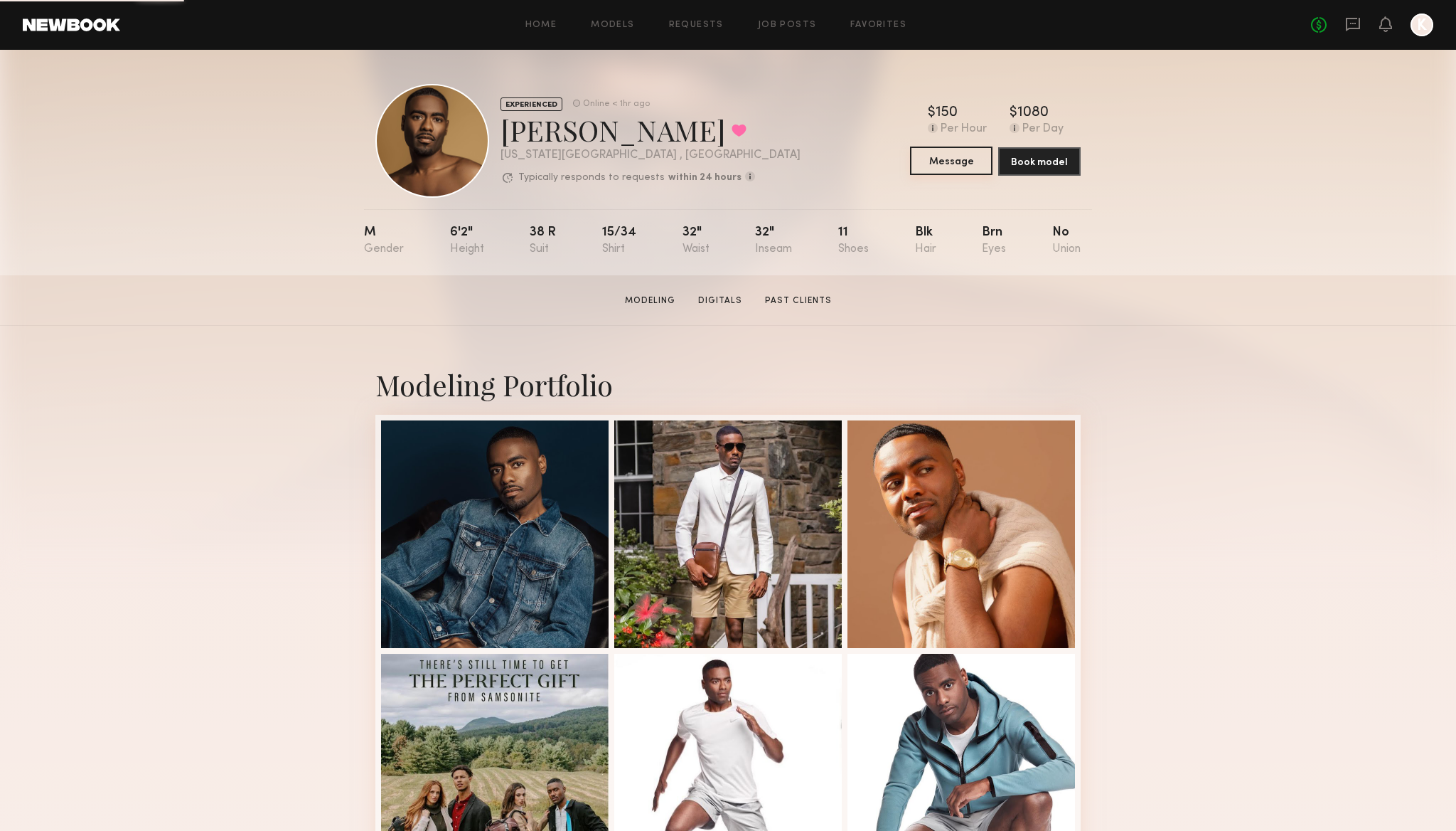
click at [952, 160] on button "Message" at bounding box center [952, 160] width 83 height 29
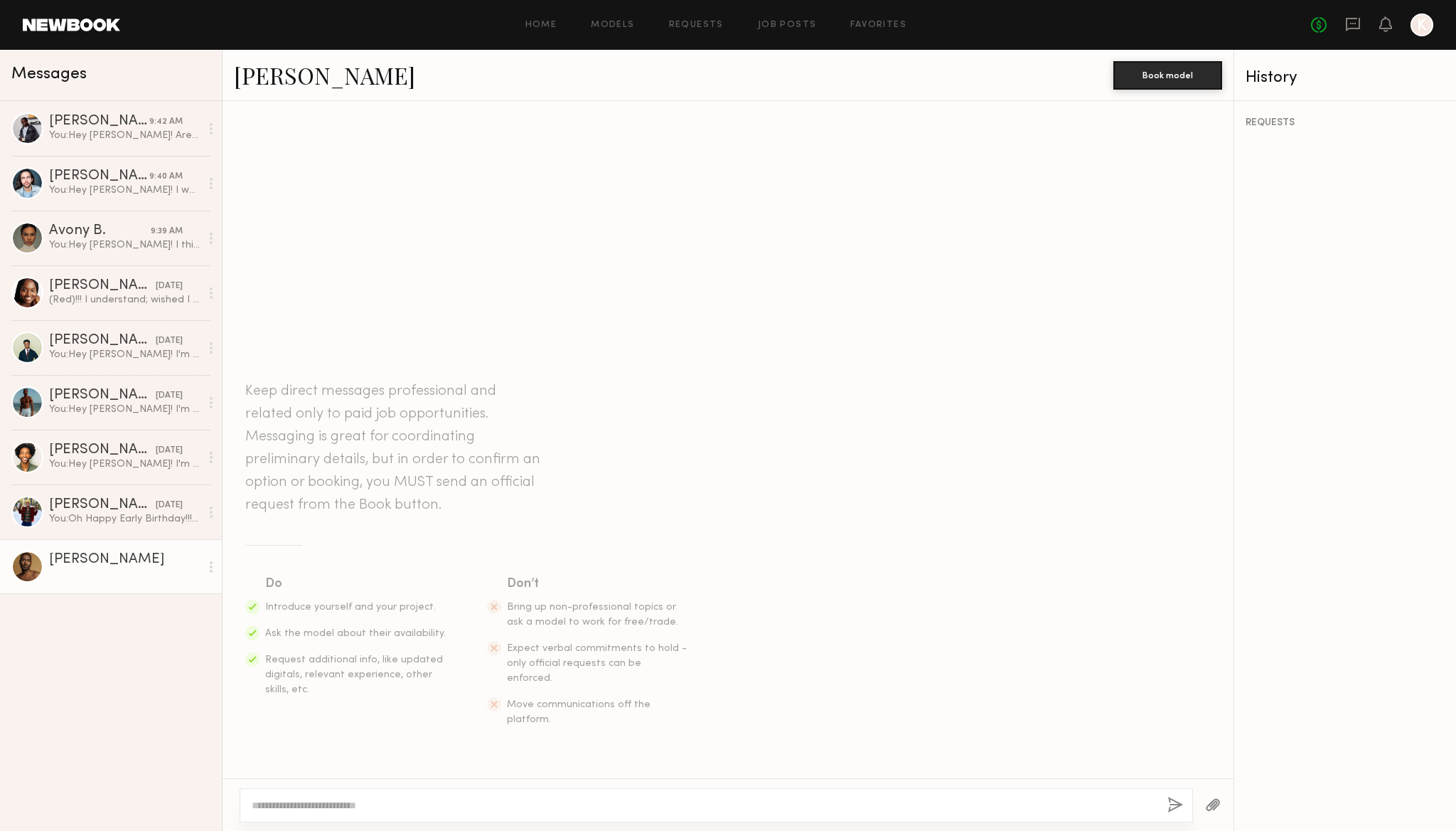
click at [497, 796] on div at bounding box center [716, 805] width 954 height 34
click at [485, 798] on textarea at bounding box center [704, 805] width 905 height 14
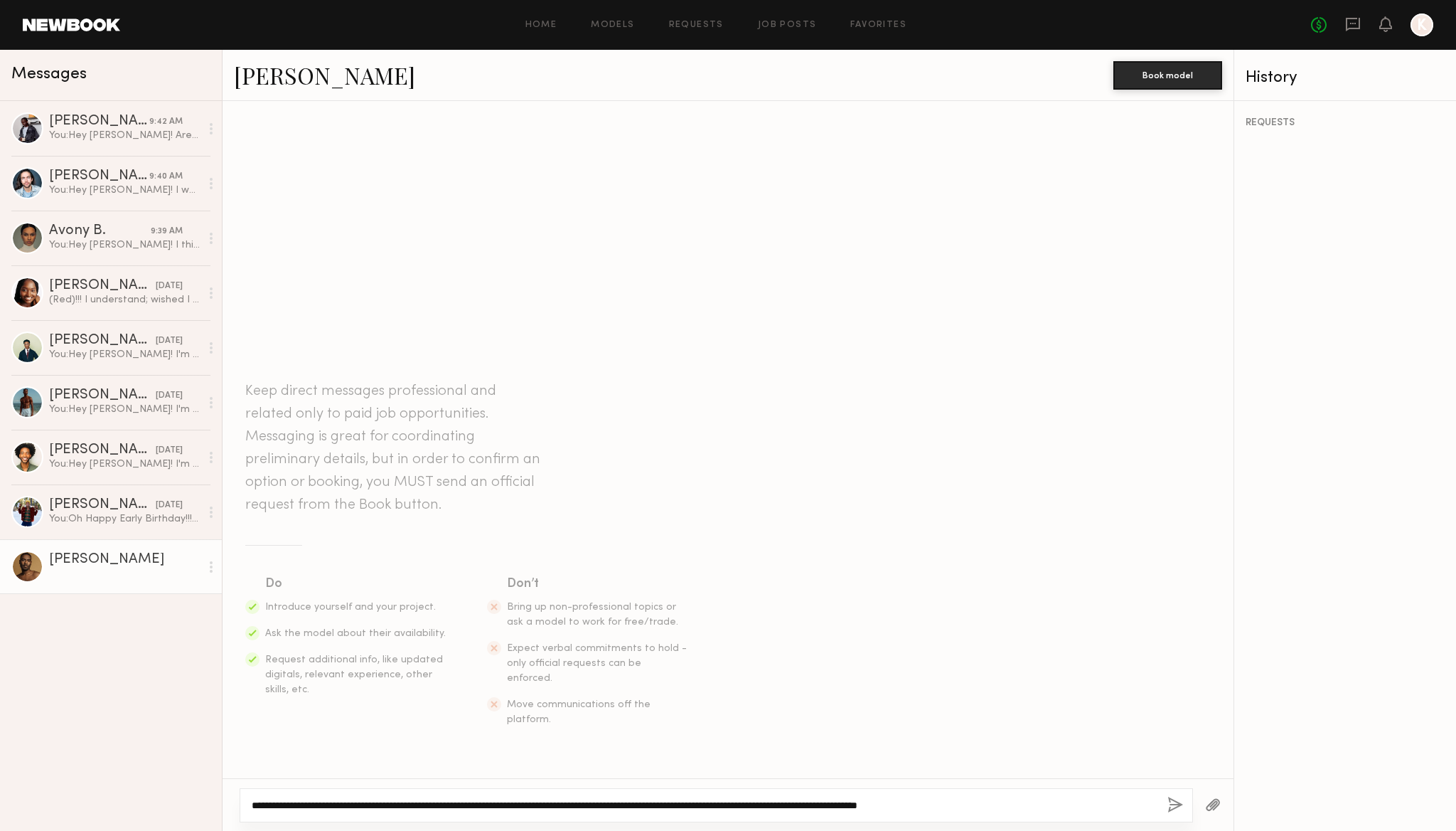
type textarea "**********"
click at [1164, 811] on div "**********" at bounding box center [716, 805] width 954 height 34
click at [1170, 806] on button "button" at bounding box center [1176, 806] width 16 height 17
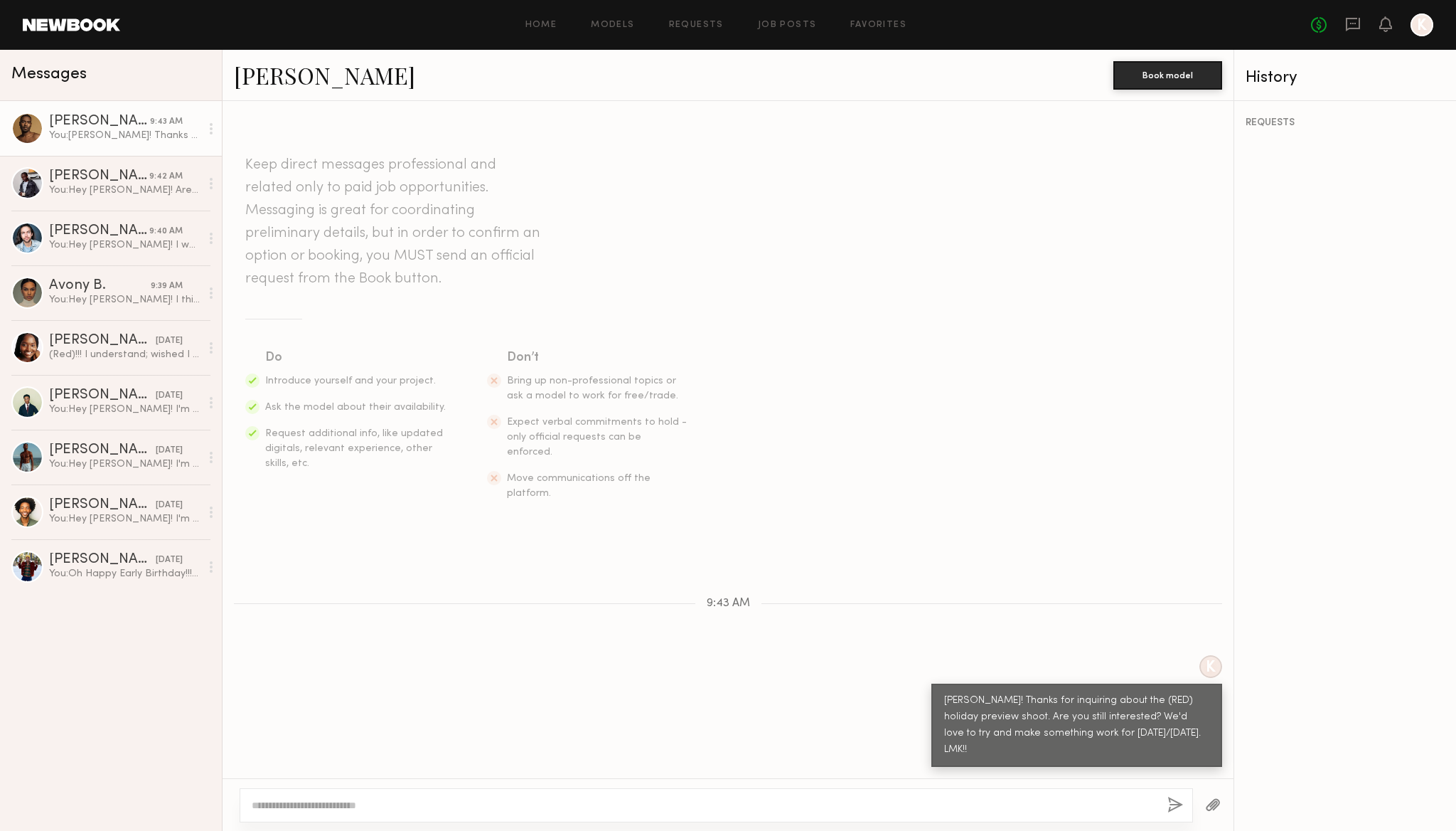
click at [907, 28] on div "Home Models Requests Job Posts Favorites Sign Out" at bounding box center [716, 25] width 1191 height 10
click at [878, 25] on link "Favorites" at bounding box center [879, 25] width 56 height 10
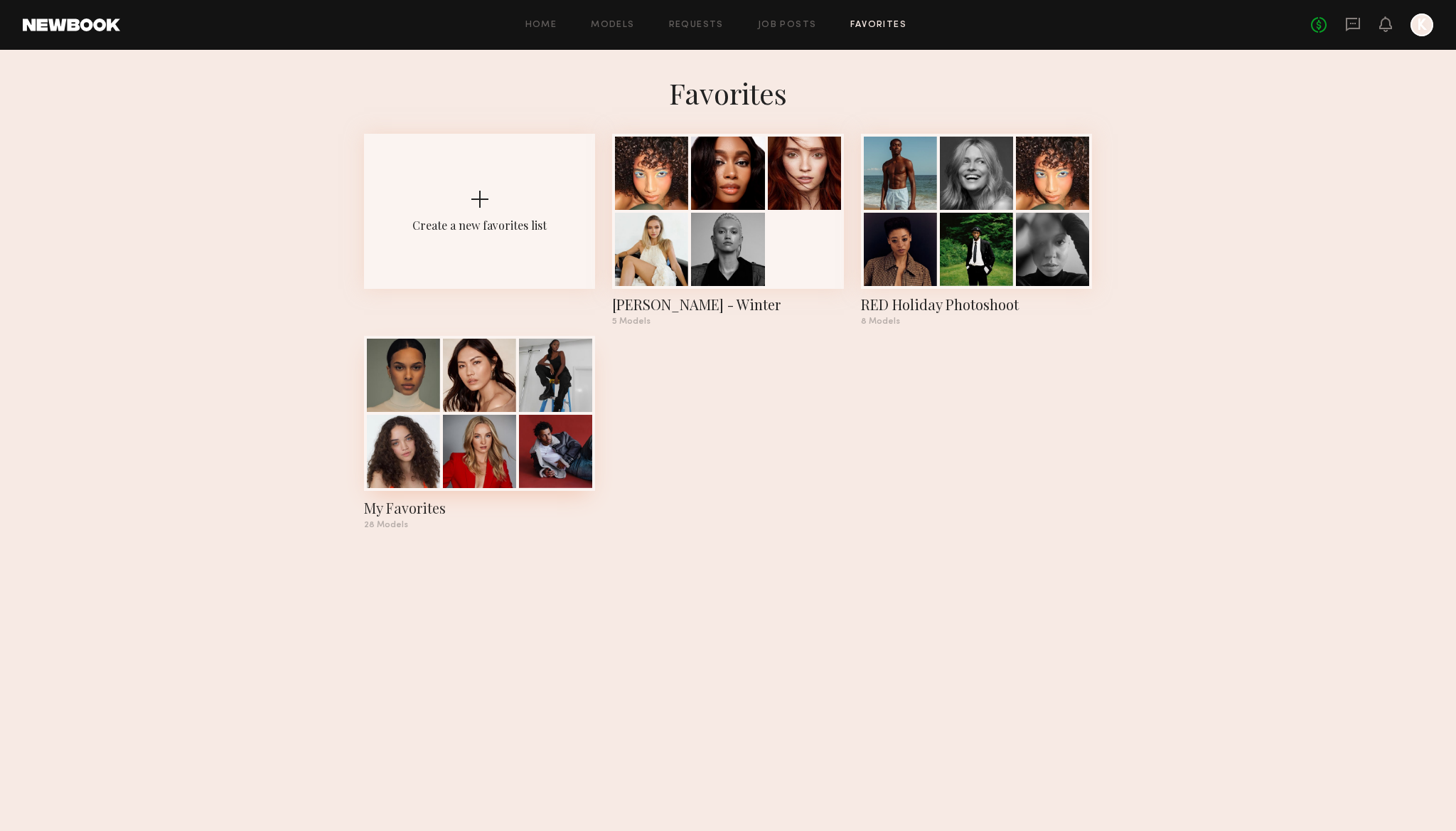
click at [539, 464] on div at bounding box center [556, 451] width 73 height 73
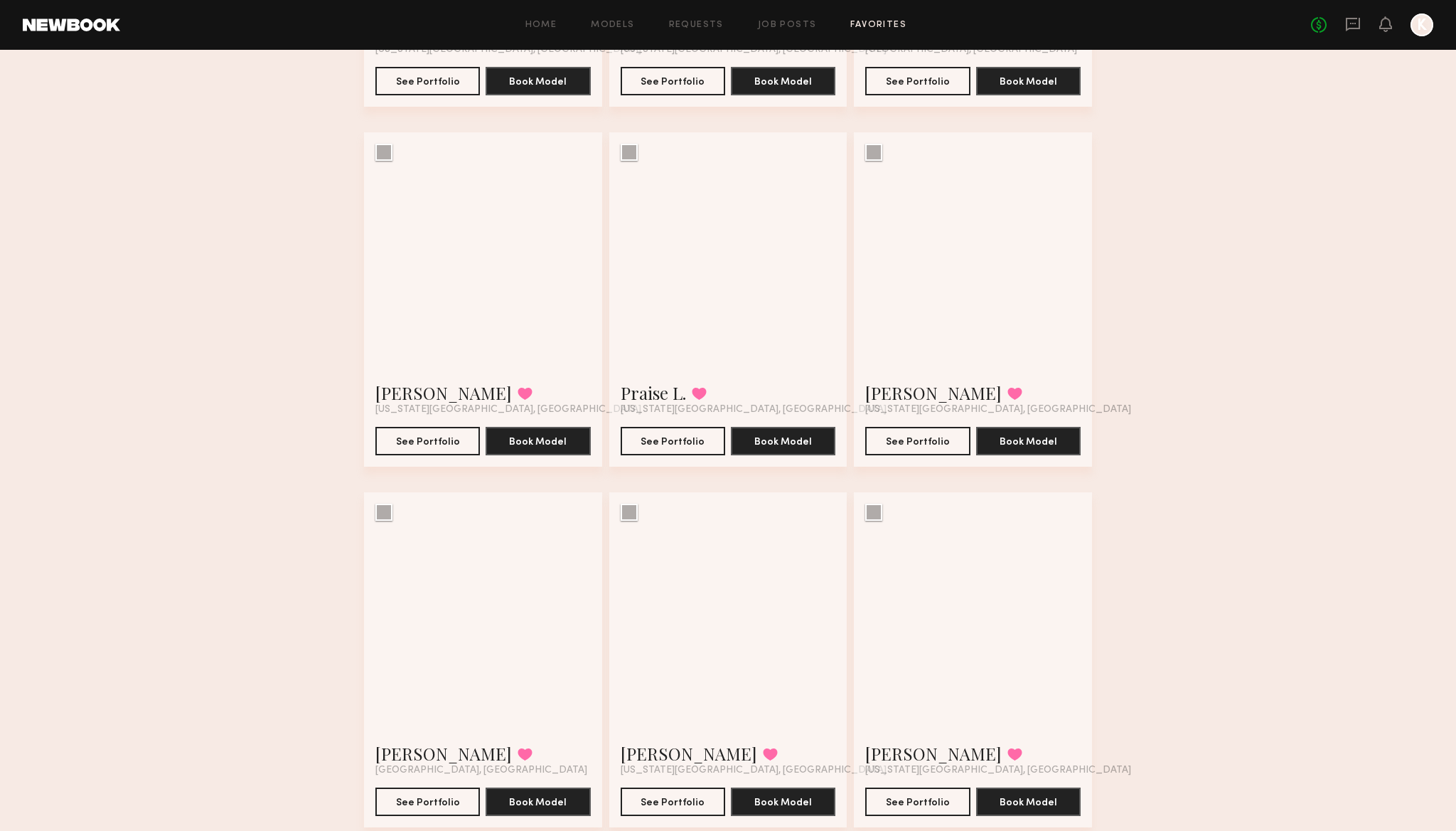
scroll to position [1476, 0]
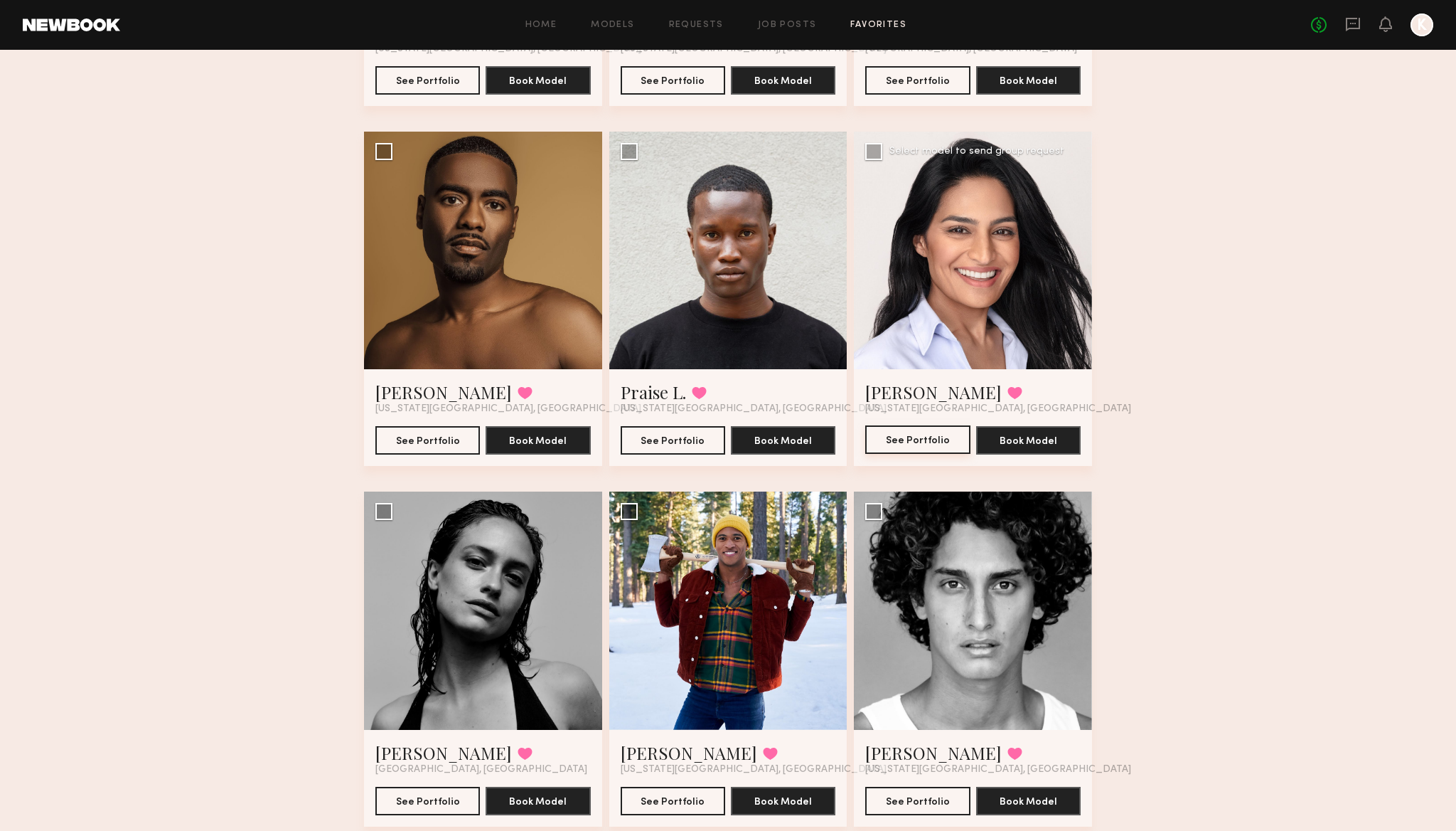
click at [912, 435] on button "See Portfolio" at bounding box center [918, 439] width 105 height 29
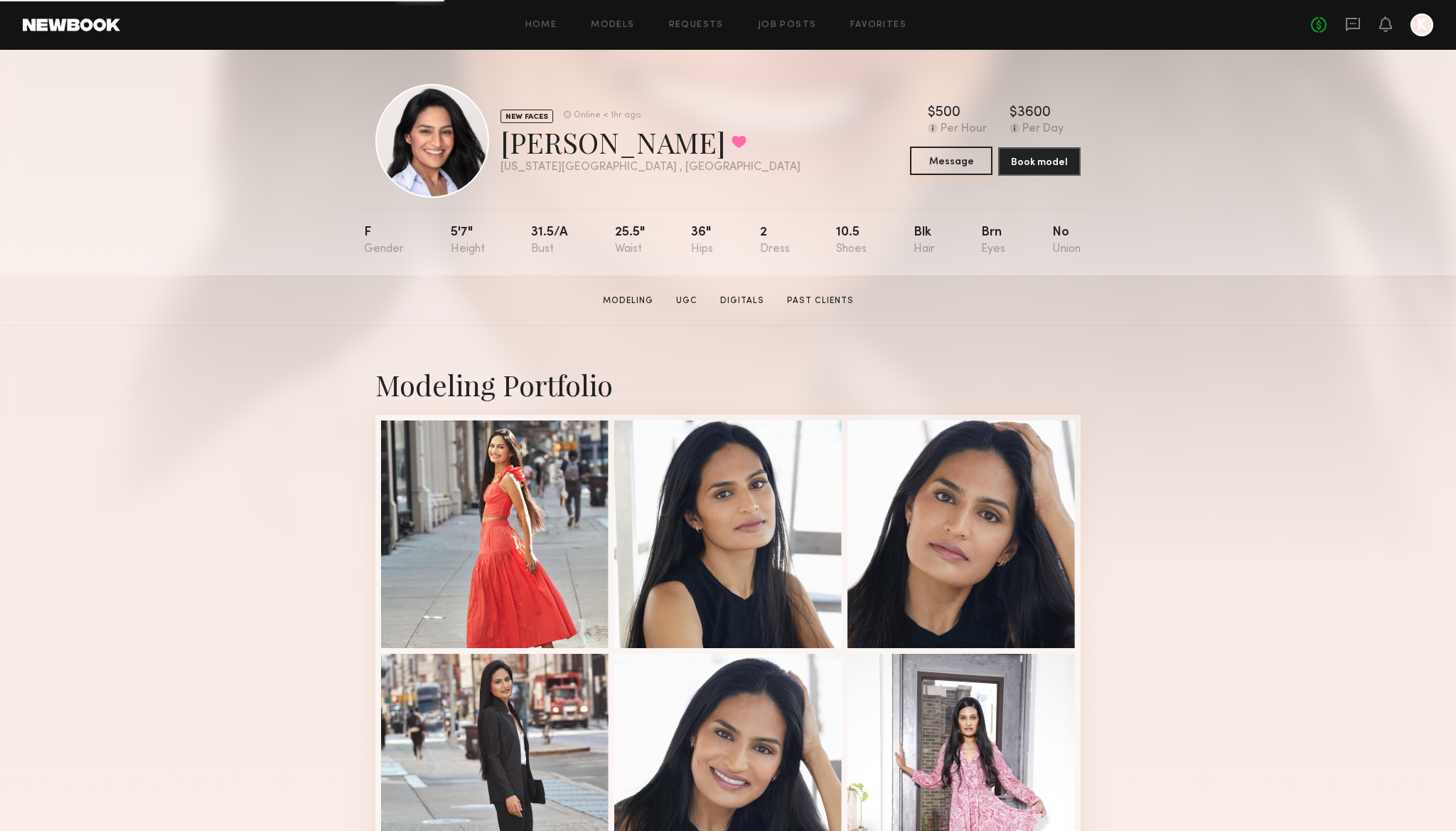
click at [947, 163] on button "Message" at bounding box center [952, 160] width 83 height 29
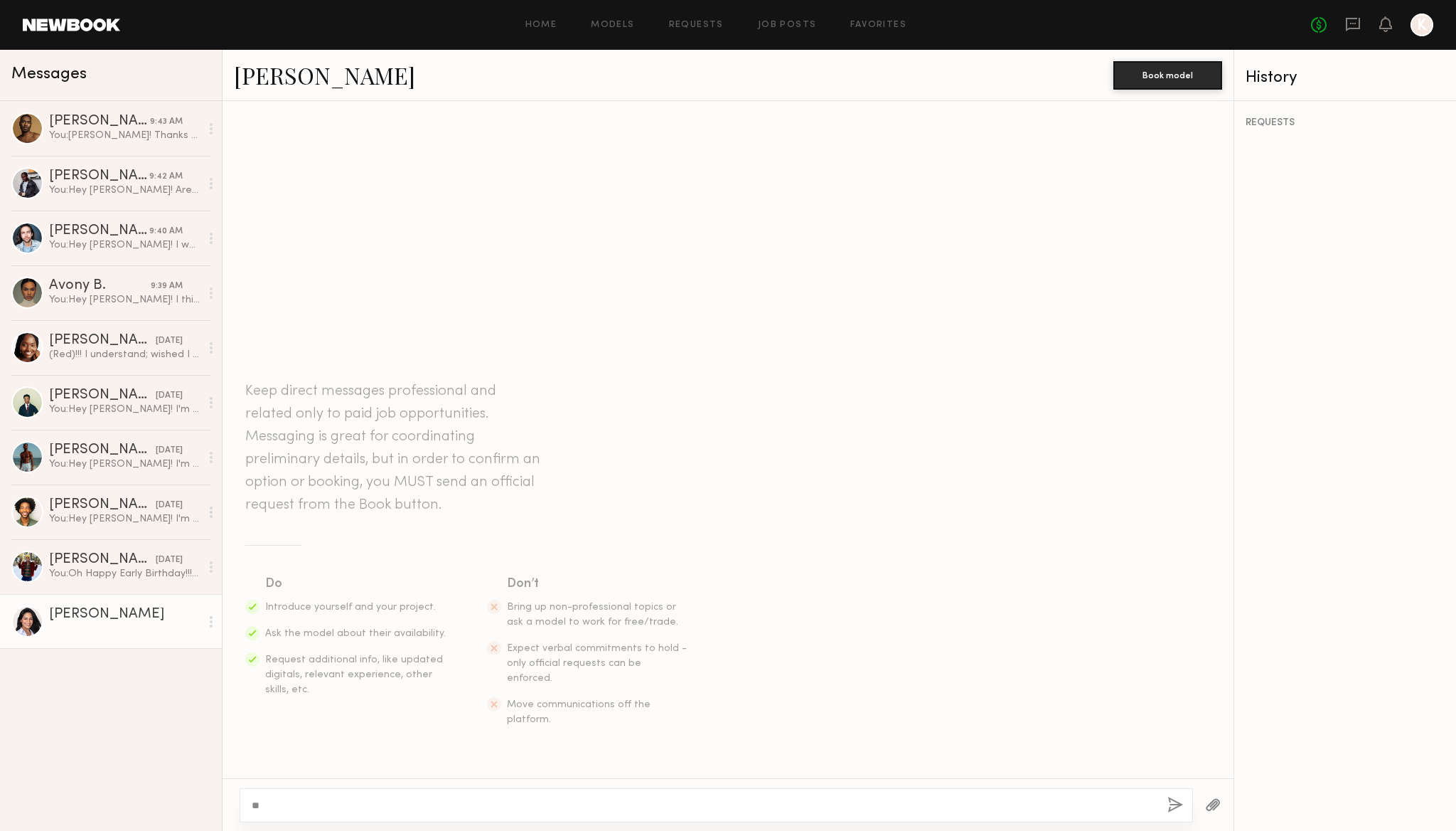
type textarea "*"
click at [921, 804] on textarea "**********" at bounding box center [704, 805] width 905 height 14
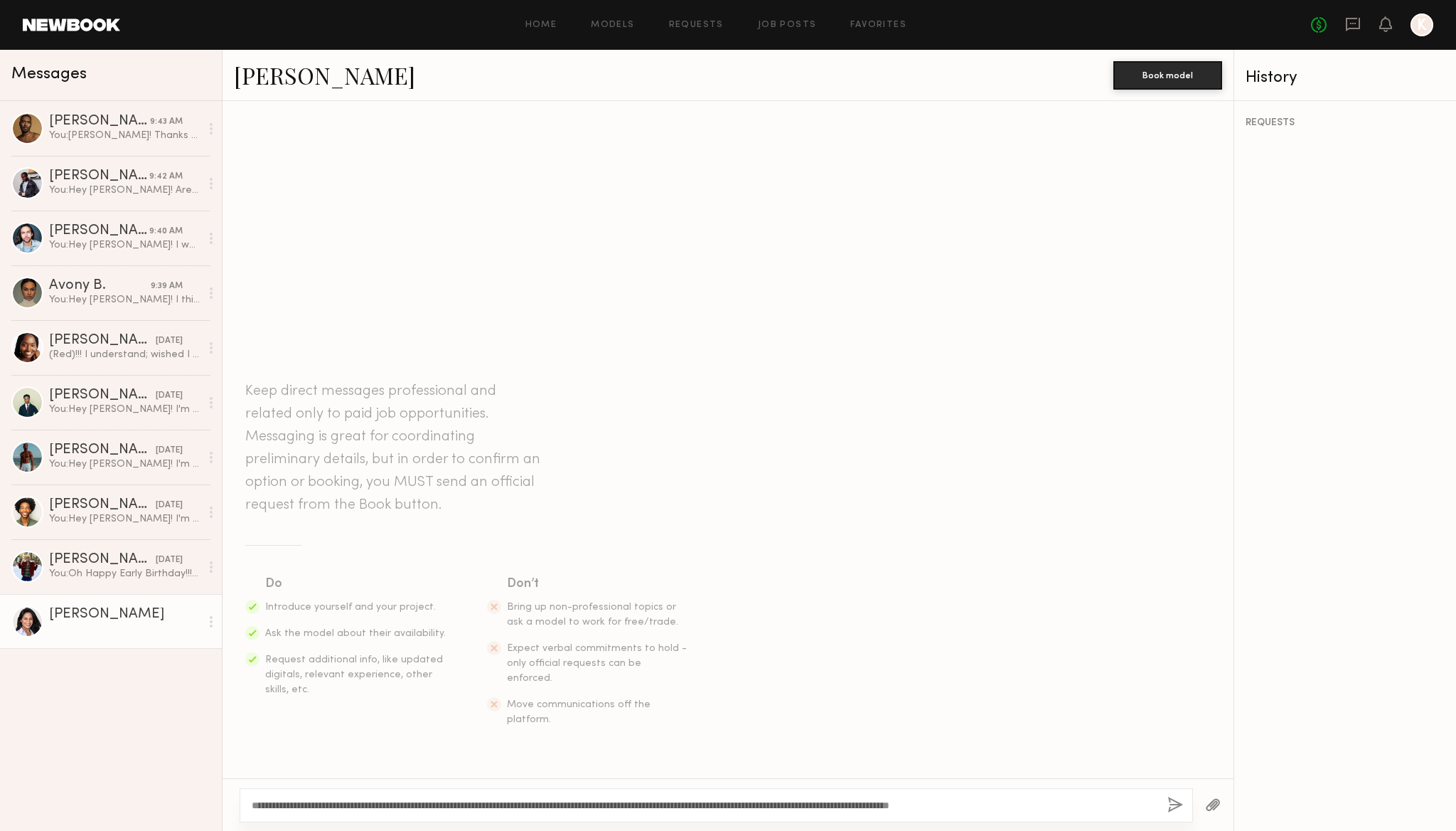
type textarea "**********"
click at [1176, 810] on button "button" at bounding box center [1176, 806] width 16 height 17
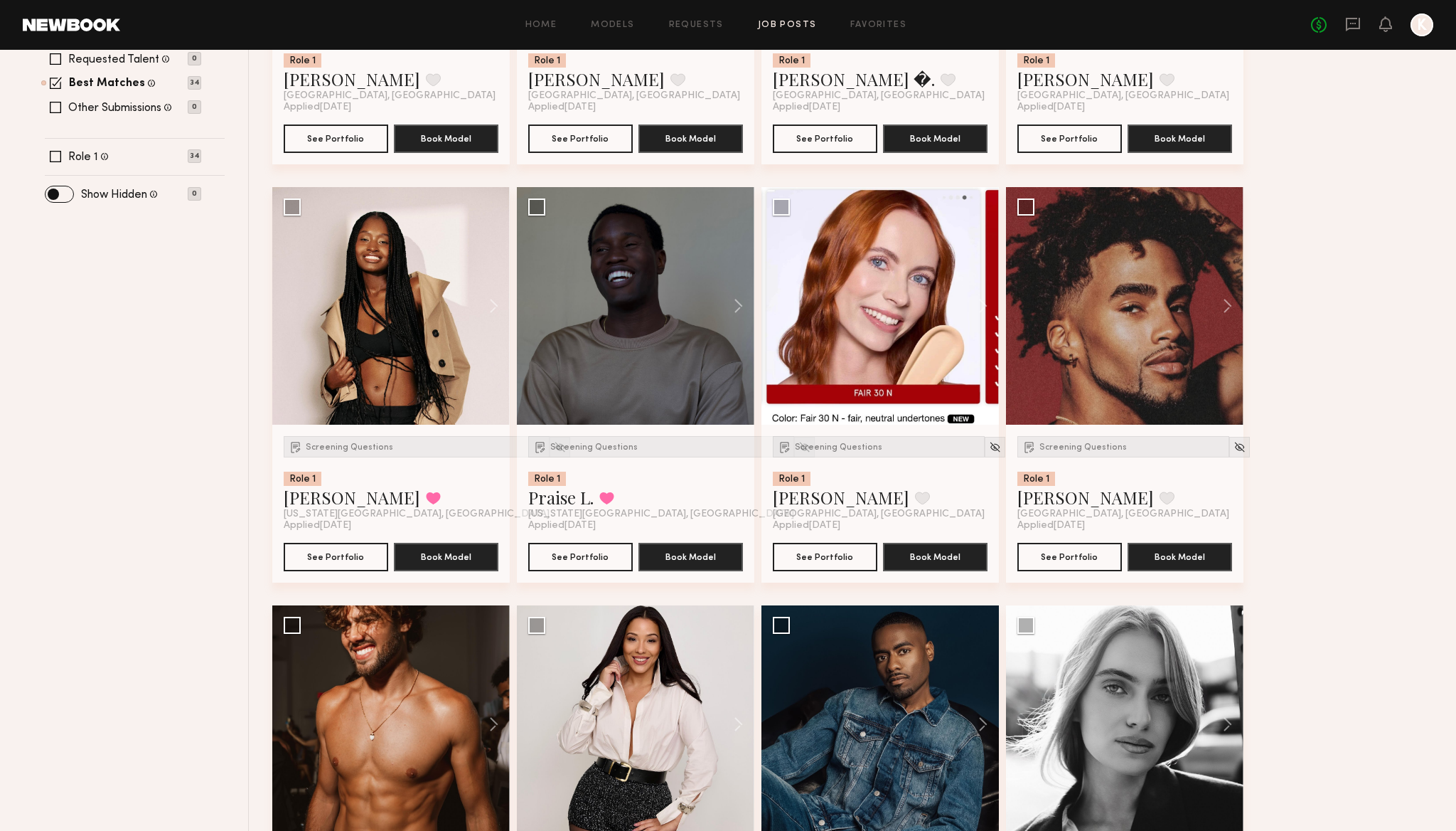
scroll to position [488, 0]
click at [594, 446] on span "Screening Questions" at bounding box center [594, 448] width 87 height 9
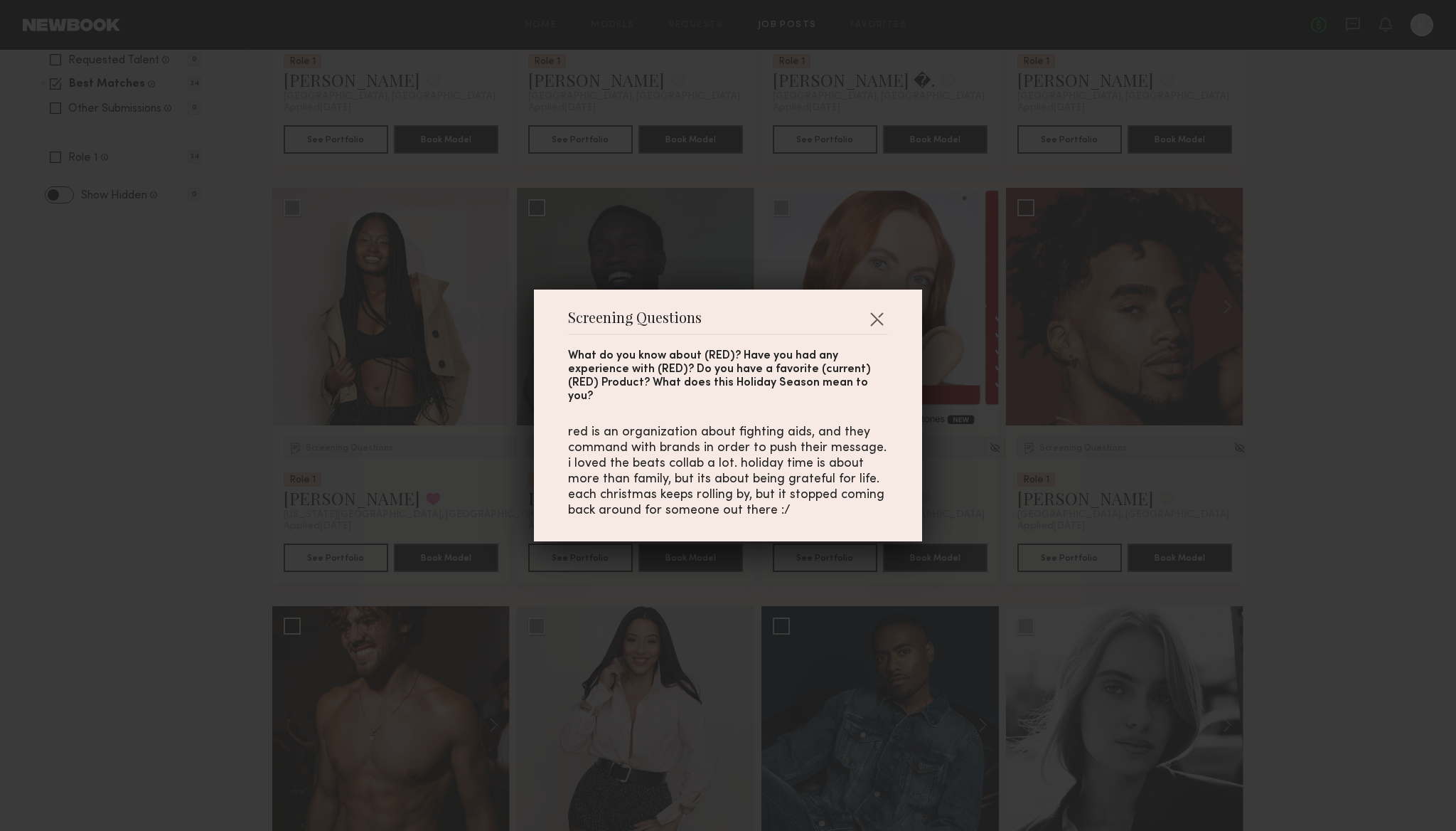
click at [716, 246] on div "Screening Questions What do you know about (RED)? Have you had any experience w…" at bounding box center [728, 416] width 1456 height 831
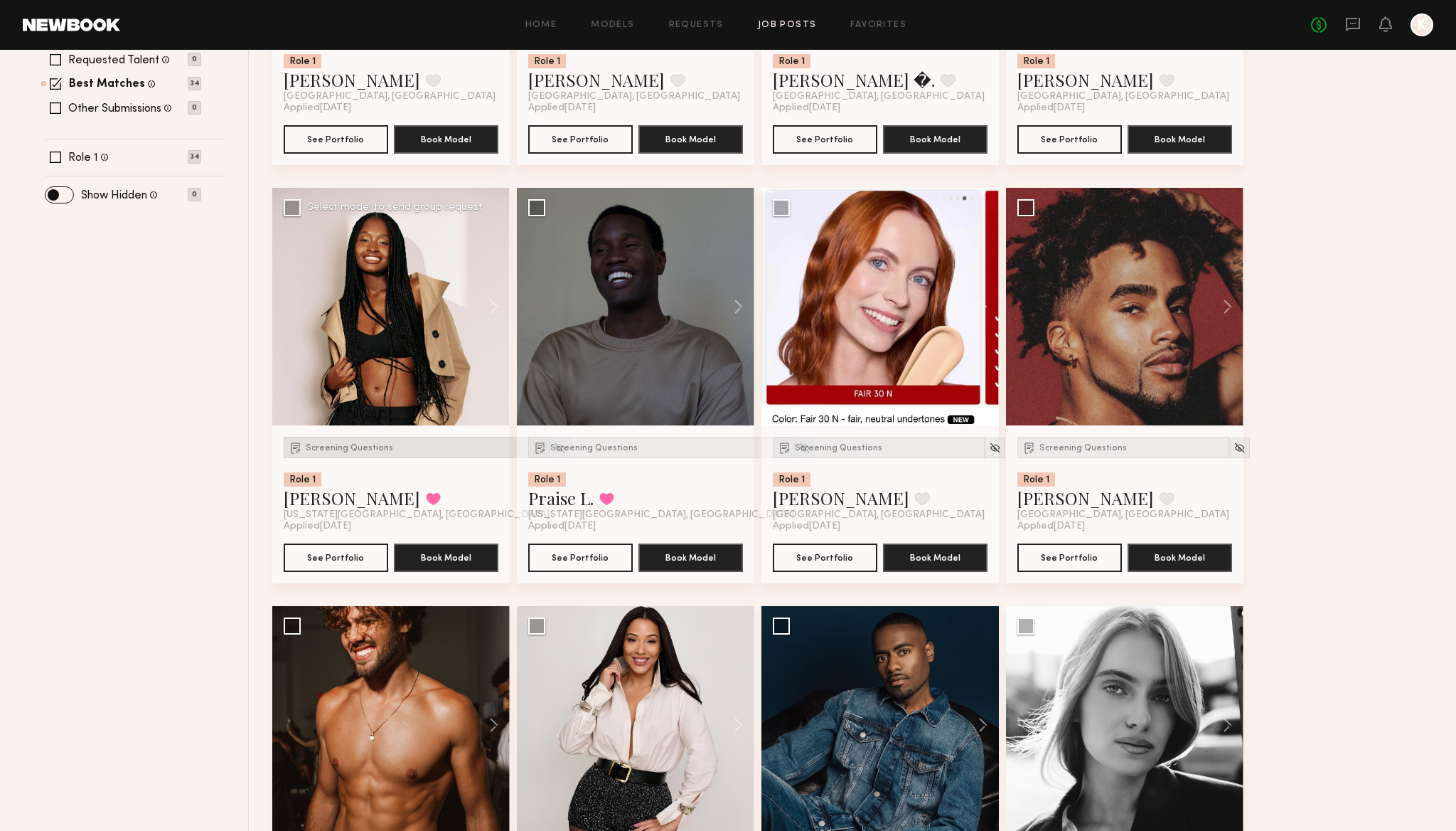
click at [317, 443] on div "Screening Questions" at bounding box center [416, 447] width 266 height 21
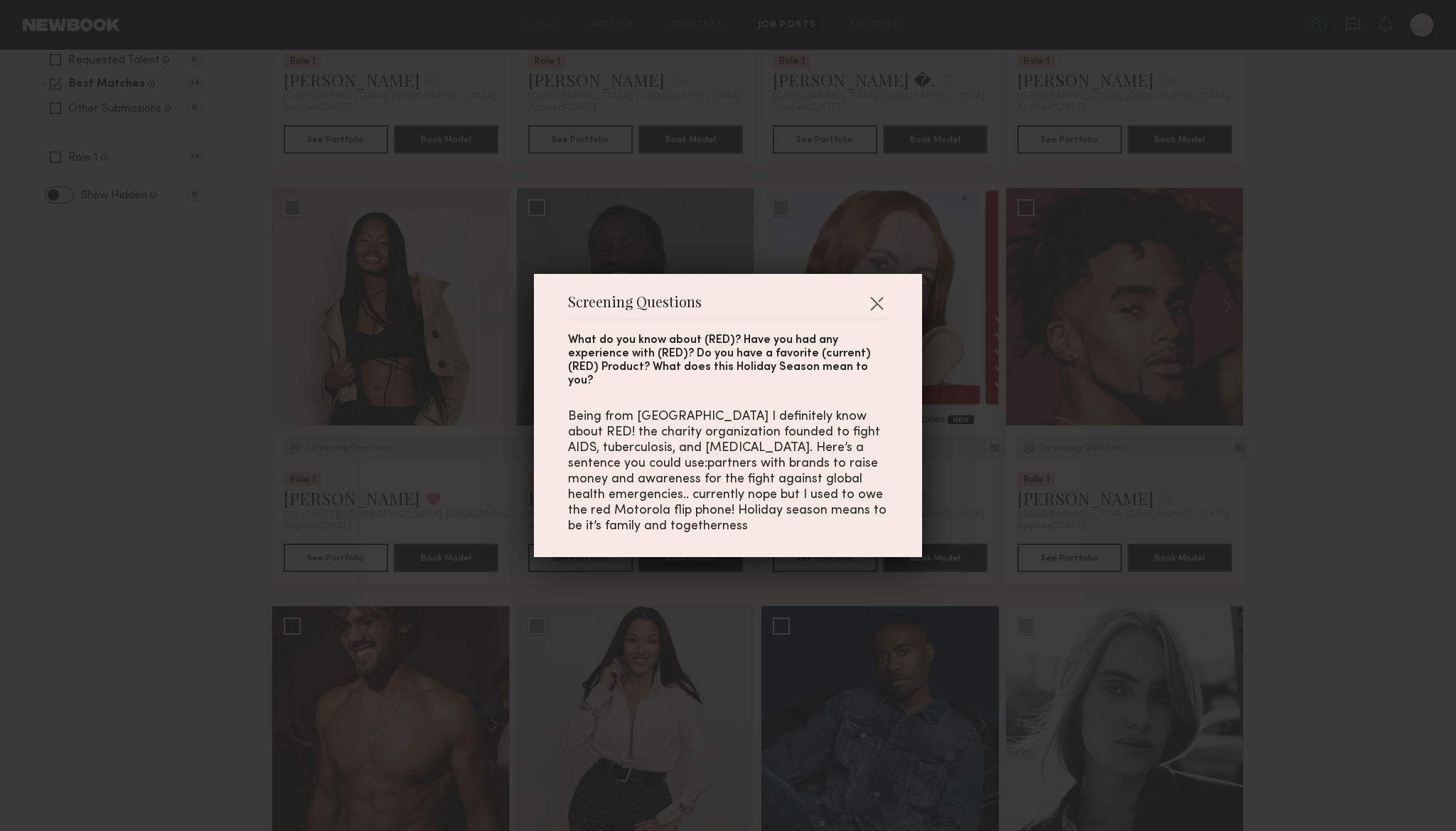
click at [332, 445] on div "Screening Questions What do you know about (RED)? Have you had any experience w…" at bounding box center [728, 416] width 1456 height 831
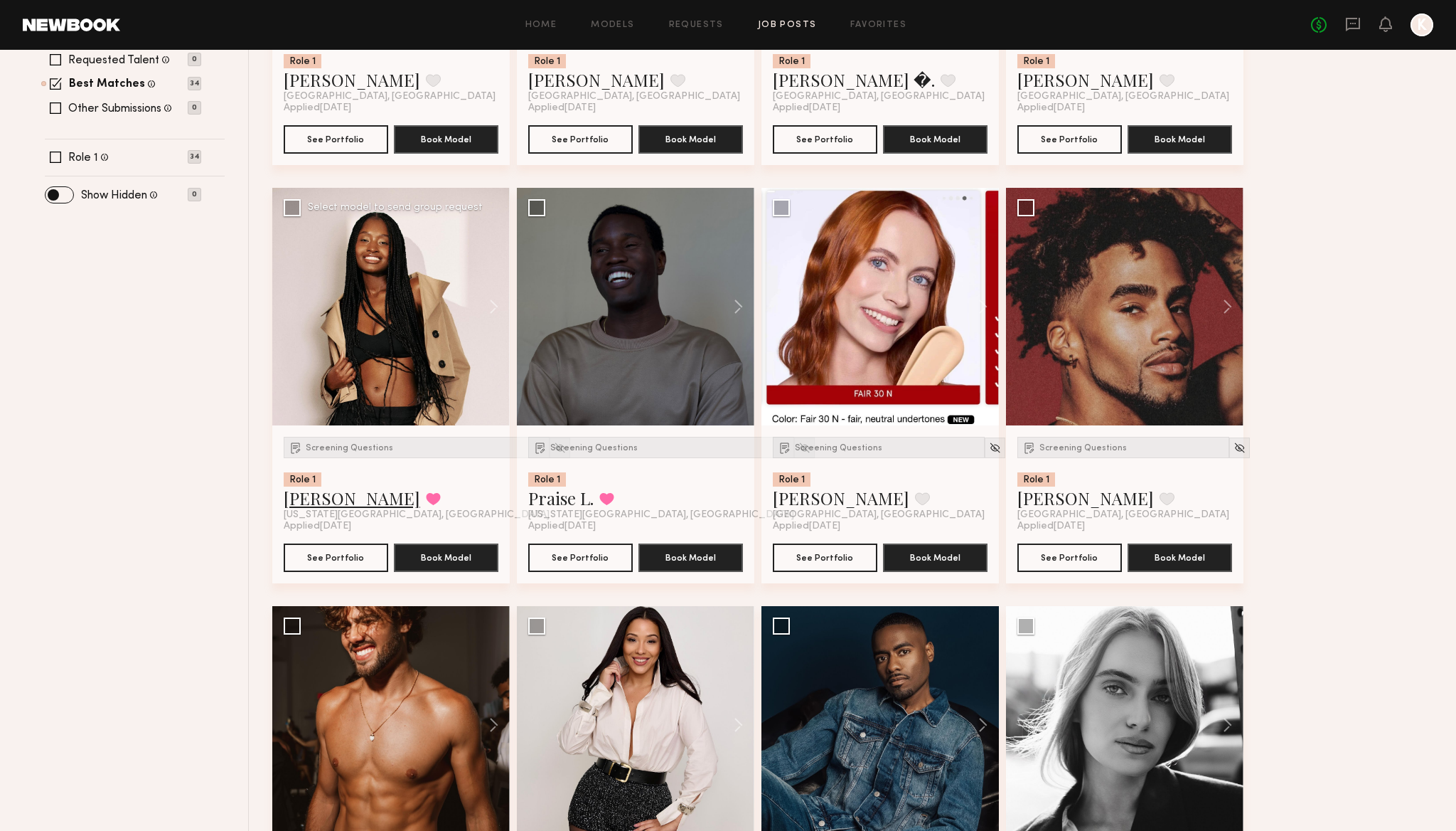
click at [310, 503] on link "[PERSON_NAME]" at bounding box center [352, 497] width 137 height 23
click at [596, 444] on span "Screening Questions" at bounding box center [594, 448] width 87 height 9
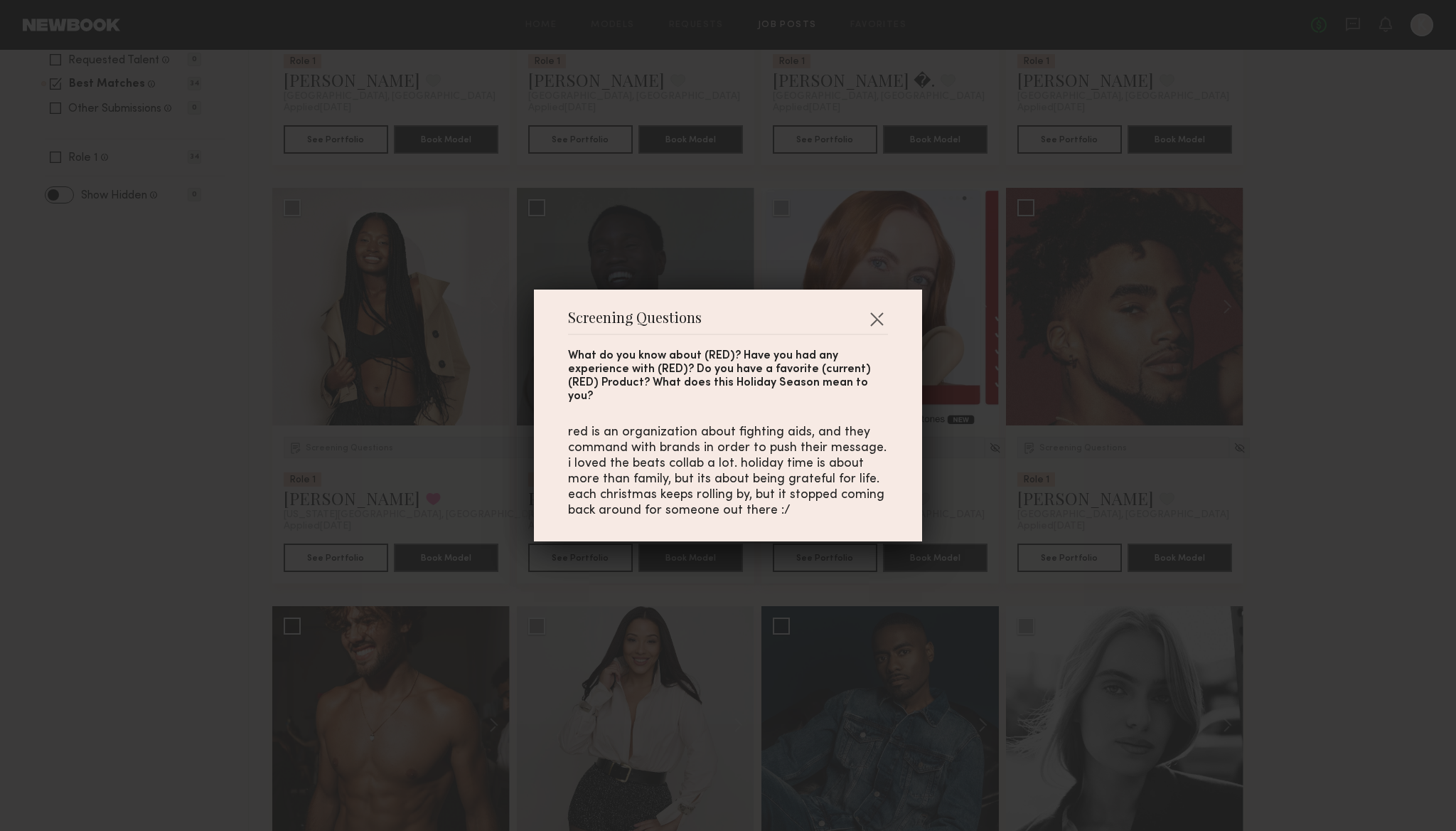
click at [1315, 539] on div "Screening Questions What do you know about (RED)? Have you had any experience w…" at bounding box center [728, 416] width 1456 height 831
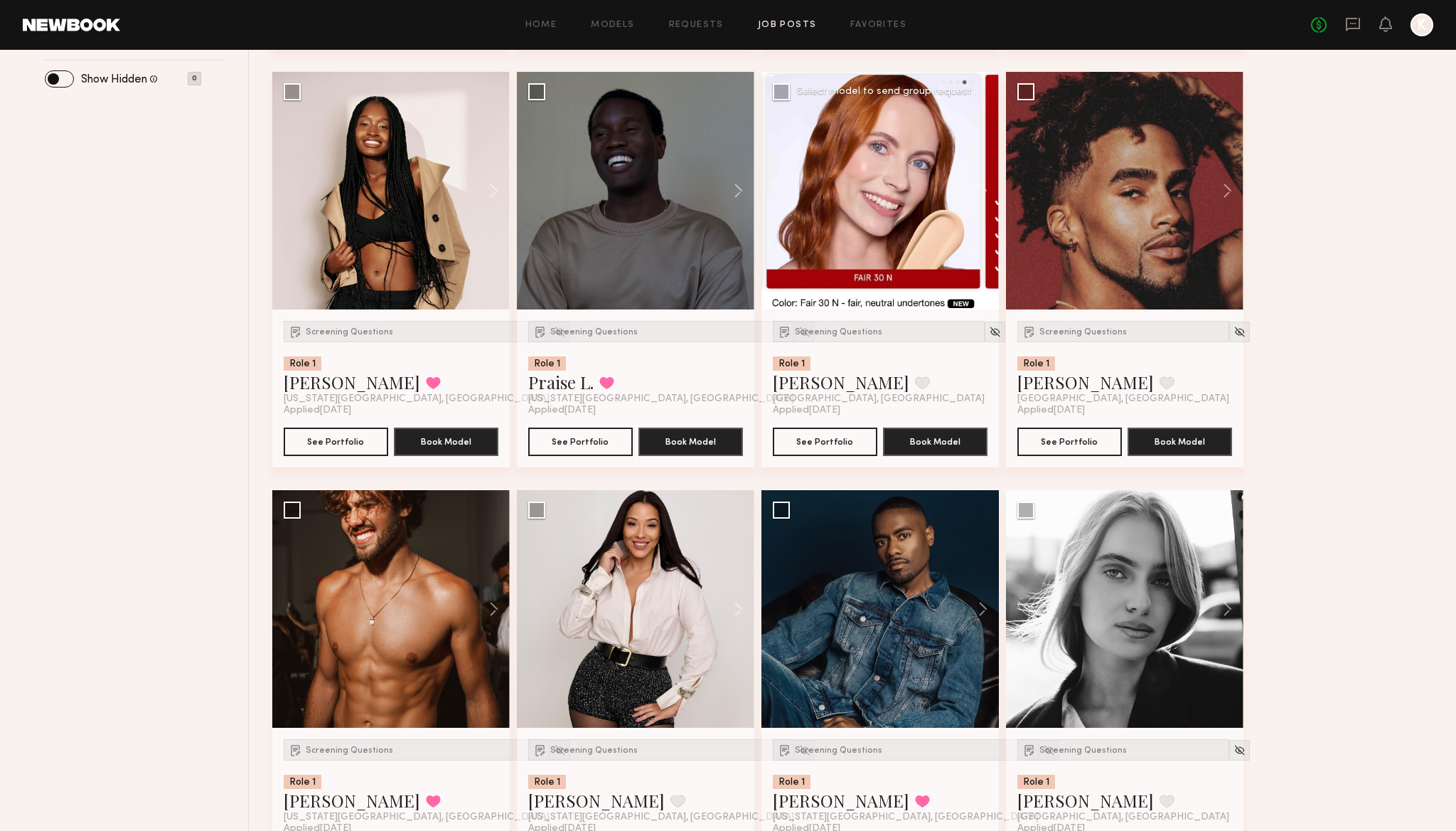
scroll to position [506, 0]
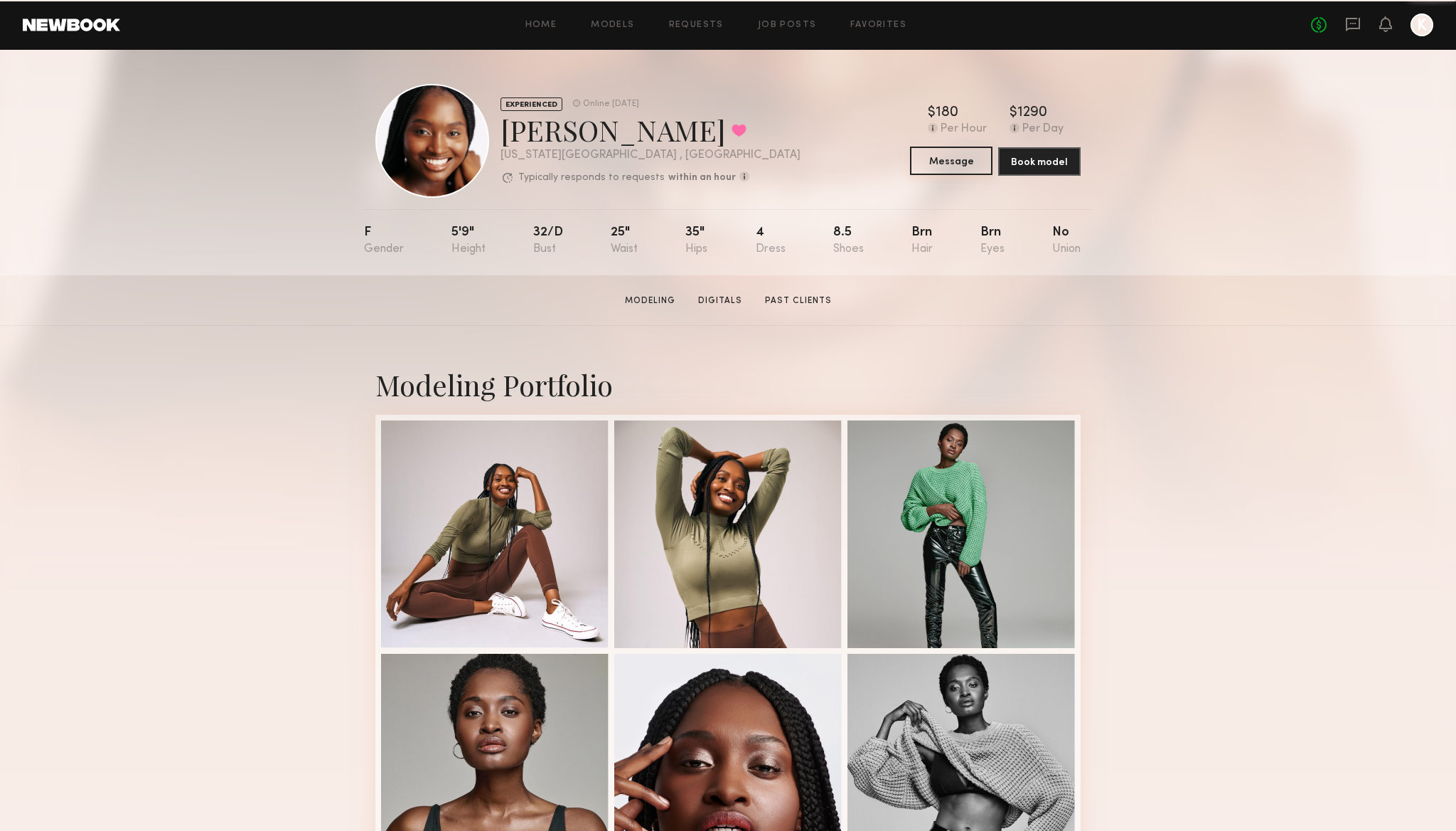
click at [954, 166] on button "Message" at bounding box center [952, 160] width 83 height 29
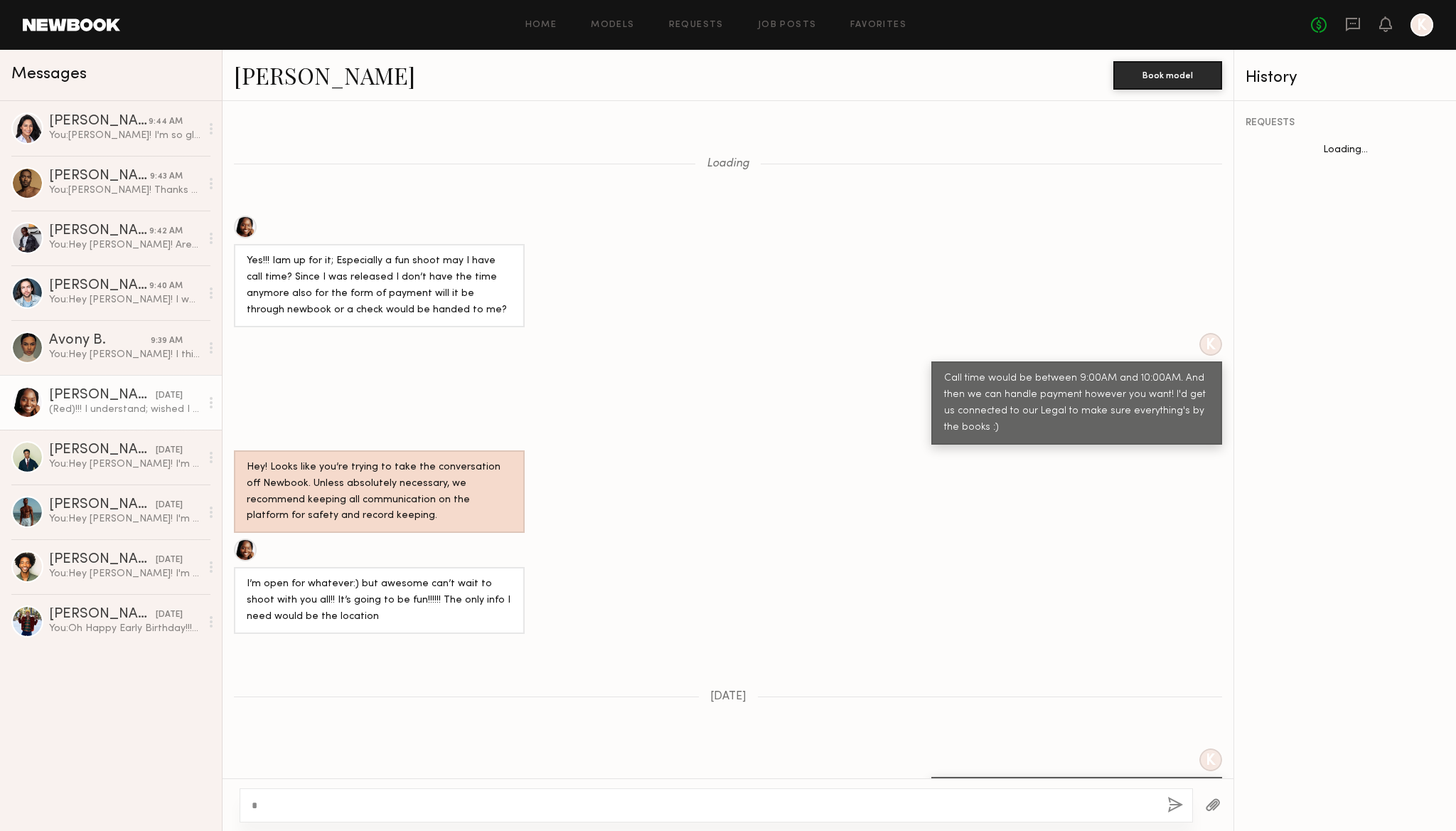
scroll to position [930, 0]
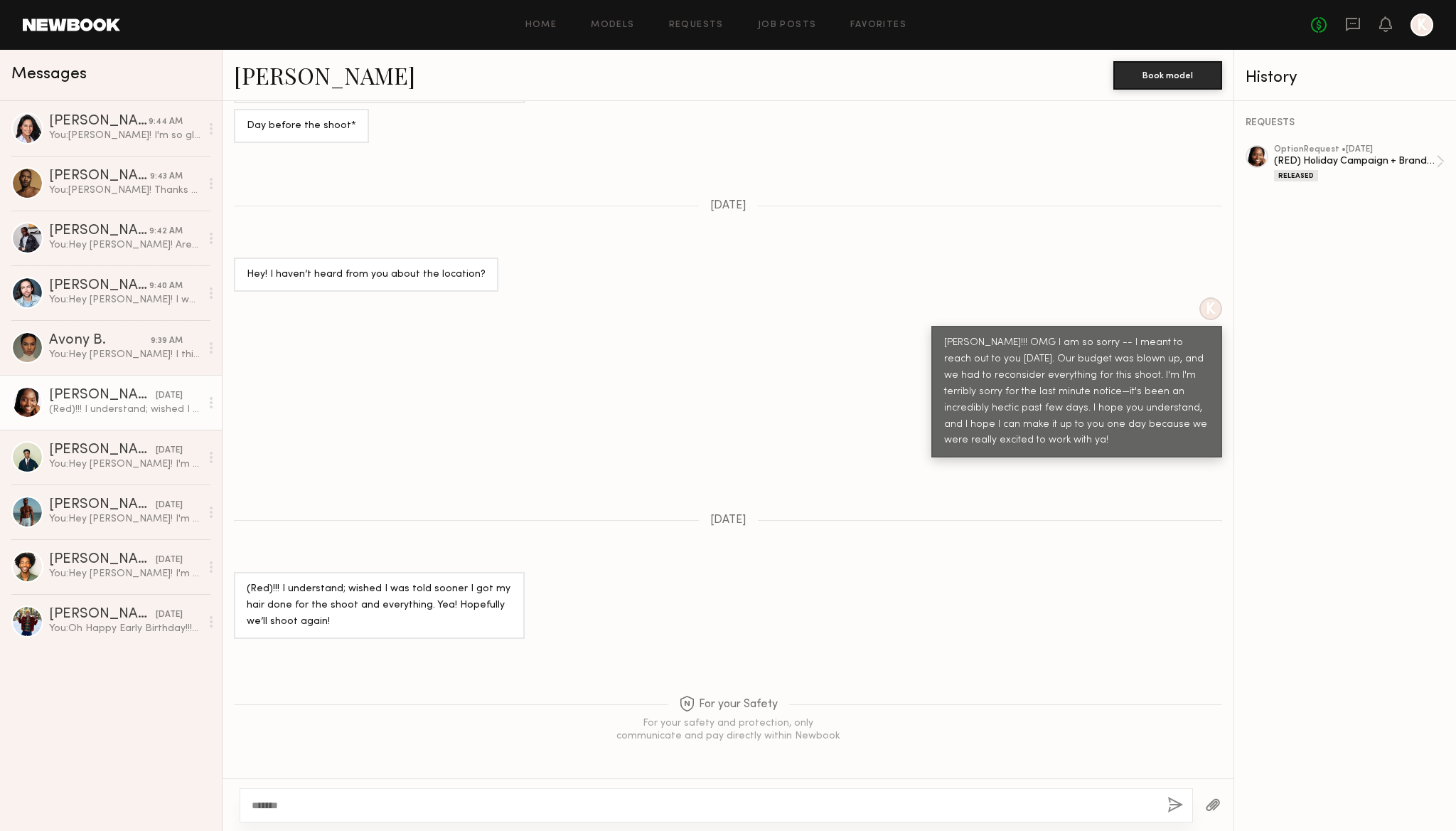
type textarea "********"
type textarea "**********"
click at [1172, 806] on button "button" at bounding box center [1176, 806] width 16 height 17
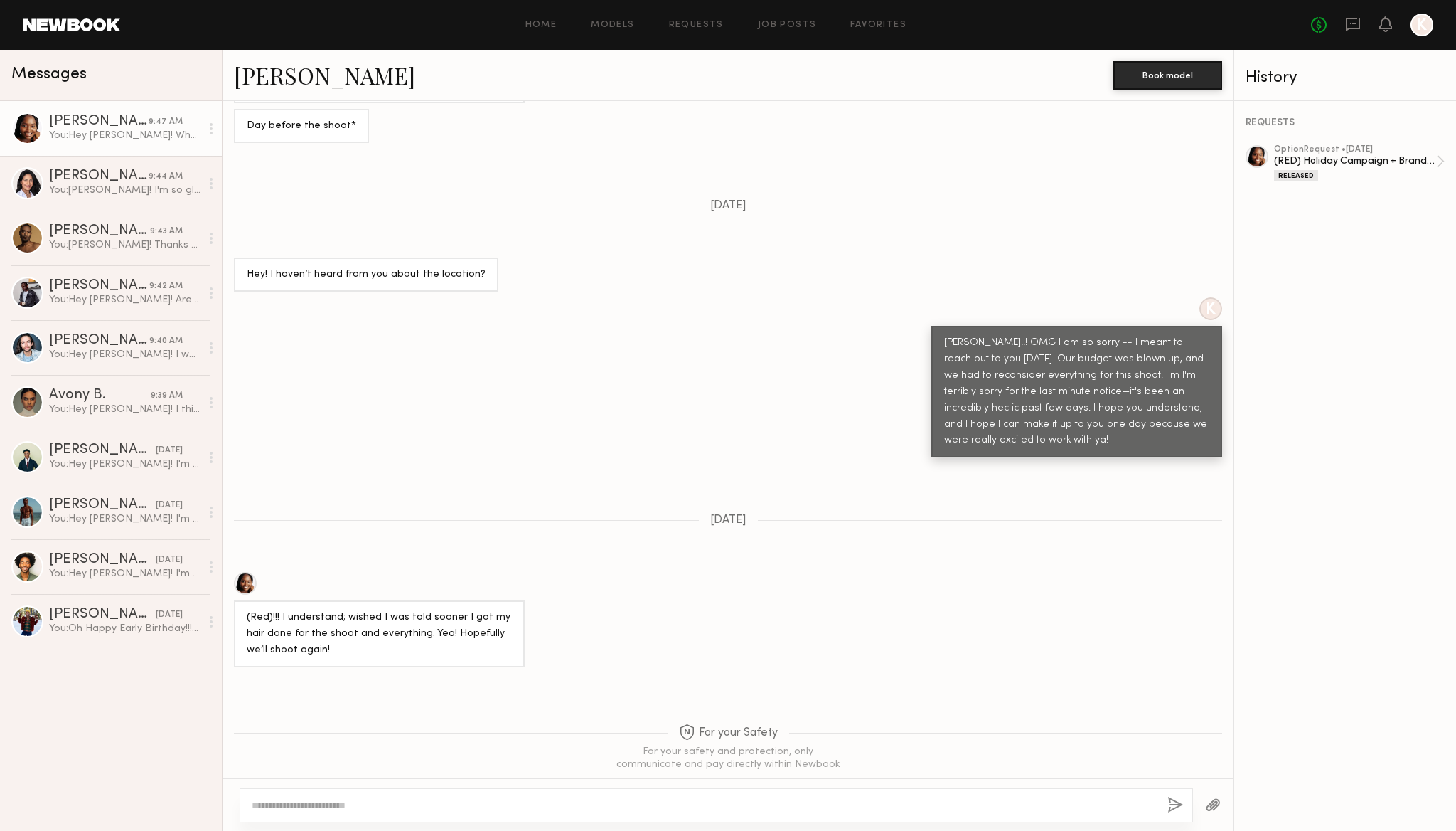
scroll to position [1246, 0]
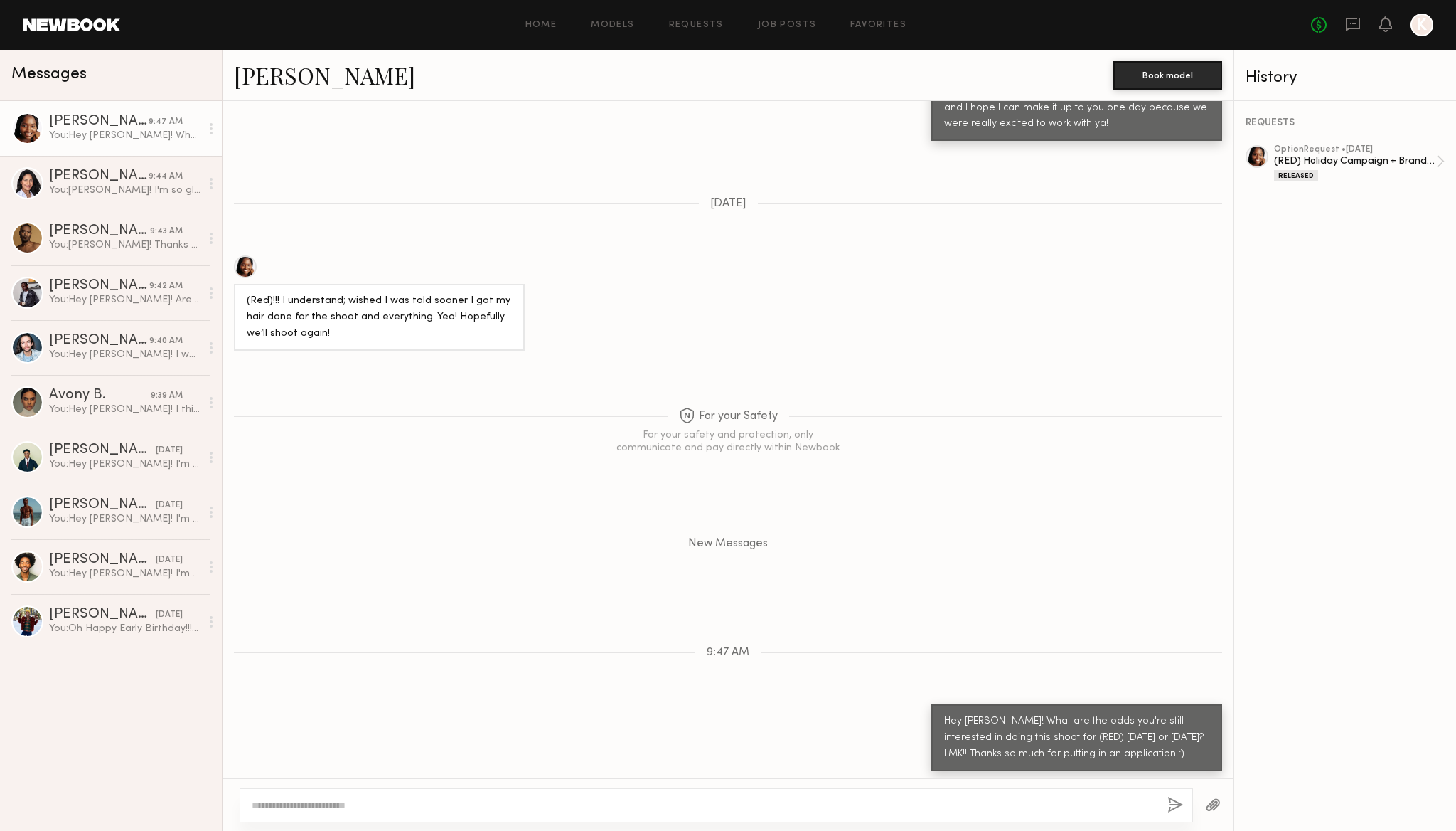
click at [550, 10] on header "Home Models Requests Job Posts Favorites Sign Out No fees up to $5,000 K" at bounding box center [728, 25] width 1456 height 50
click at [550, 28] on link "Home" at bounding box center [542, 25] width 32 height 10
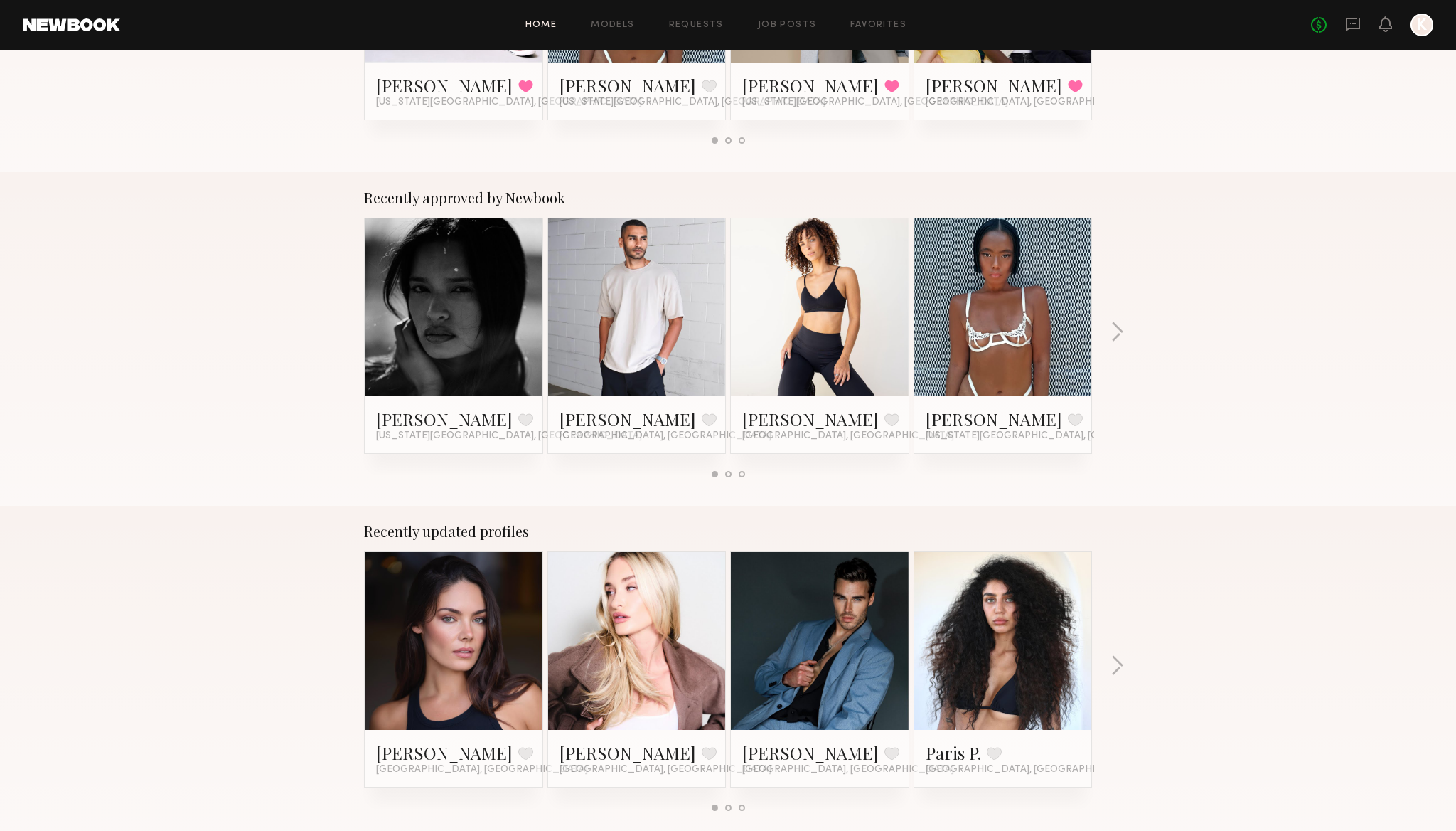
scroll to position [906, 0]
